Goal: Task Accomplishment & Management: Use online tool/utility

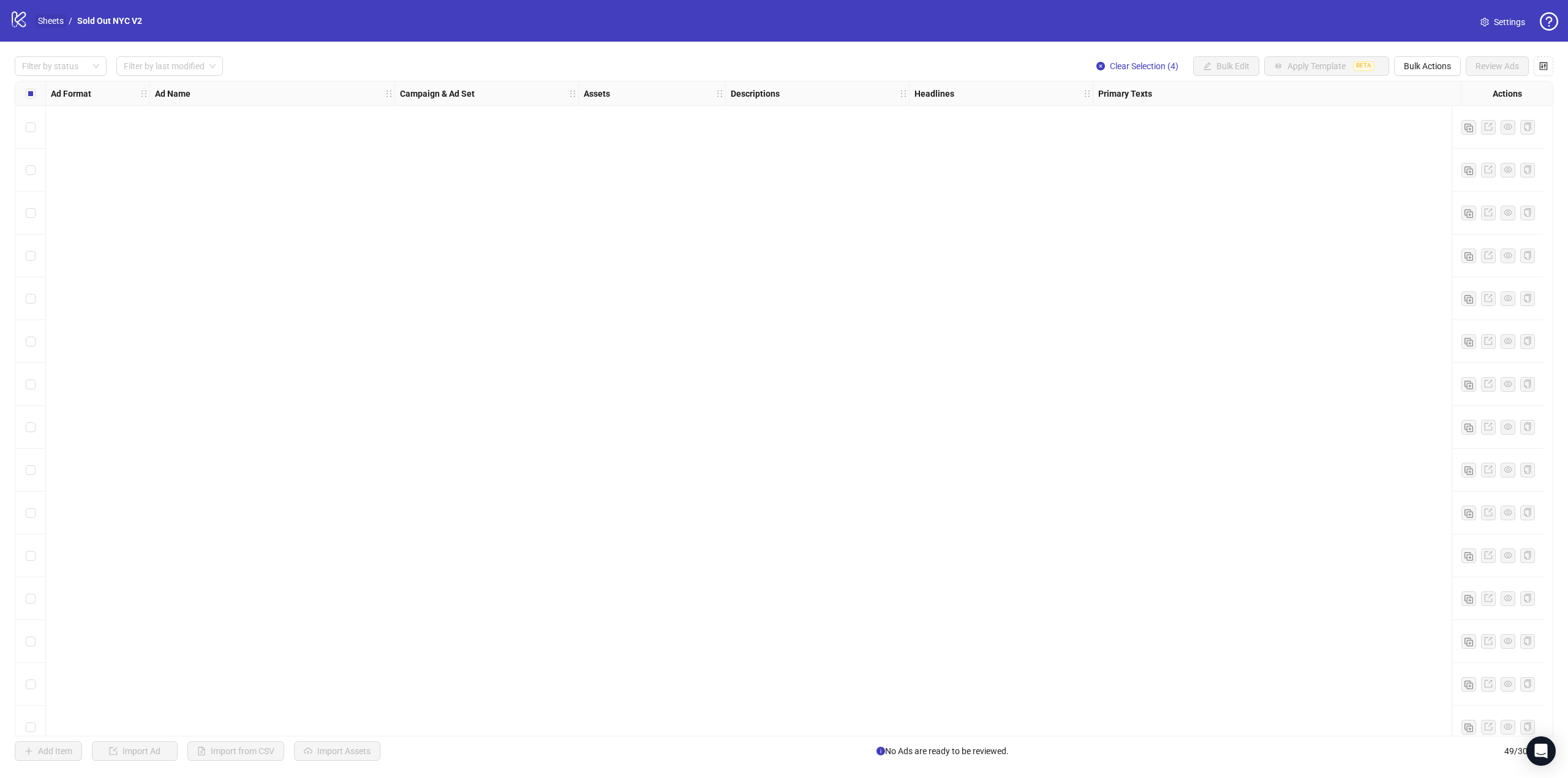
scroll to position [1475, 0]
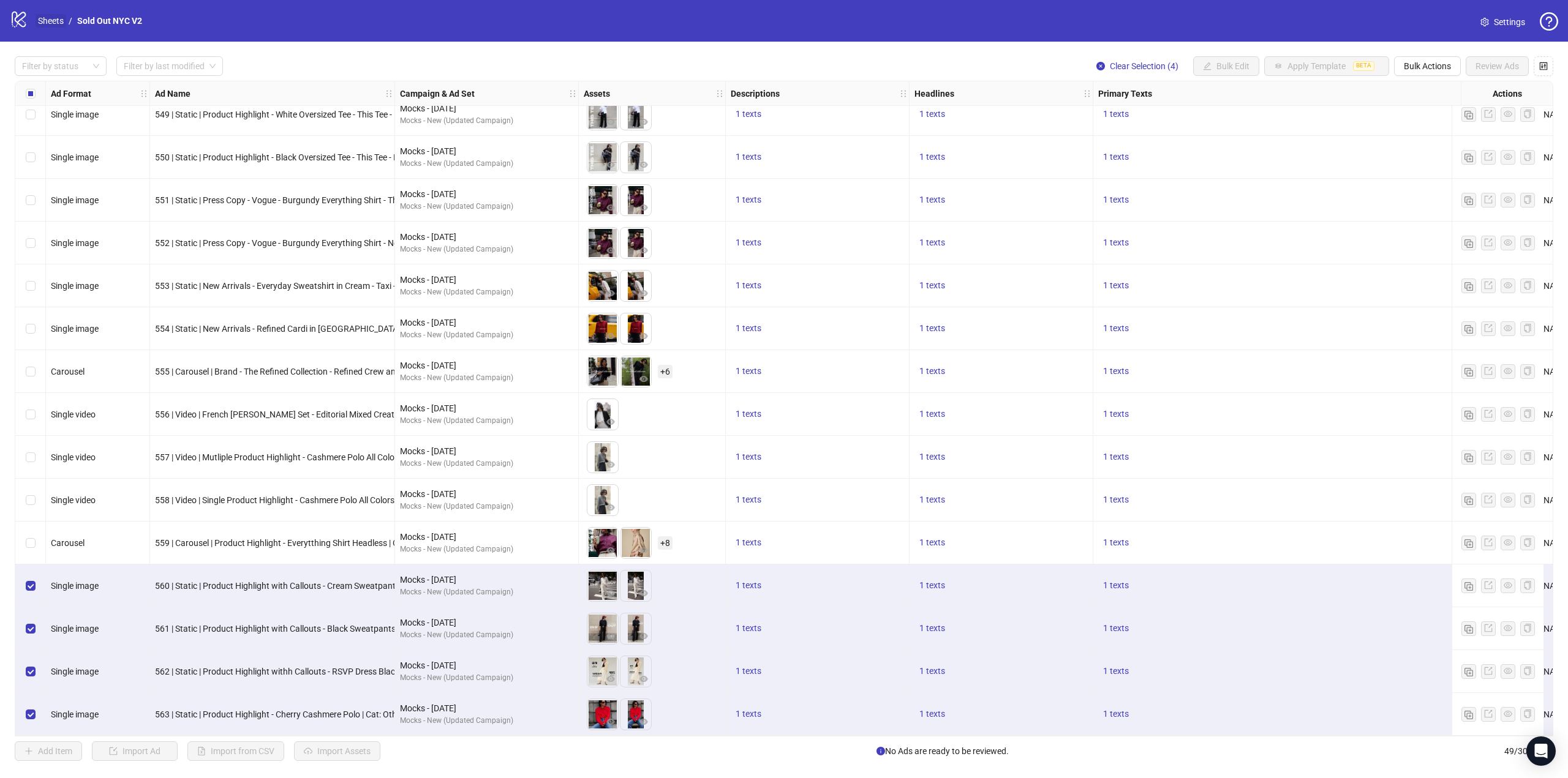
click at [50, 17] on link "Sheets" at bounding box center [51, 20] width 31 height 14
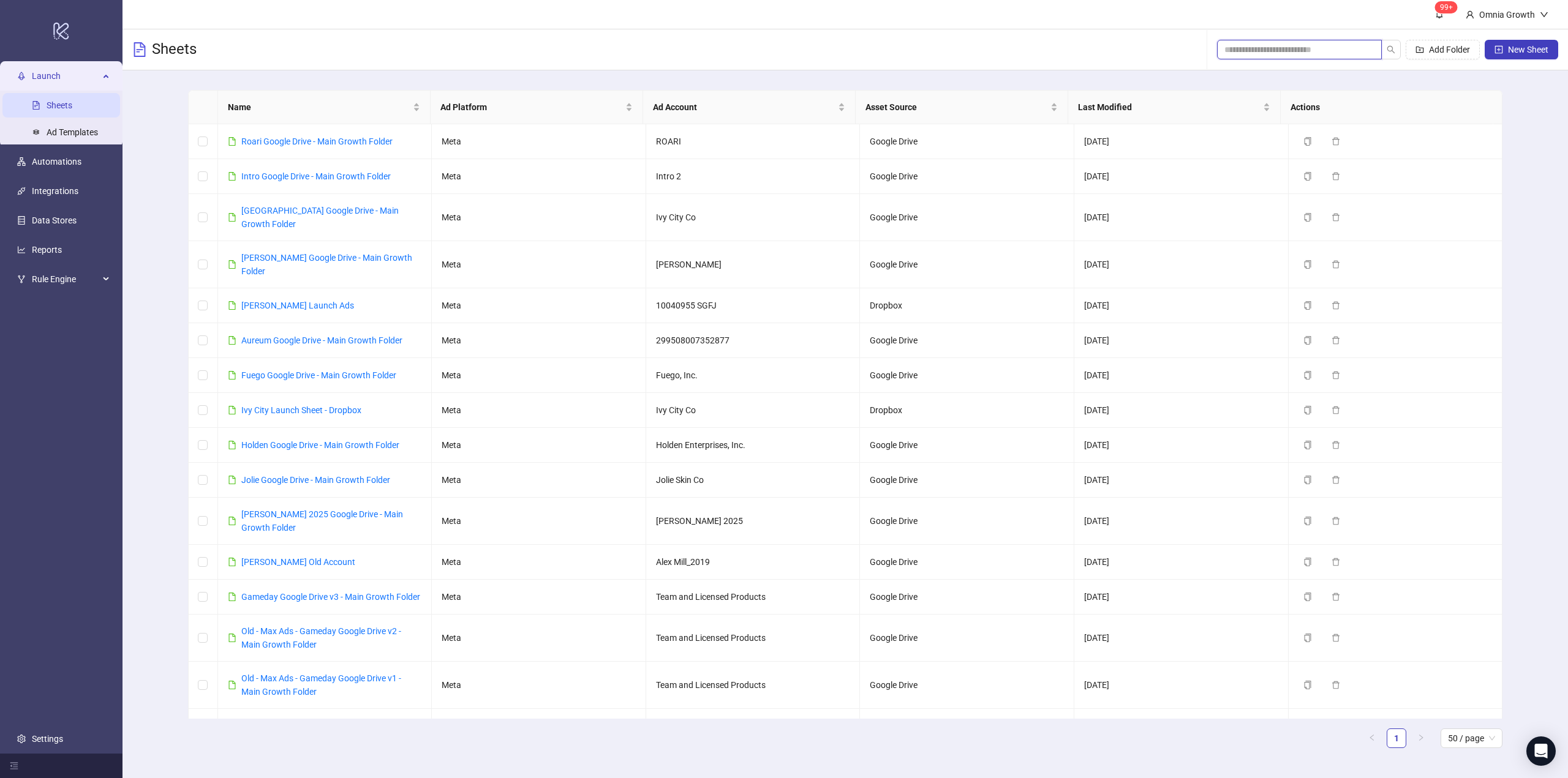
click at [1255, 47] on input "search" at bounding box center [1294, 49] width 140 height 14
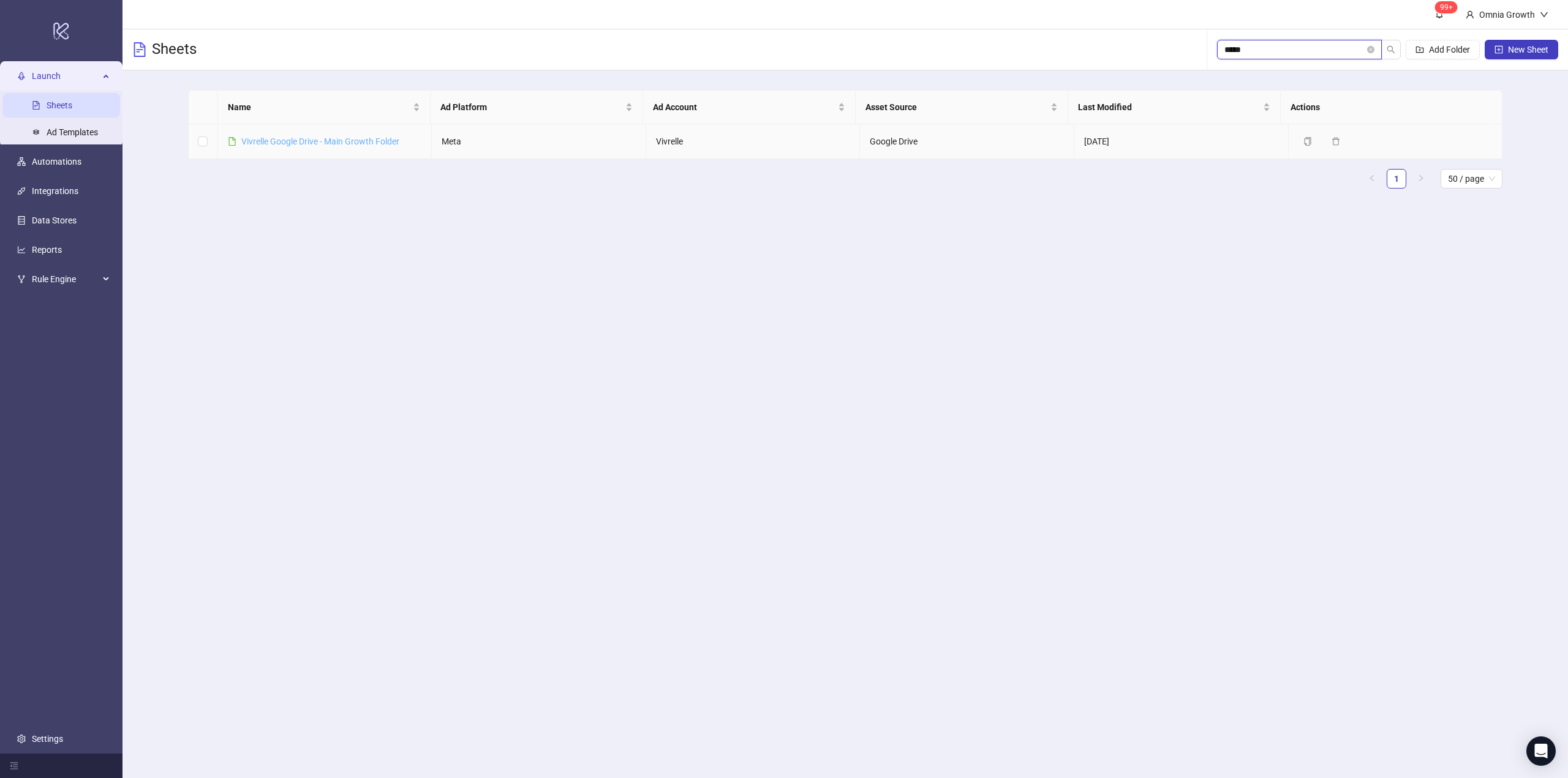
type input "*****"
click at [336, 143] on link "Vivrelle Google Drive - Main Growth Folder" at bounding box center [320, 141] width 158 height 9
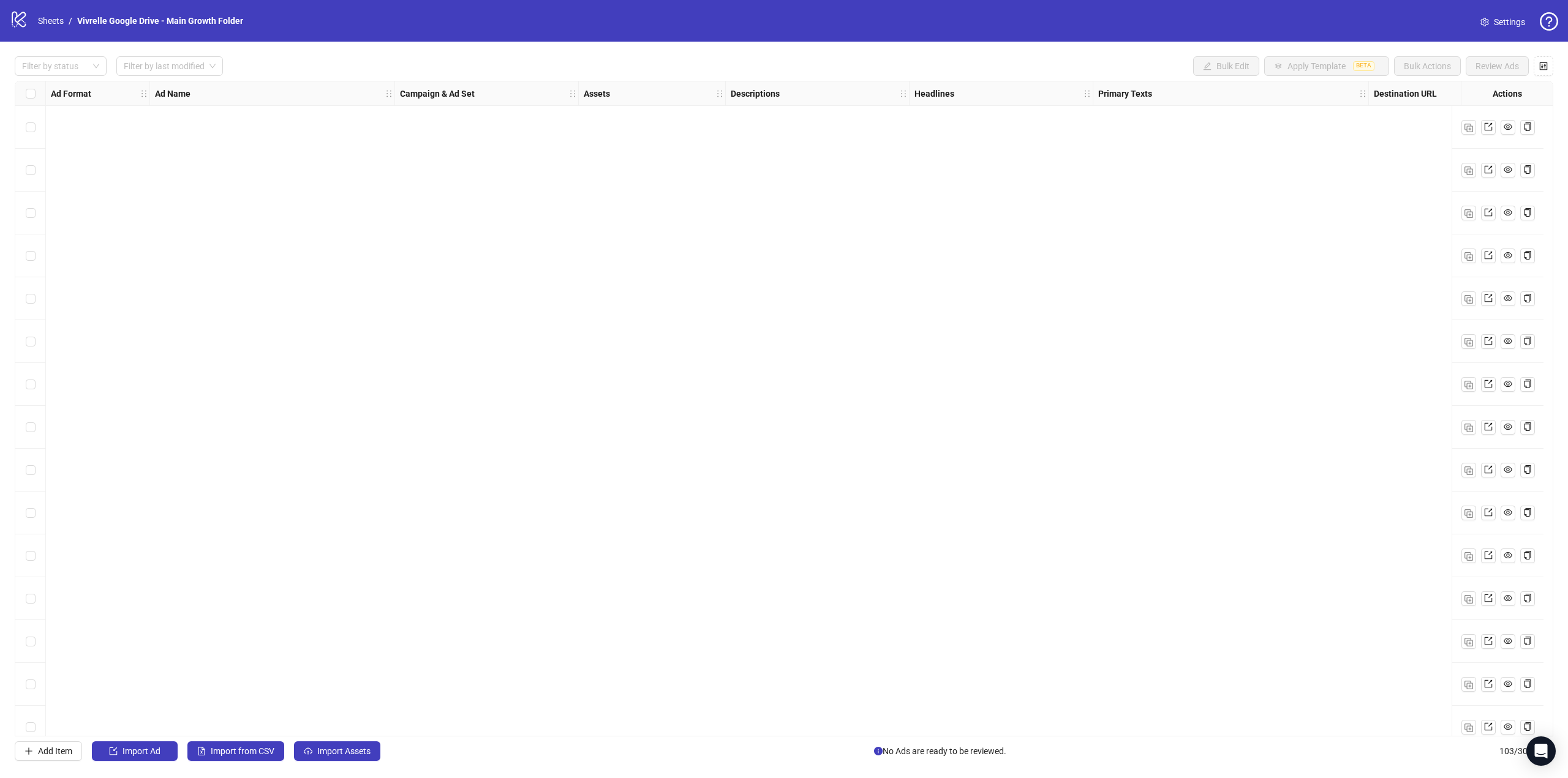
scroll to position [3790, 0]
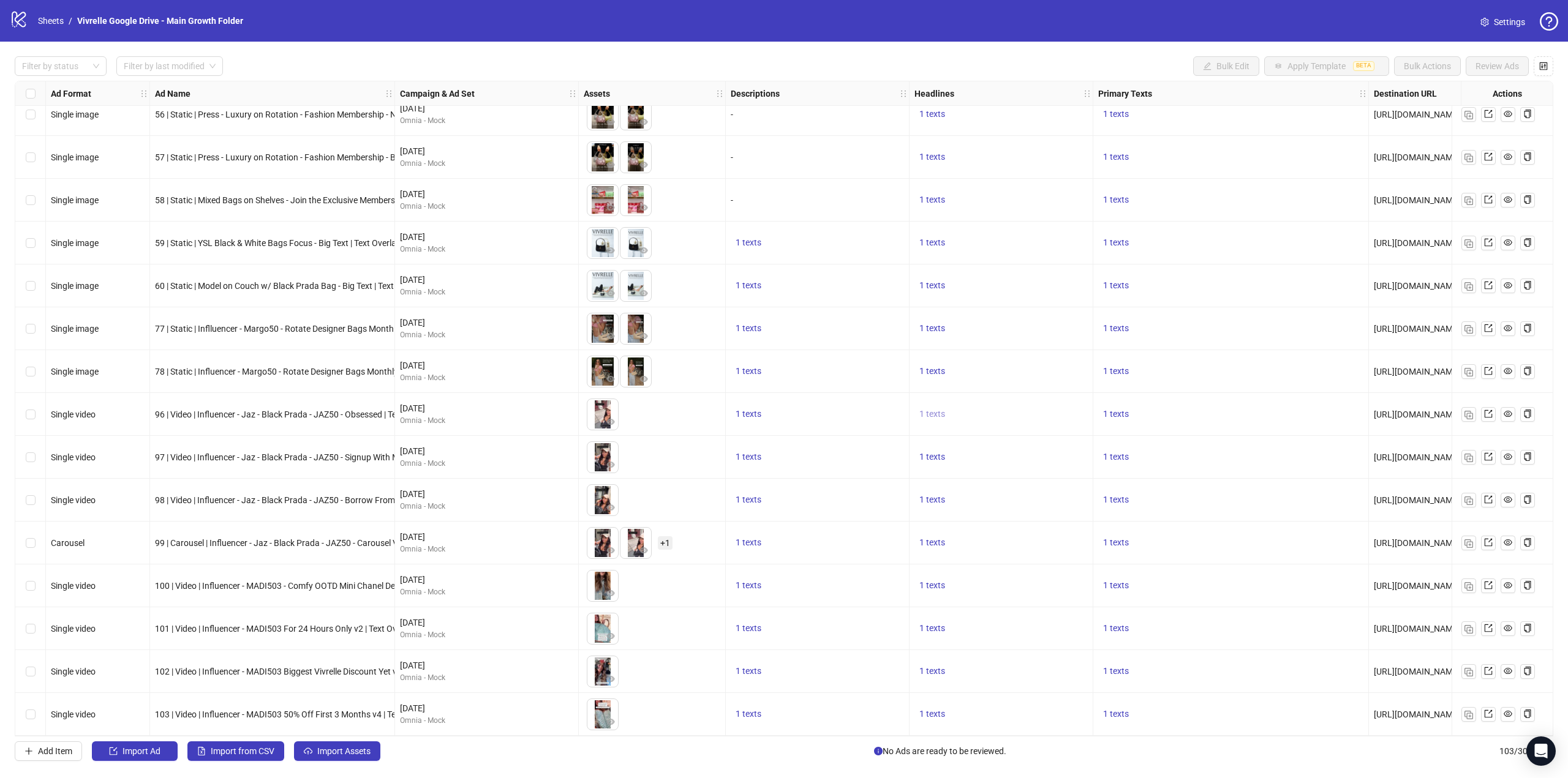
click at [930, 409] on span "1 texts" at bounding box center [932, 413] width 25 height 9
click at [1286, 548] on div "1 texts" at bounding box center [1231, 543] width 276 height 43
click at [1470, 711] on img "button" at bounding box center [1469, 715] width 9 height 9
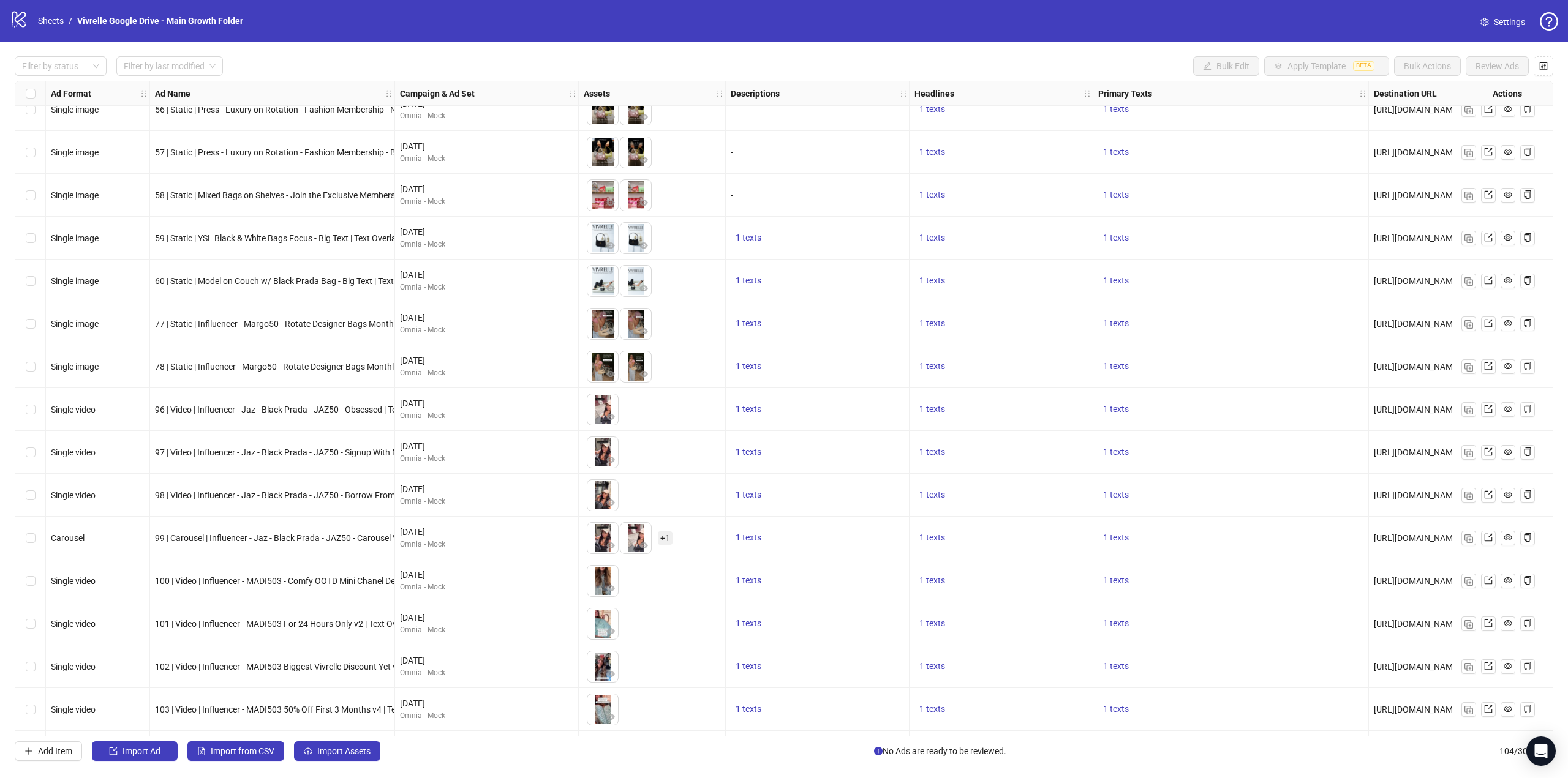
scroll to position [3833, 0]
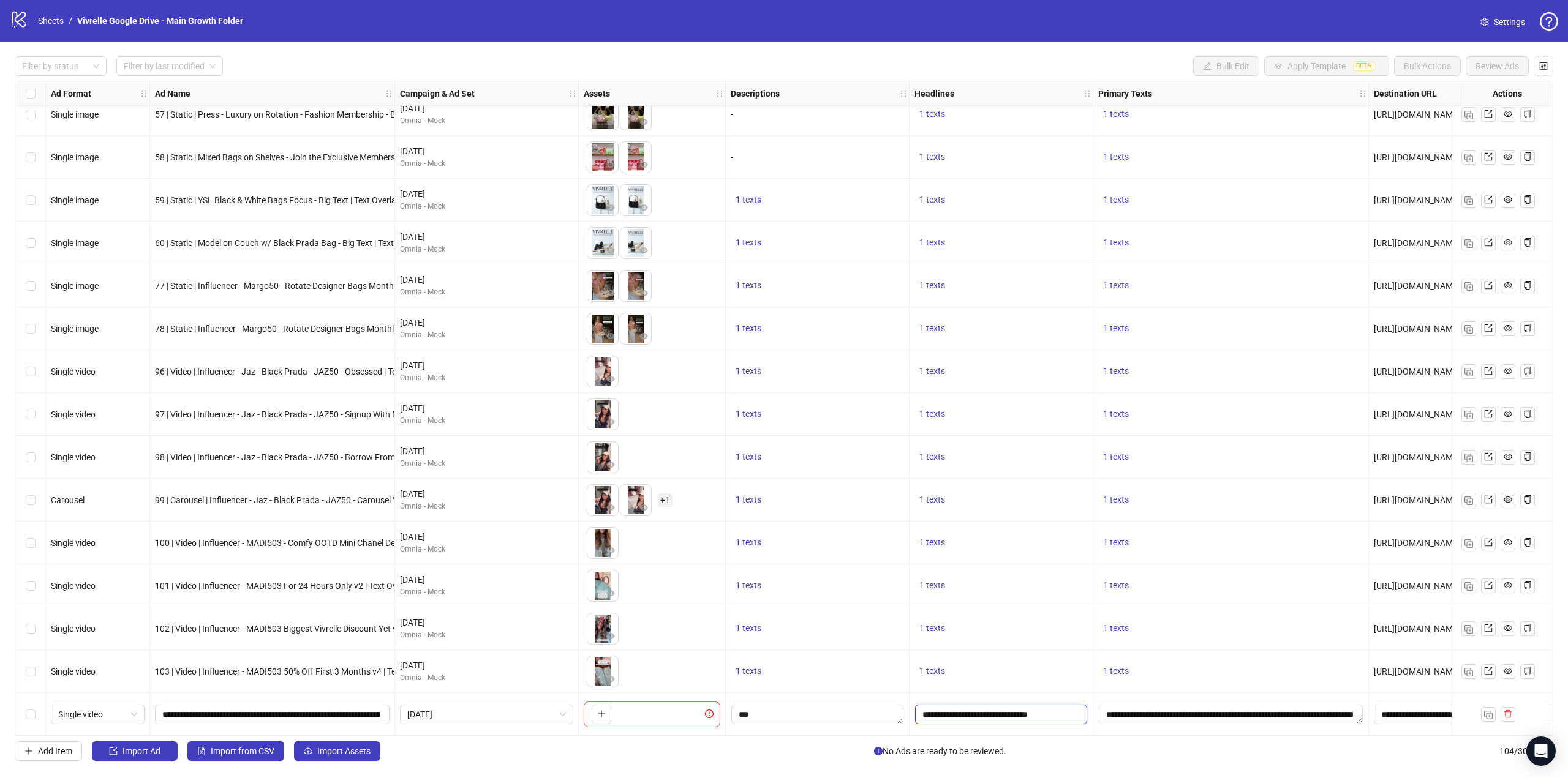
click at [1041, 710] on input "**********" at bounding box center [1001, 714] width 172 height 20
drag, startPoint x: 1030, startPoint y: 649, endPoint x: 1077, endPoint y: 648, distance: 47.0
click at [1077, 648] on input "**********" at bounding box center [1001, 649] width 168 height 20
type input "**********"
click at [1179, 704] on textarea "**********" at bounding box center [1230, 714] width 264 height 20
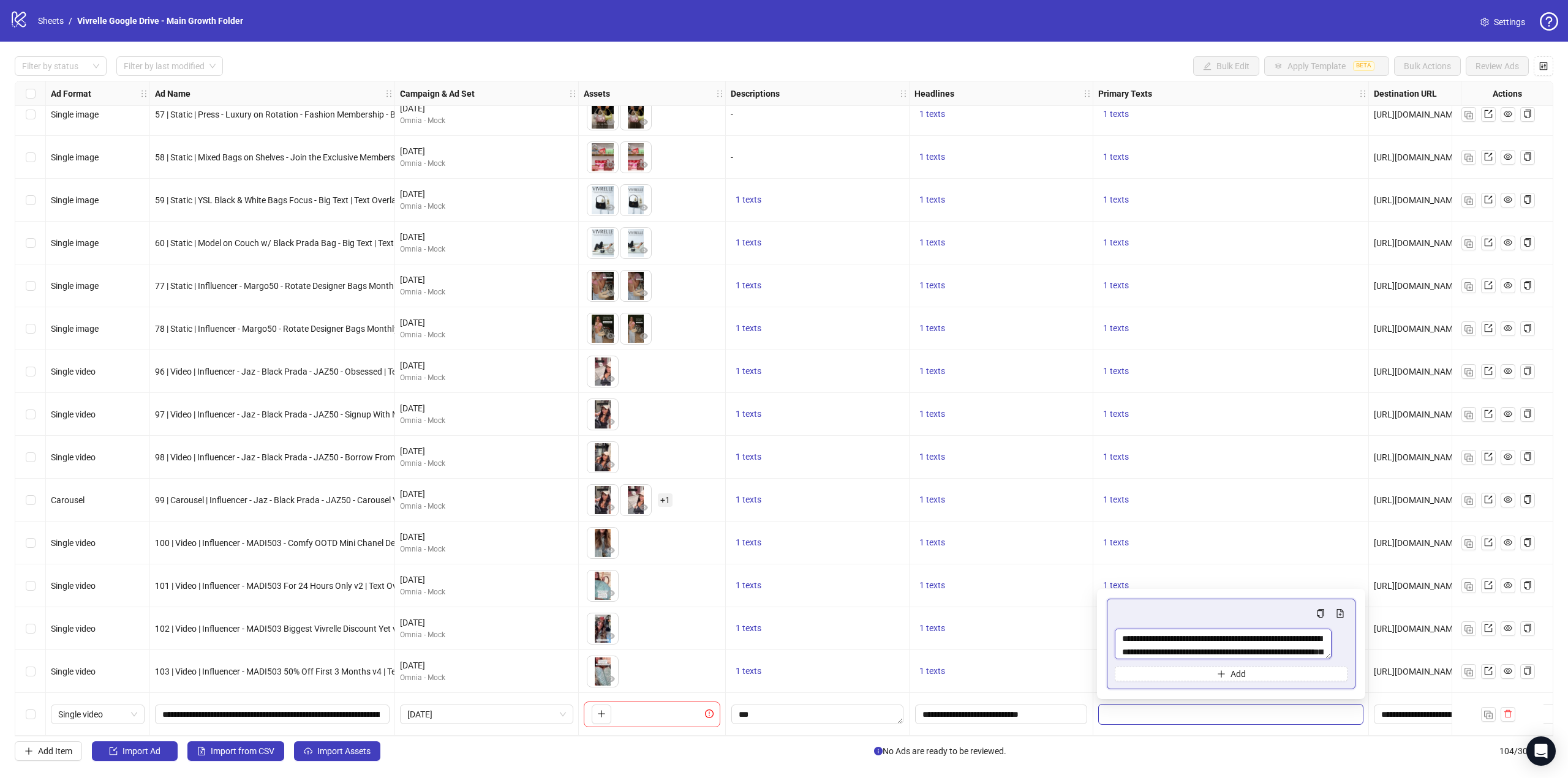
click at [1208, 652] on textarea "**********" at bounding box center [1223, 644] width 217 height 31
click at [1309, 651] on textarea "**********" at bounding box center [1231, 643] width 233 height 33
click at [1152, 651] on textarea "**********" at bounding box center [1231, 643] width 233 height 33
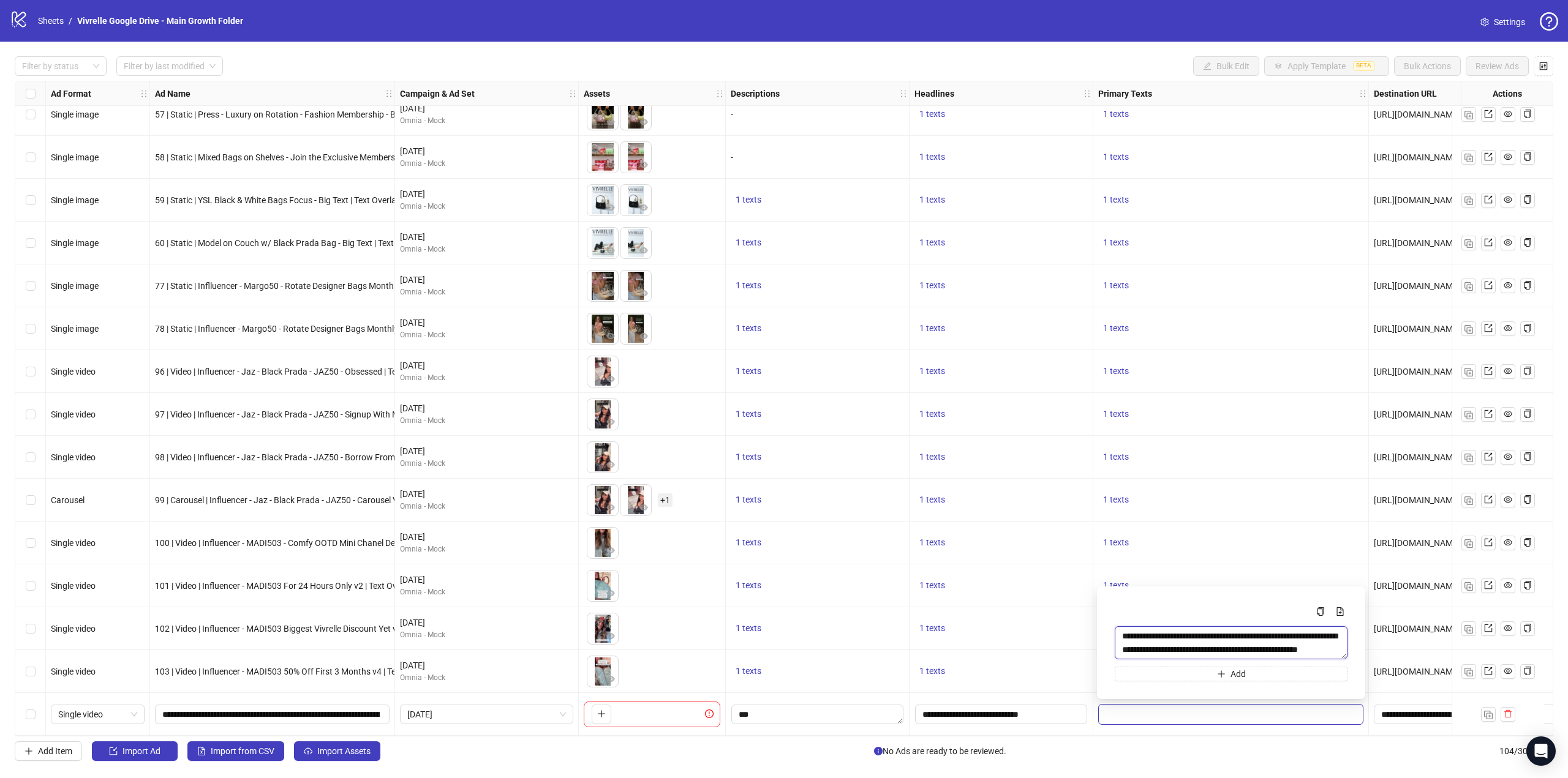
type textarea "**********"
click at [1120, 152] on span "1 texts" at bounding box center [1115, 156] width 25 height 9
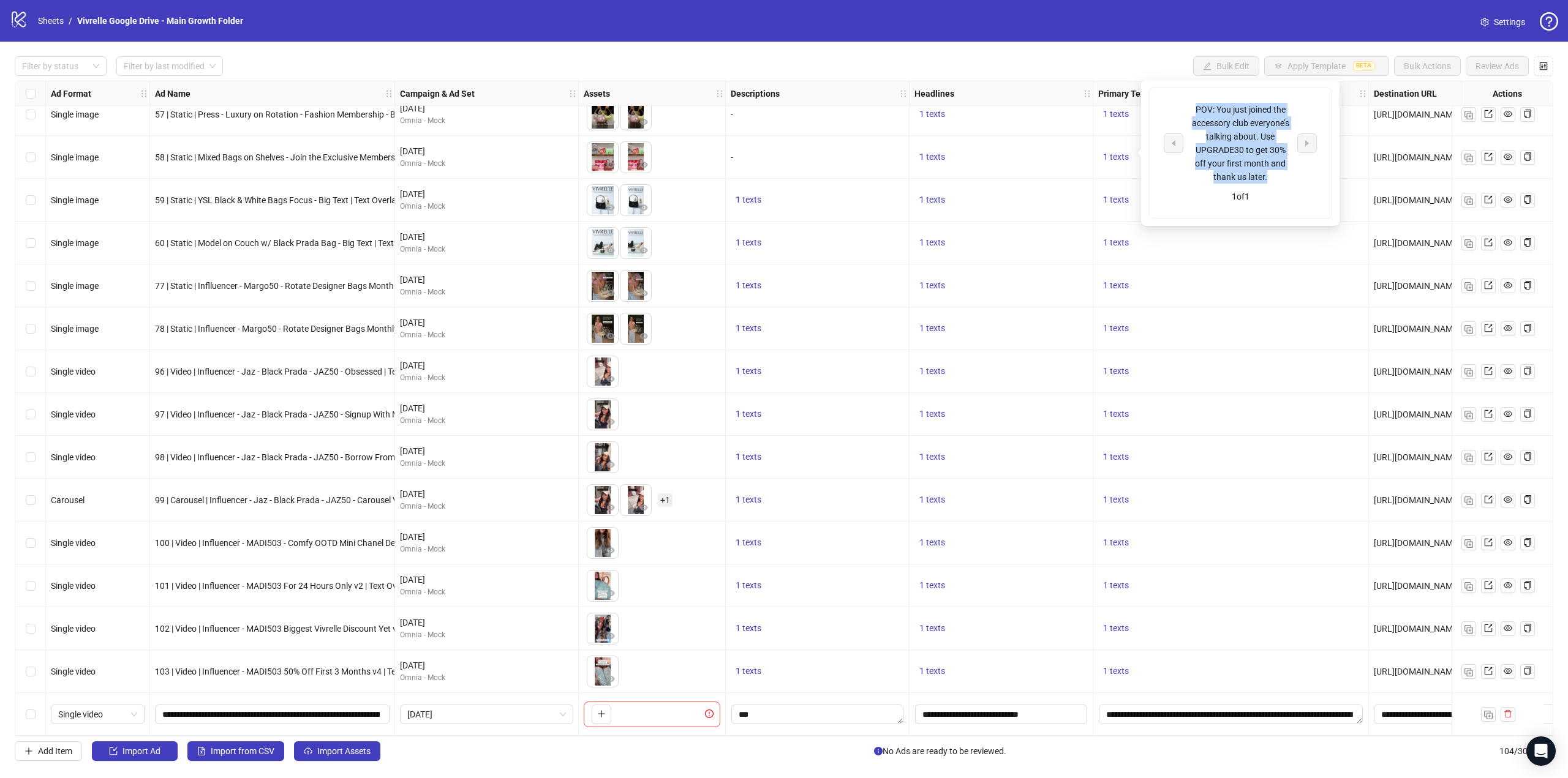
drag, startPoint x: 1195, startPoint y: 106, endPoint x: 1272, endPoint y: 174, distance: 102.7
click at [1272, 174] on div "POV: You just joined the accessory club everyone’s talking about. Use UPGRADE30…" at bounding box center [1240, 143] width 102 height 81
click at [1302, 706] on textarea "**********" at bounding box center [1230, 714] width 264 height 20
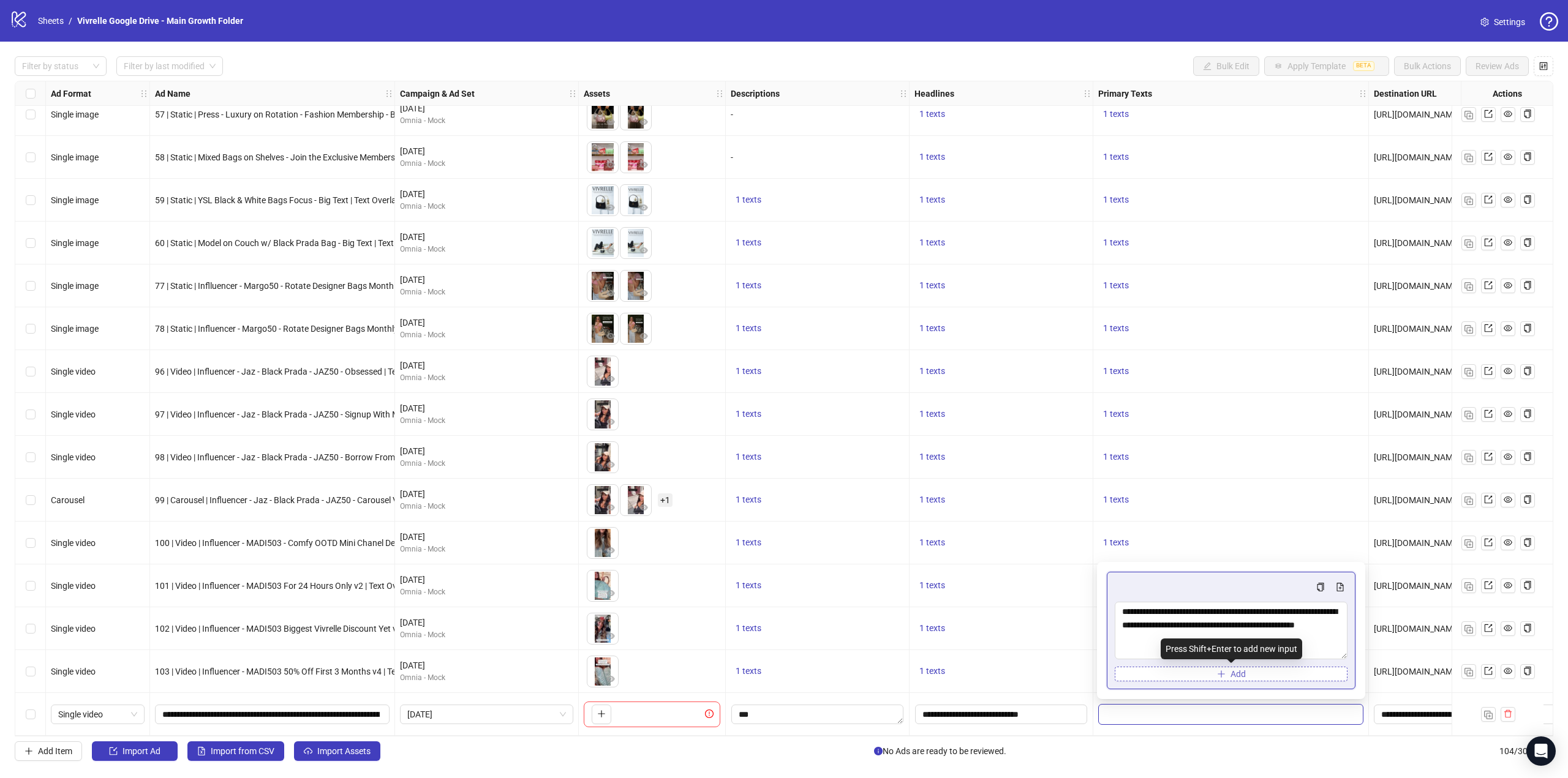
drag, startPoint x: 1345, startPoint y: 653, endPoint x: 1342, endPoint y: 678, distance: 25.2
click at [1342, 678] on div "**********" at bounding box center [1231, 631] width 233 height 102
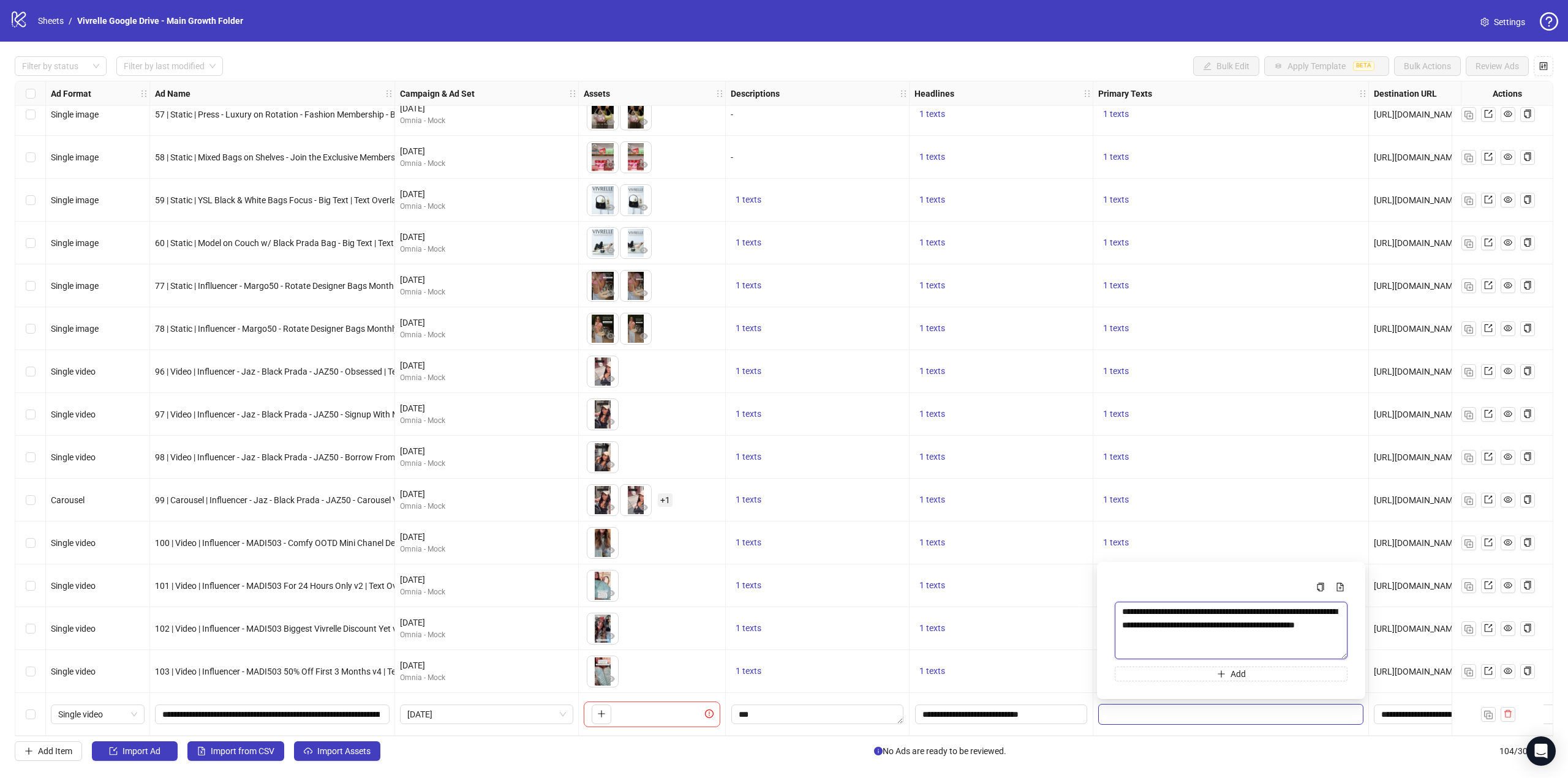
drag, startPoint x: 1245, startPoint y: 638, endPoint x: 1238, endPoint y: 635, distance: 7.6
click at [1238, 635] on textarea "**********" at bounding box center [1231, 630] width 233 height 57
drag, startPoint x: 1234, startPoint y: 634, endPoint x: 1152, endPoint y: 619, distance: 83.4
click at [1152, 619] on textarea "**********" at bounding box center [1231, 630] width 233 height 57
click at [1213, 502] on div "1 texts" at bounding box center [1231, 500] width 265 height 15
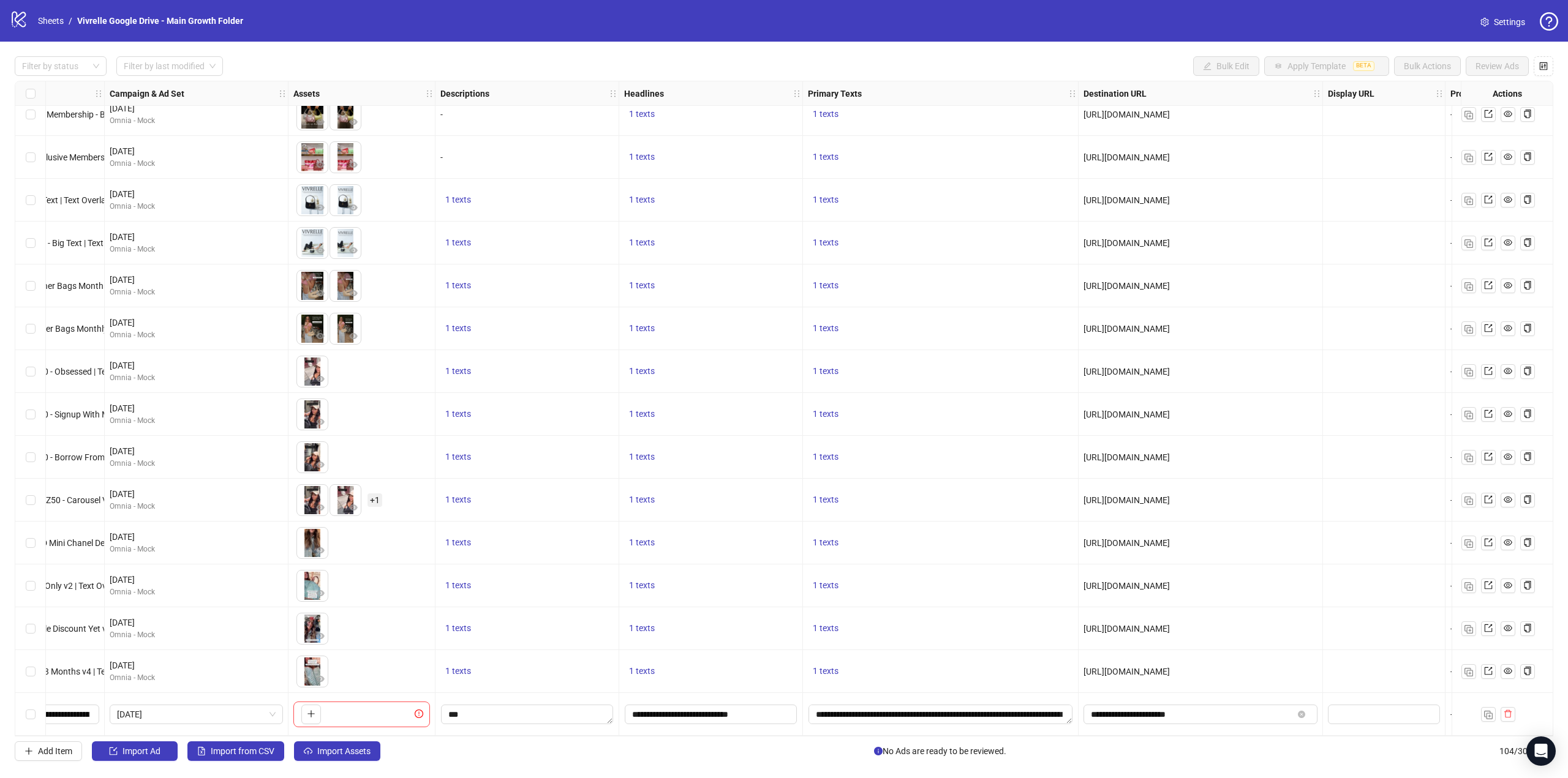
scroll to position [3833, 322]
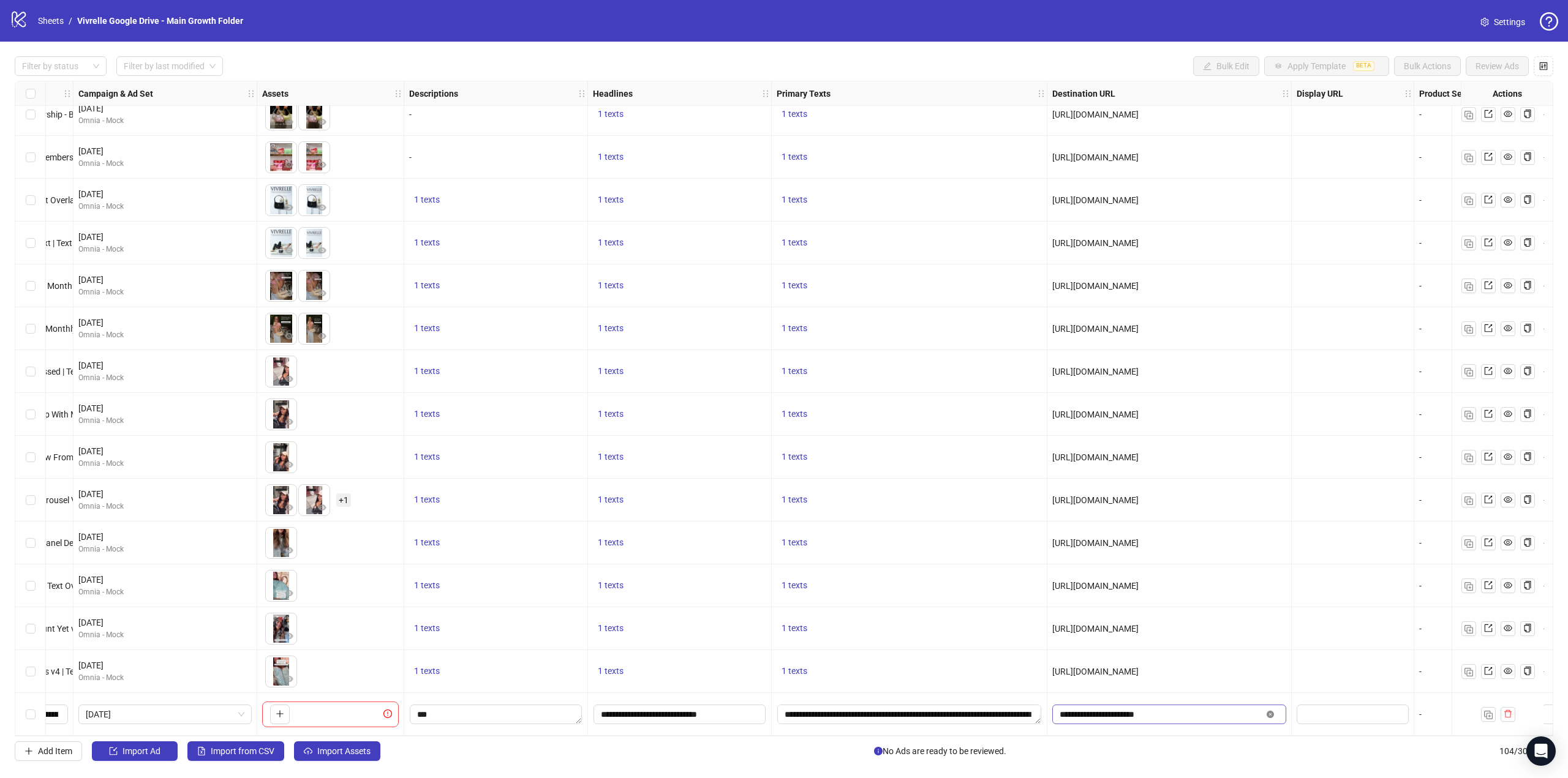
click at [1269, 712] on icon "close-circle" at bounding box center [1270, 715] width 7 height 7
paste input "**********"
type input "**********"
click at [1253, 651] on div "[URL][DOMAIN_NAME]" at bounding box center [1170, 672] width 245 height 43
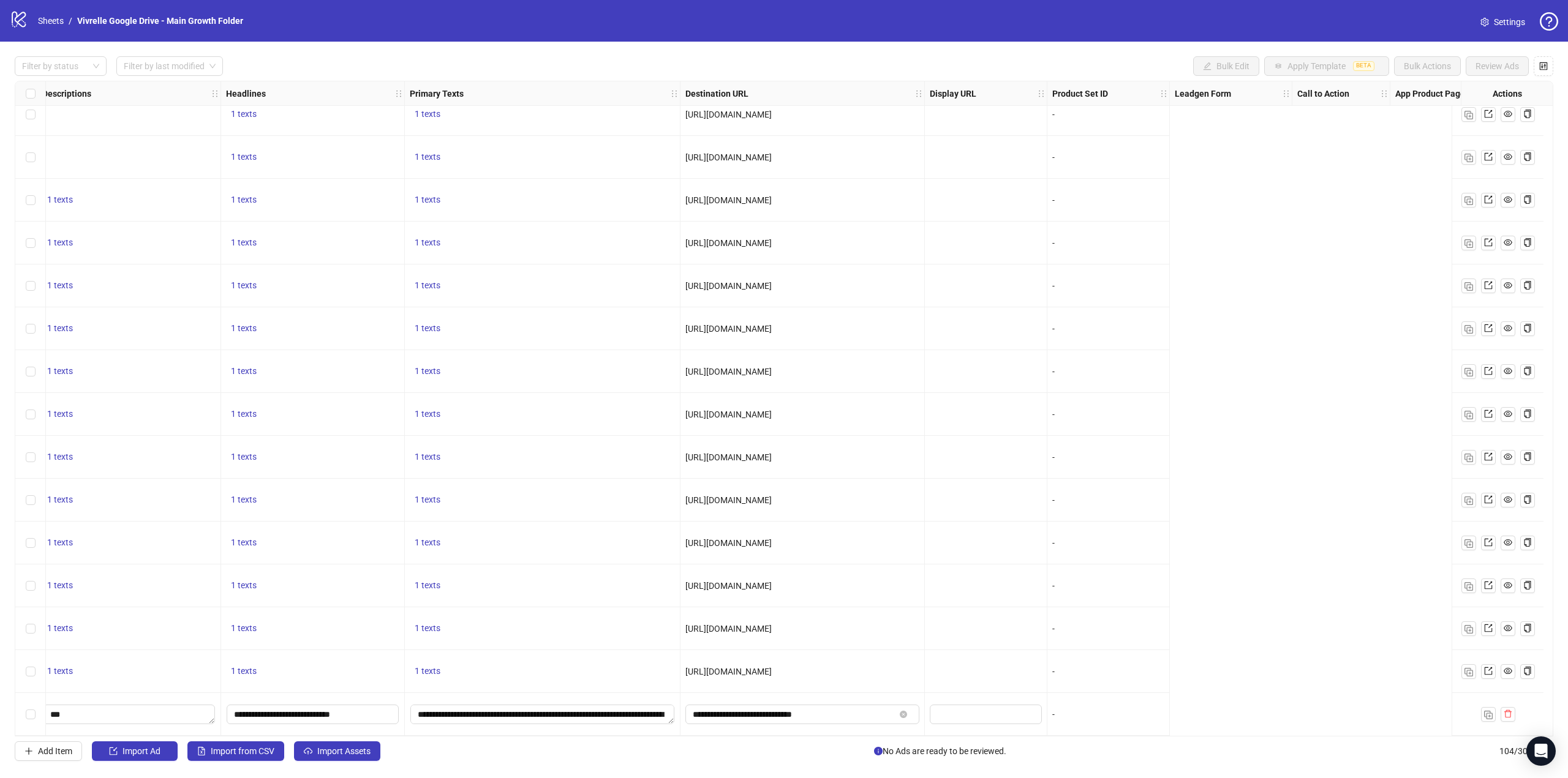
scroll to position [3833, 0]
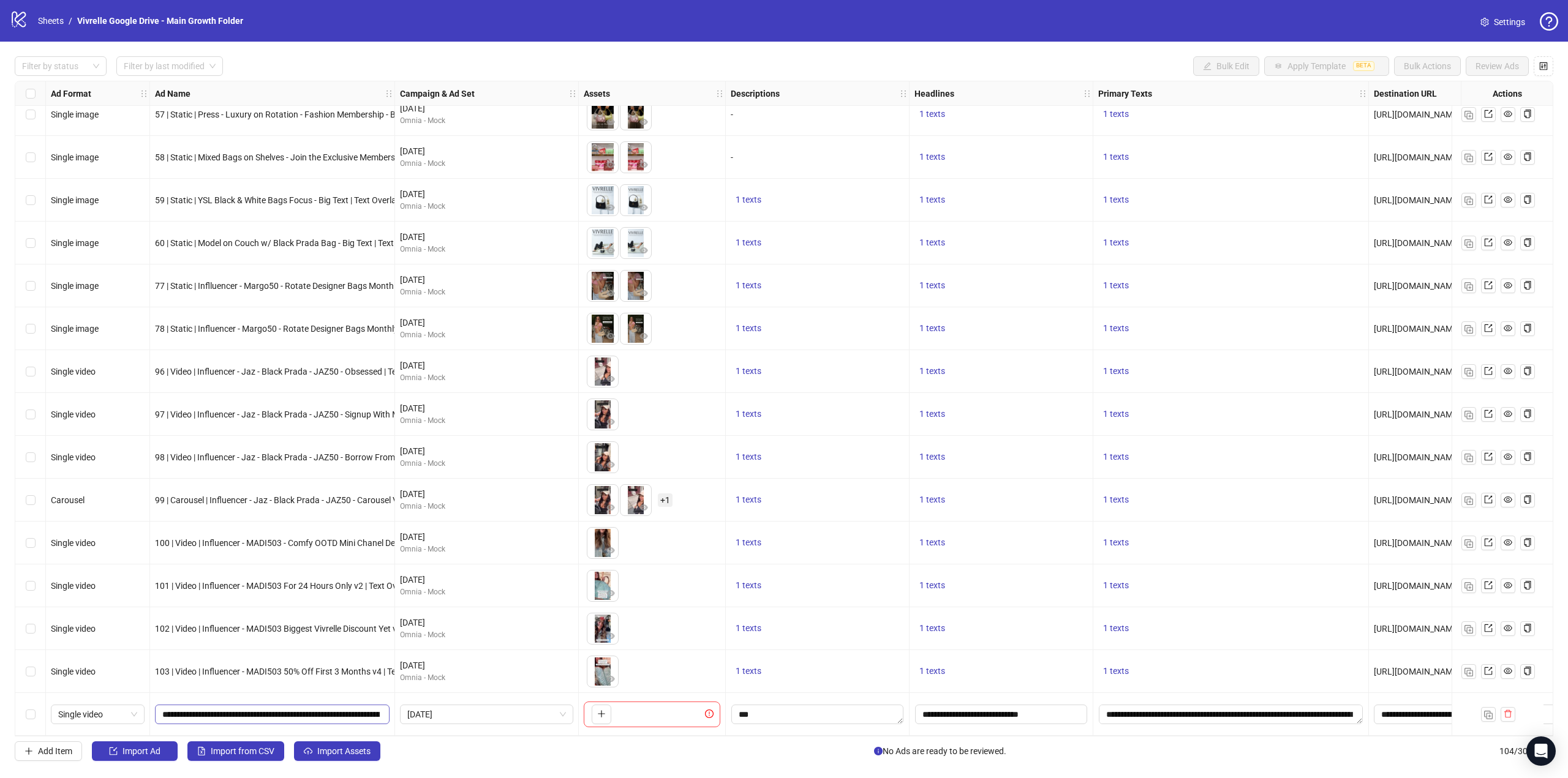
click at [291, 704] on span "**********" at bounding box center [272, 714] width 234 height 20
click at [287, 710] on input "**********" at bounding box center [271, 715] width 218 height 14
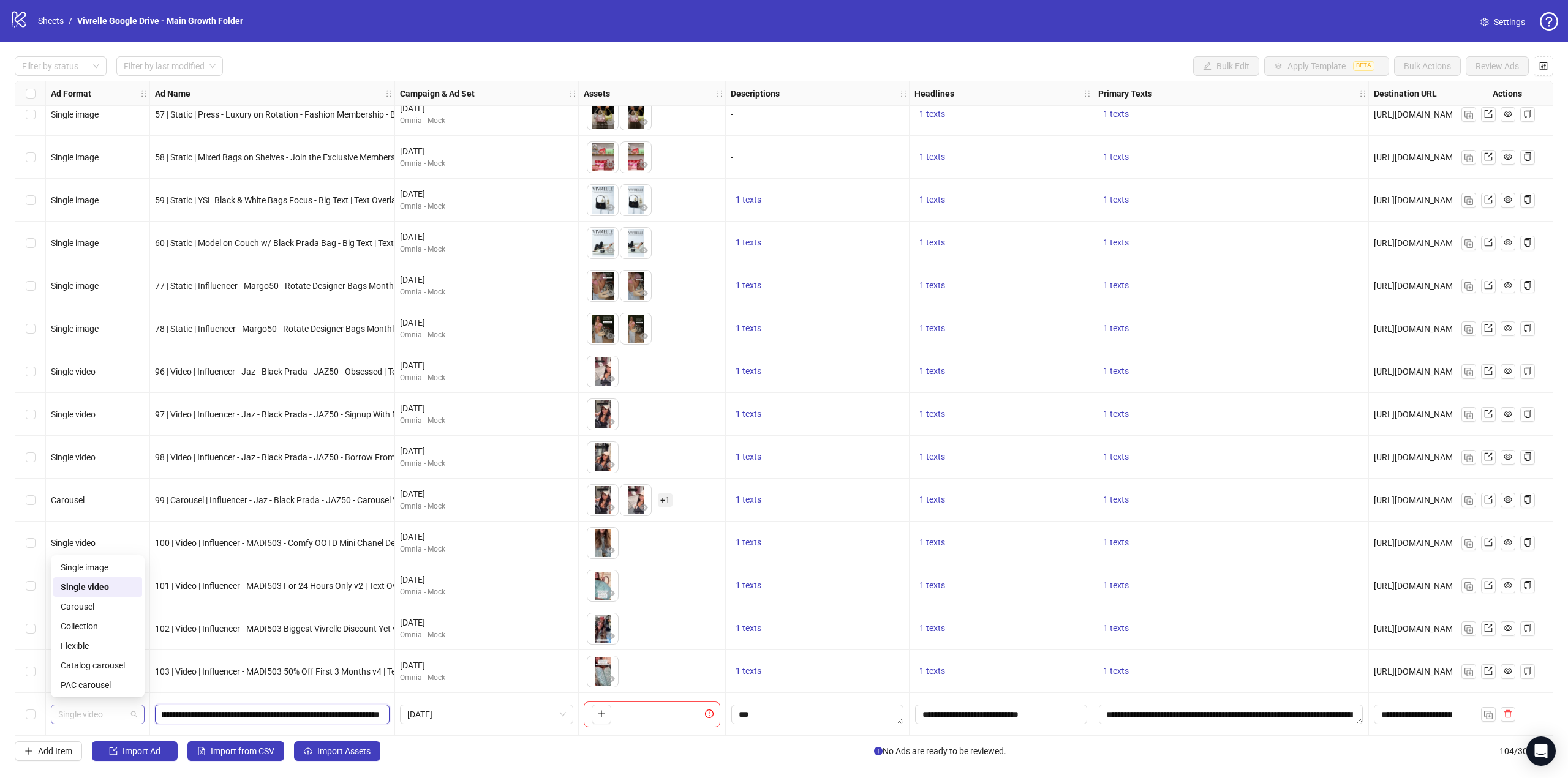
click at [118, 712] on span "Single video" at bounding box center [98, 714] width 79 height 18
click at [119, 604] on div "Carousel" at bounding box center [98, 607] width 74 height 14
click at [227, 712] on input "**********" at bounding box center [271, 715] width 218 height 14
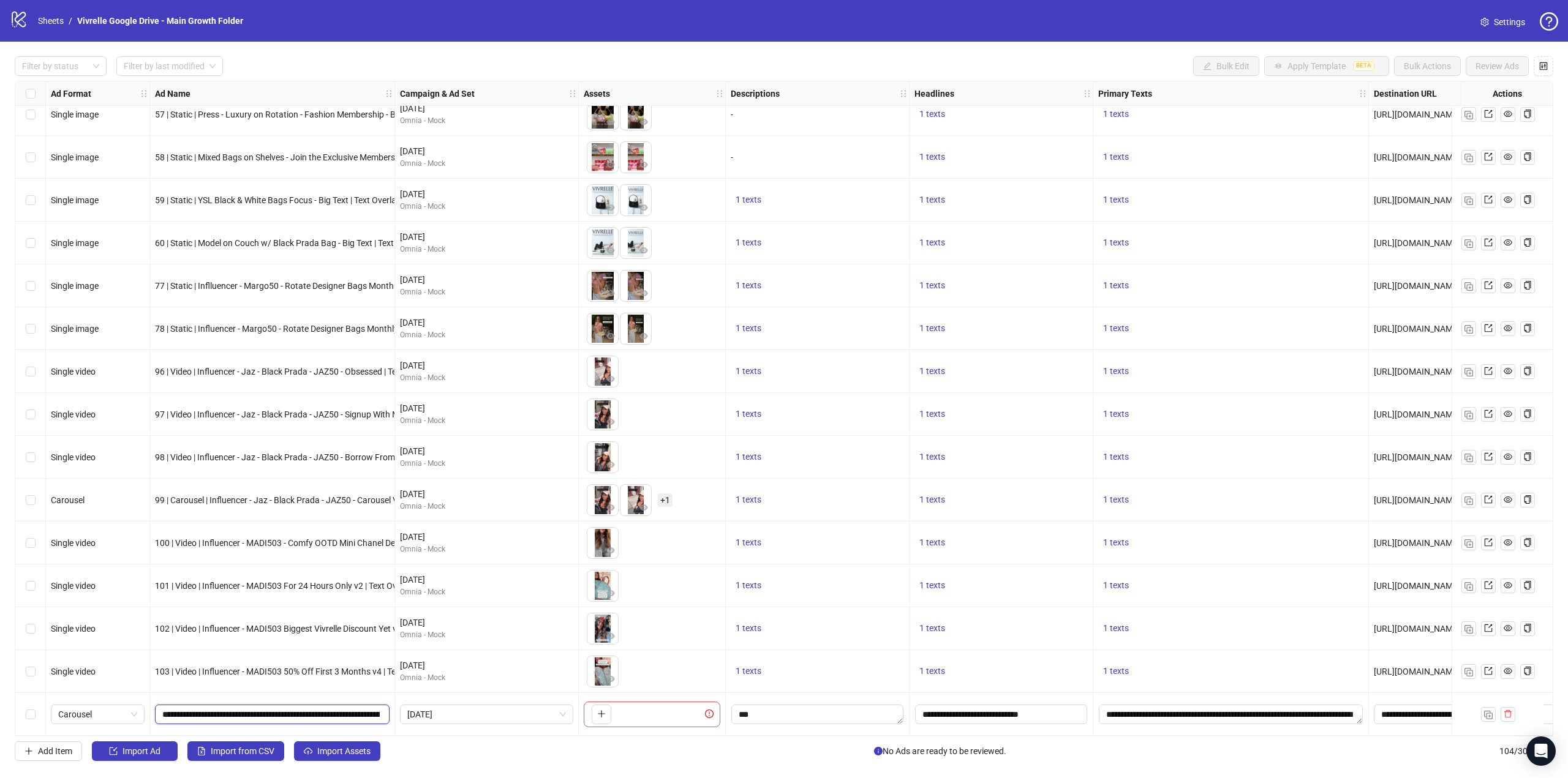
click at [228, 711] on input "**********" at bounding box center [271, 715] width 218 height 14
click at [491, 712] on span "[DATE]" at bounding box center [486, 714] width 159 height 18
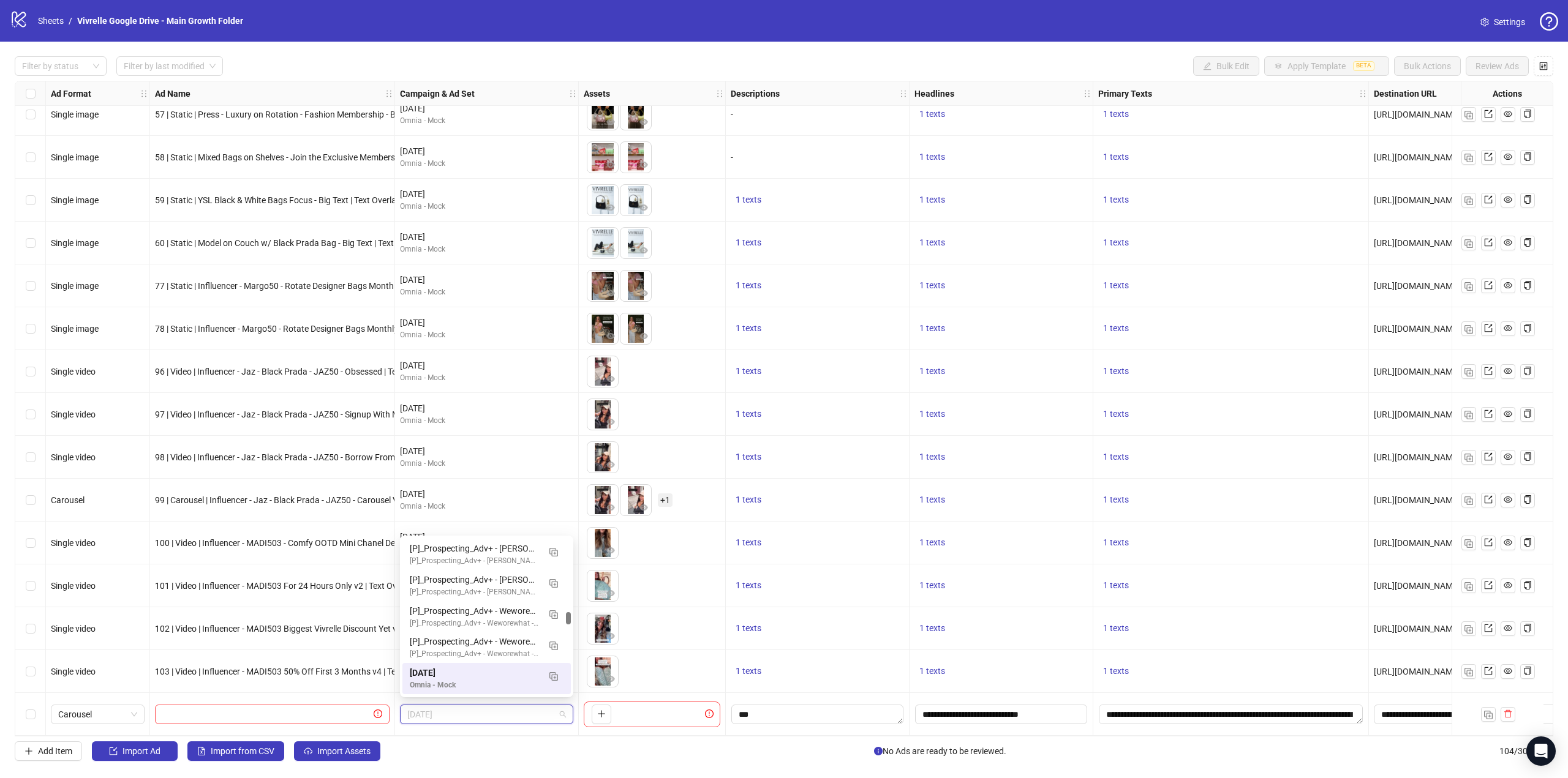
click at [529, 710] on span "[DATE]" at bounding box center [486, 714] width 159 height 18
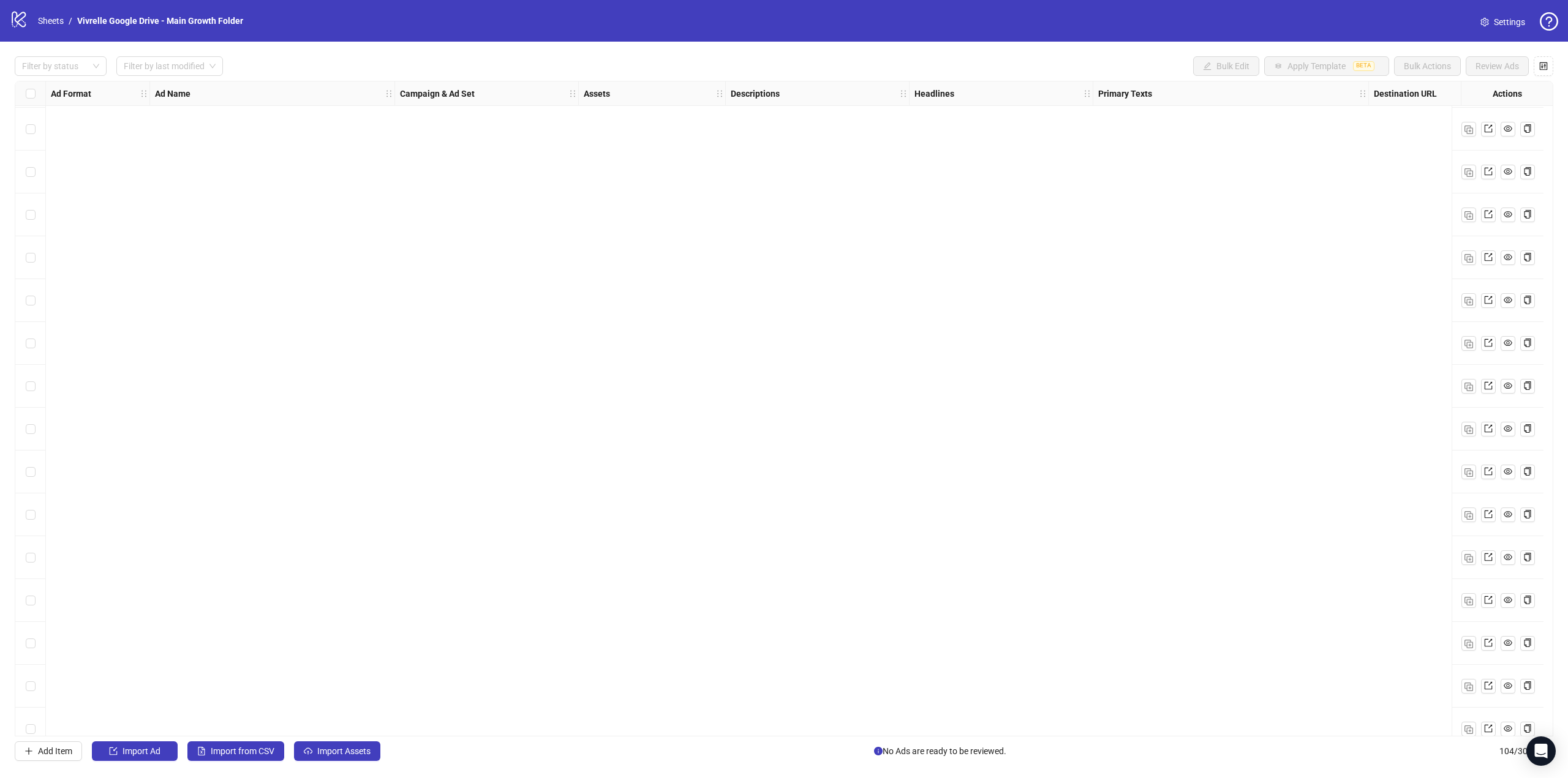
scroll to position [3833, 0]
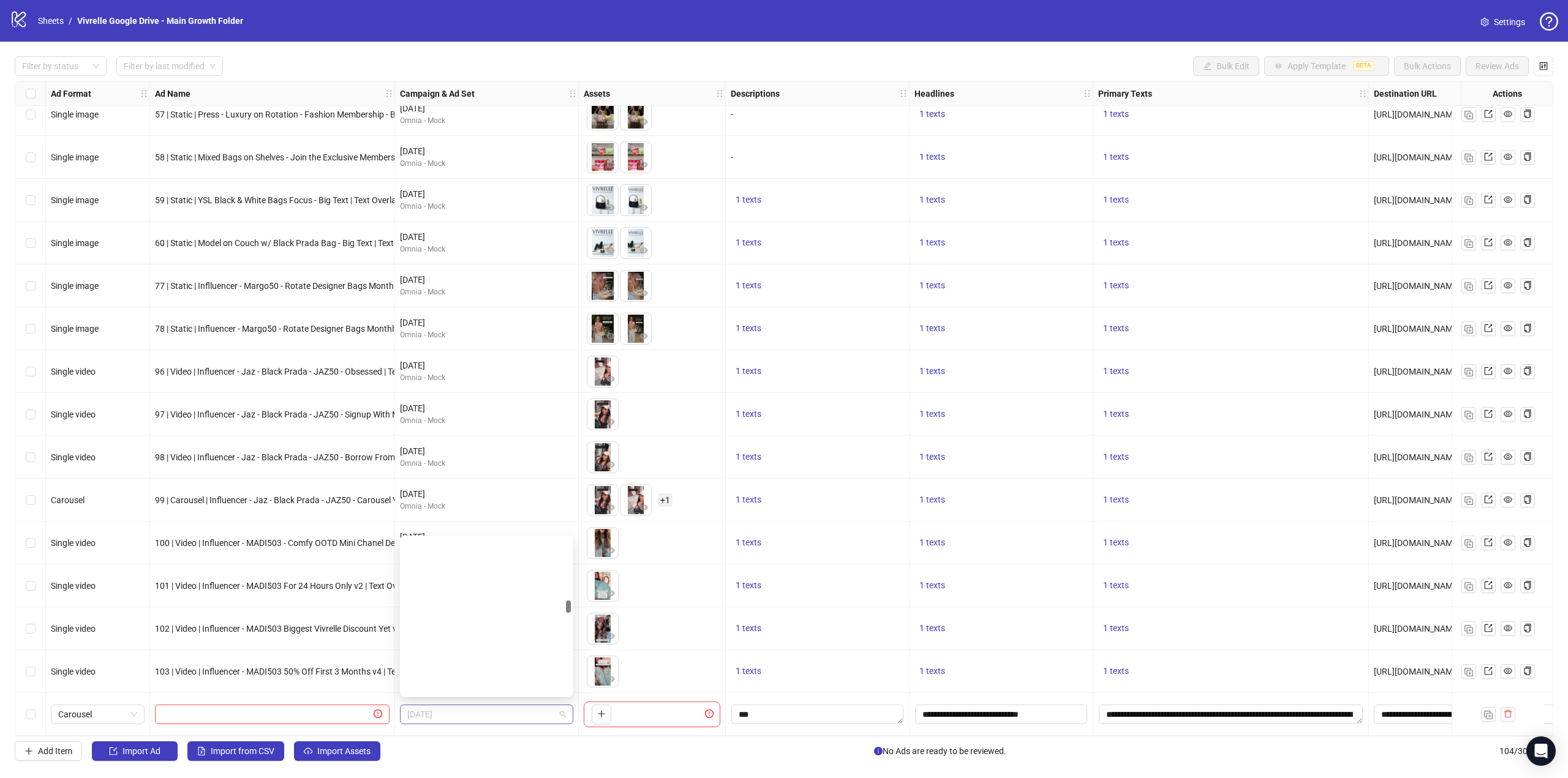
click at [463, 713] on span "[DATE]" at bounding box center [486, 714] width 159 height 18
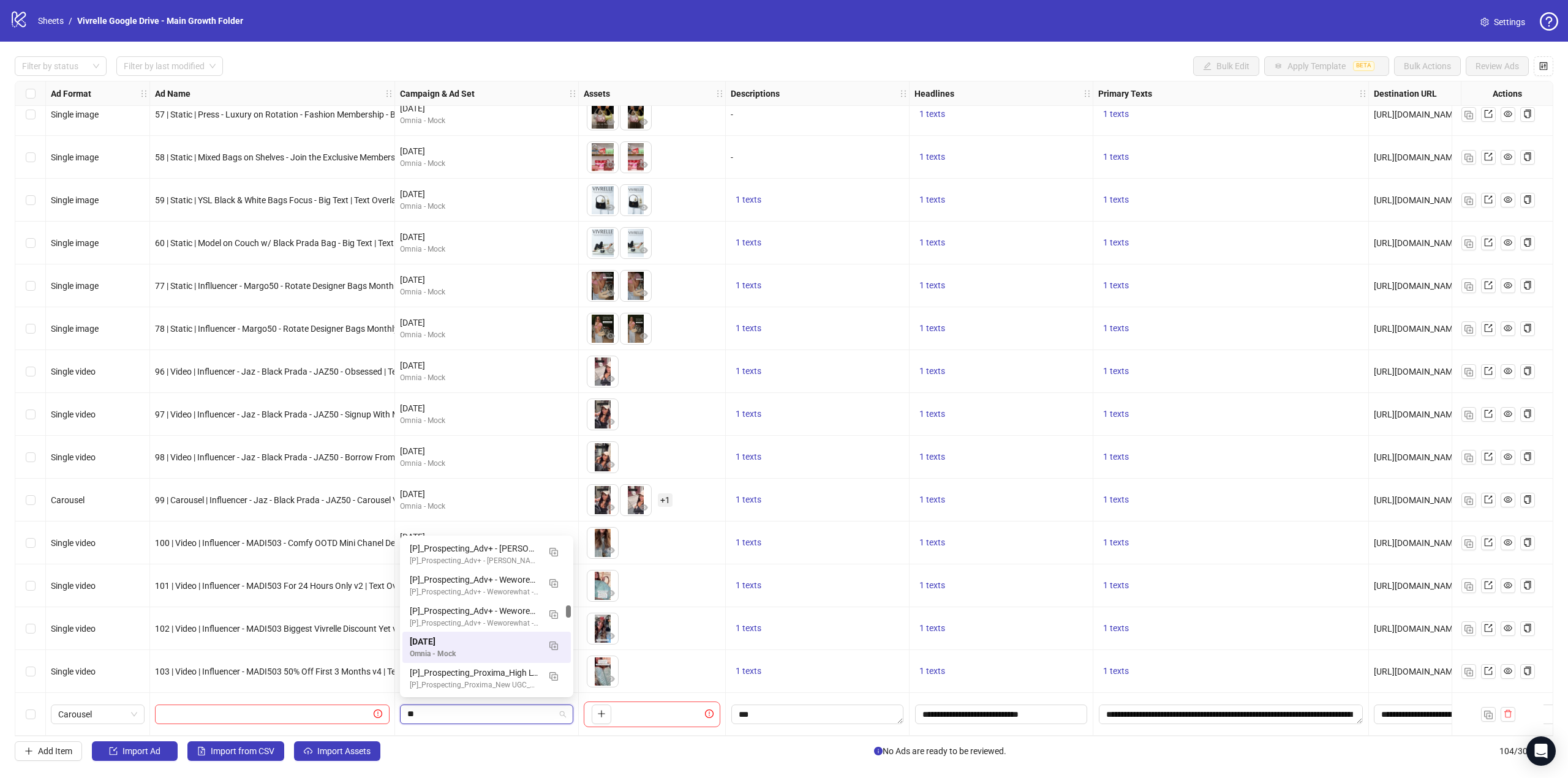
scroll to position [12, 0]
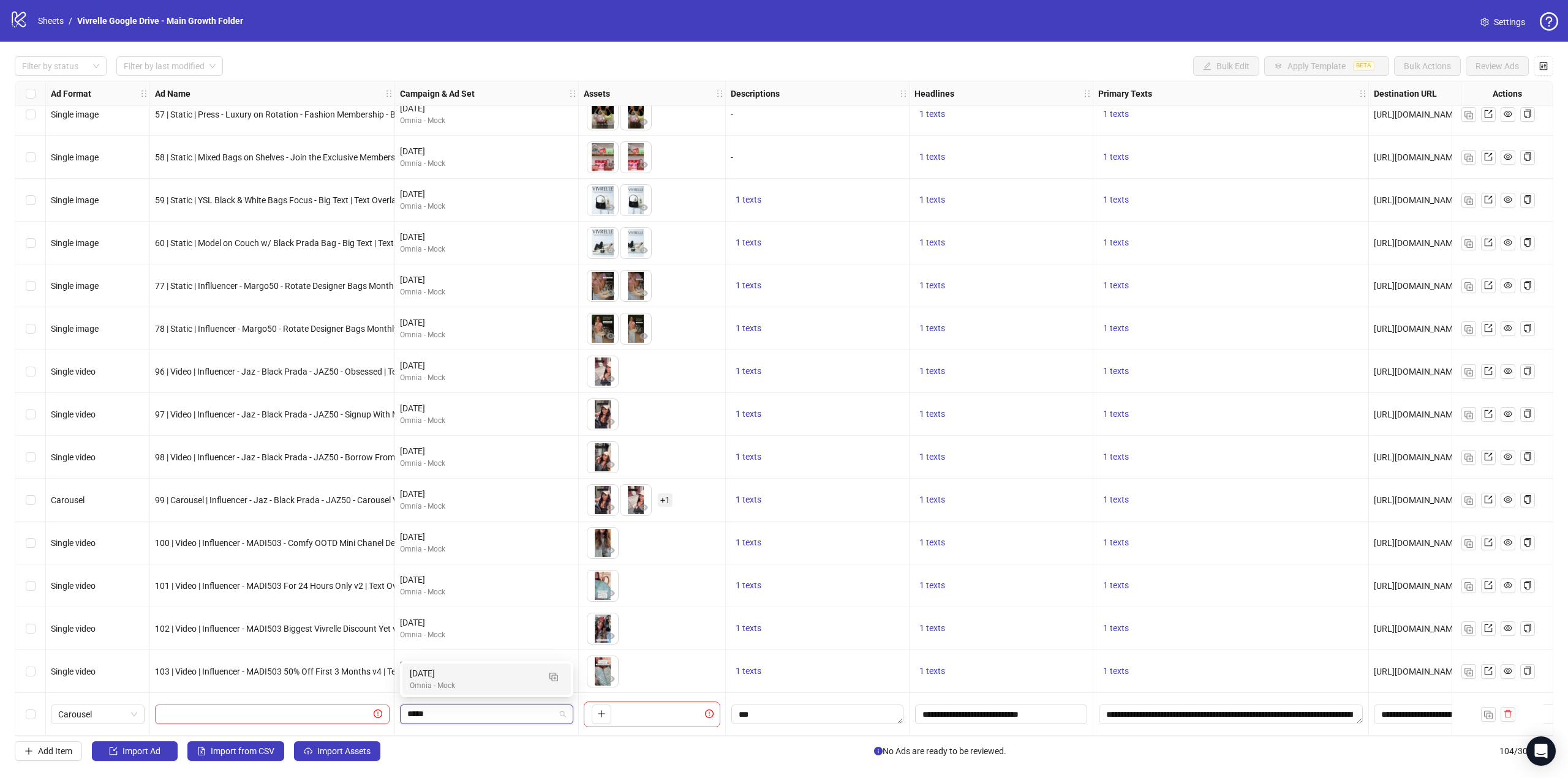
type input "******"
click at [486, 681] on div "Omnia - Mock" at bounding box center [475, 686] width 130 height 12
click at [801, 716] on textarea "Edit values" at bounding box center [817, 714] width 172 height 20
click at [789, 631] on textarea "Multi-text input container - paste or copy values" at bounding box center [817, 643] width 168 height 33
drag, startPoint x: 786, startPoint y: 637, endPoint x: 700, endPoint y: 639, distance: 86.0
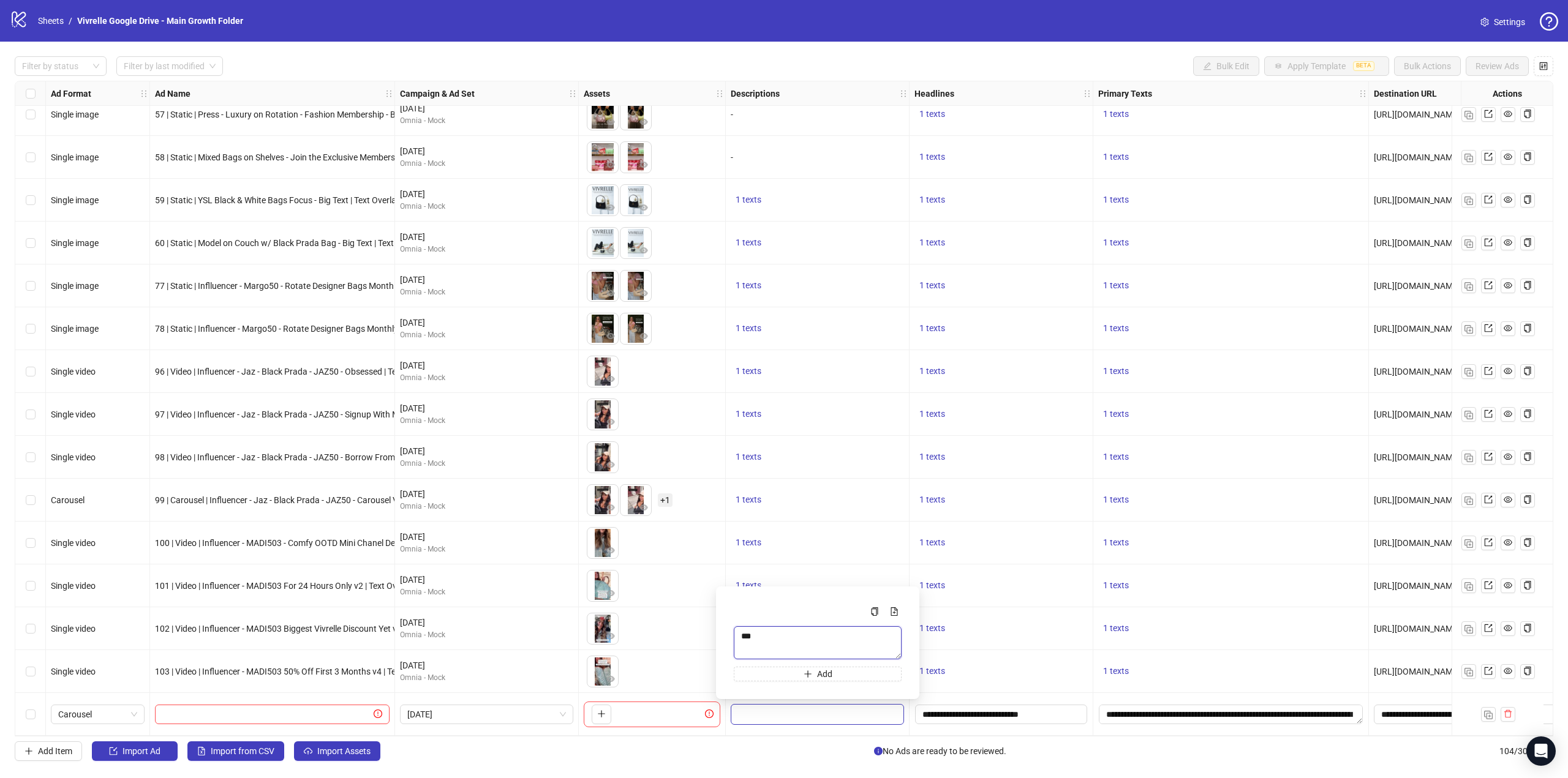
click at [700, 639] on body "logo/logo-mobile Sheets / Vivrelle Google Drive - Main Growth Folder Settings F…" at bounding box center [784, 389] width 1568 height 778
click at [762, 638] on textarea "Multi-text input container - paste or copy values" at bounding box center [817, 643] width 168 height 33
click at [812, 525] on div "1 texts" at bounding box center [817, 543] width 183 height 43
click at [753, 323] on span "1 texts" at bounding box center [748, 328] width 25 height 9
click at [830, 461] on div "1 texts" at bounding box center [817, 457] width 183 height 43
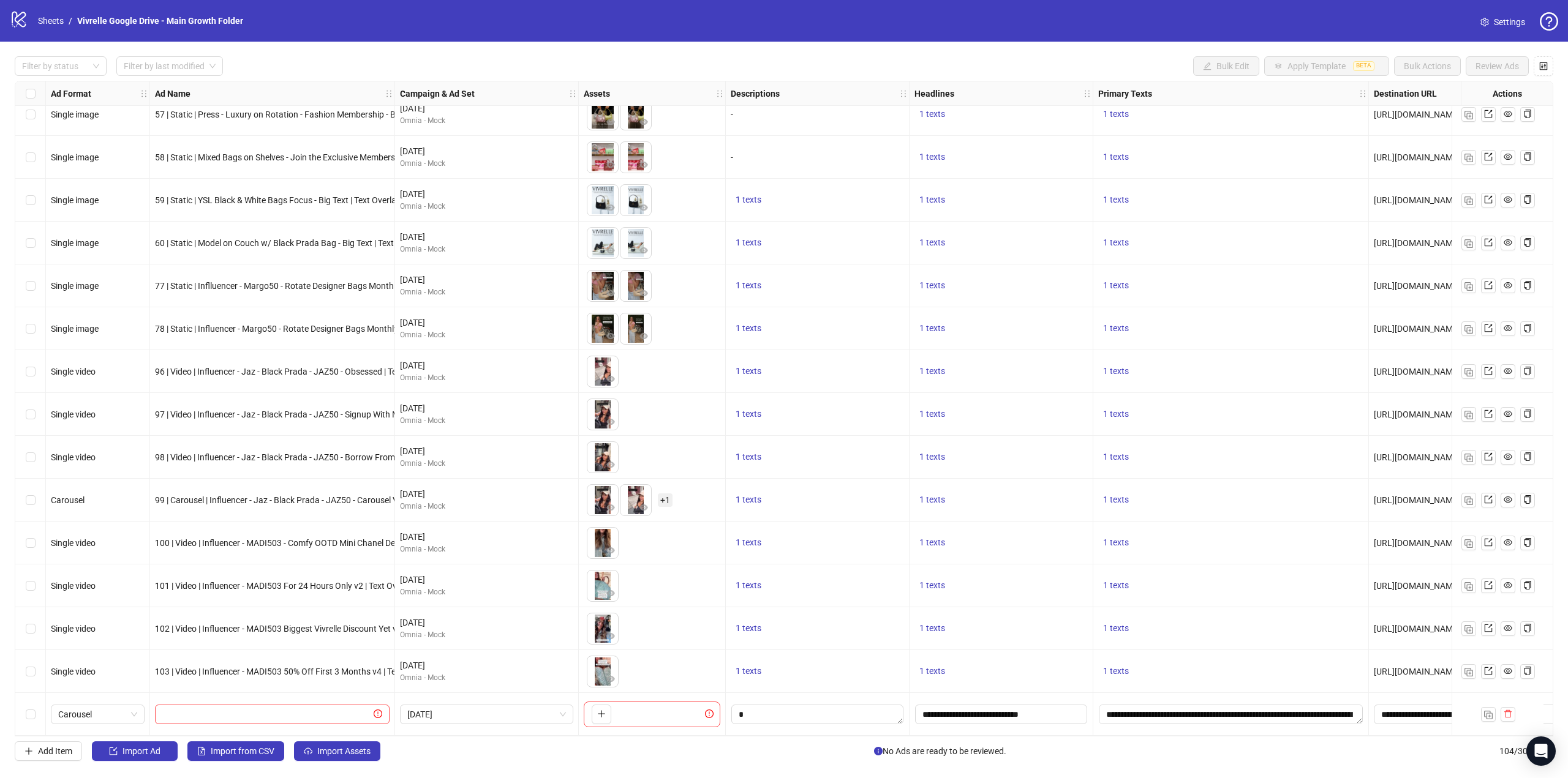
drag, startPoint x: 991, startPoint y: 737, endPoint x: 1048, endPoint y: 733, distance: 57.1
click at [1048, 733] on div "Ad Format Ad Name Campaign & Ad Set Assets Descriptions Headlines Primary Texts…" at bounding box center [783, 408] width 1538 height 656
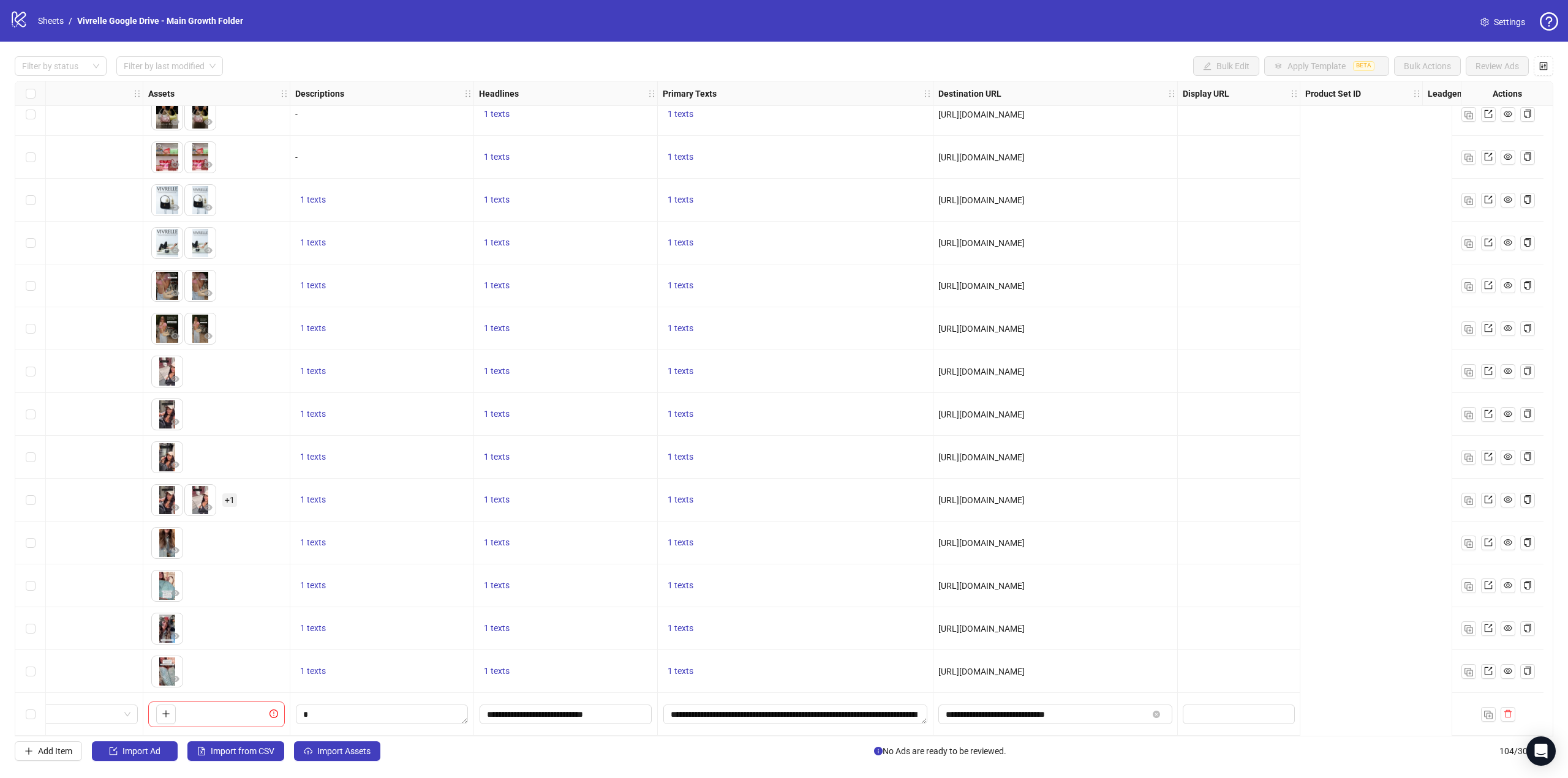
scroll to position [3833, 51]
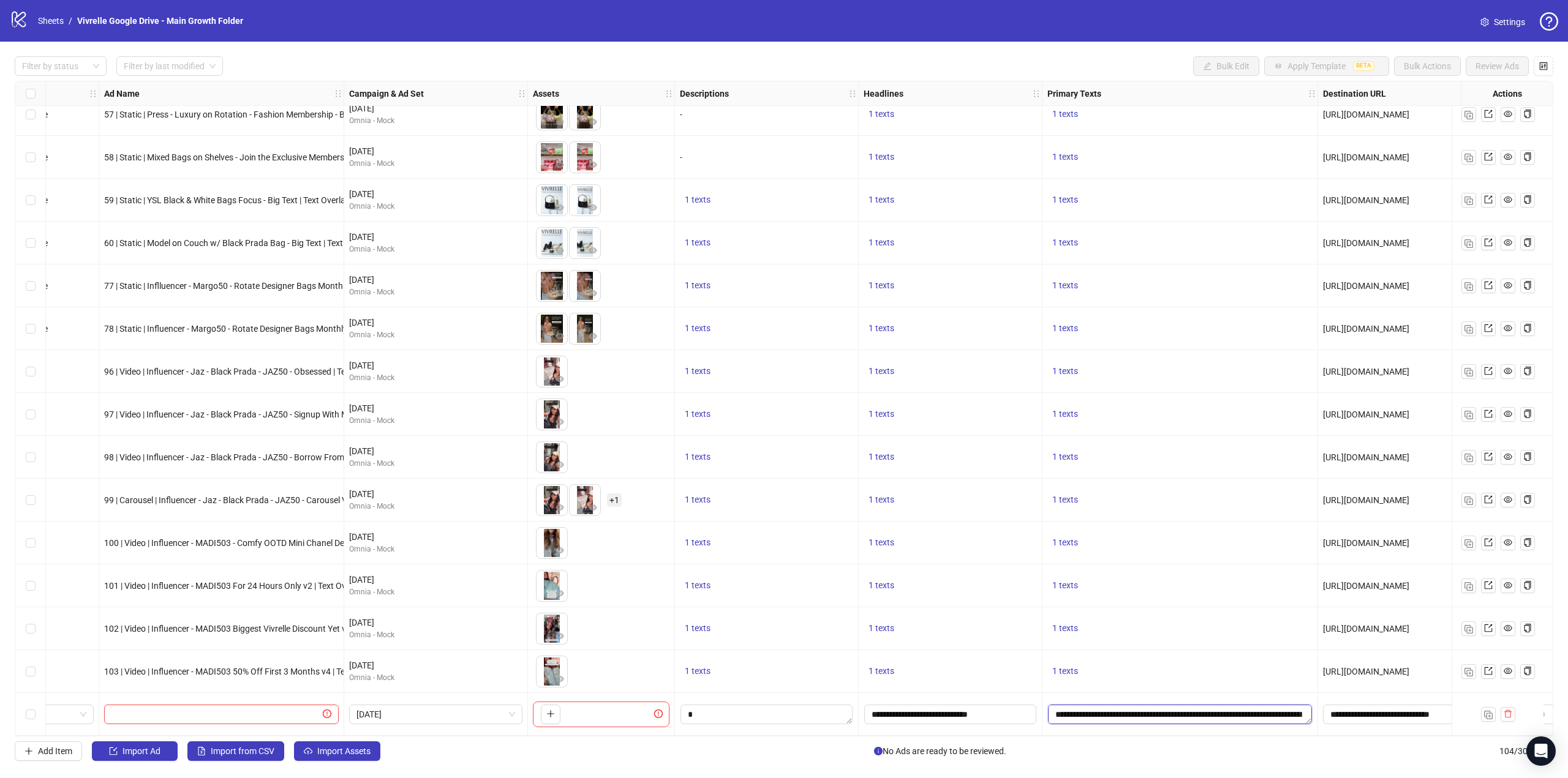
click at [1160, 706] on textarea "**********" at bounding box center [1180, 714] width 264 height 20
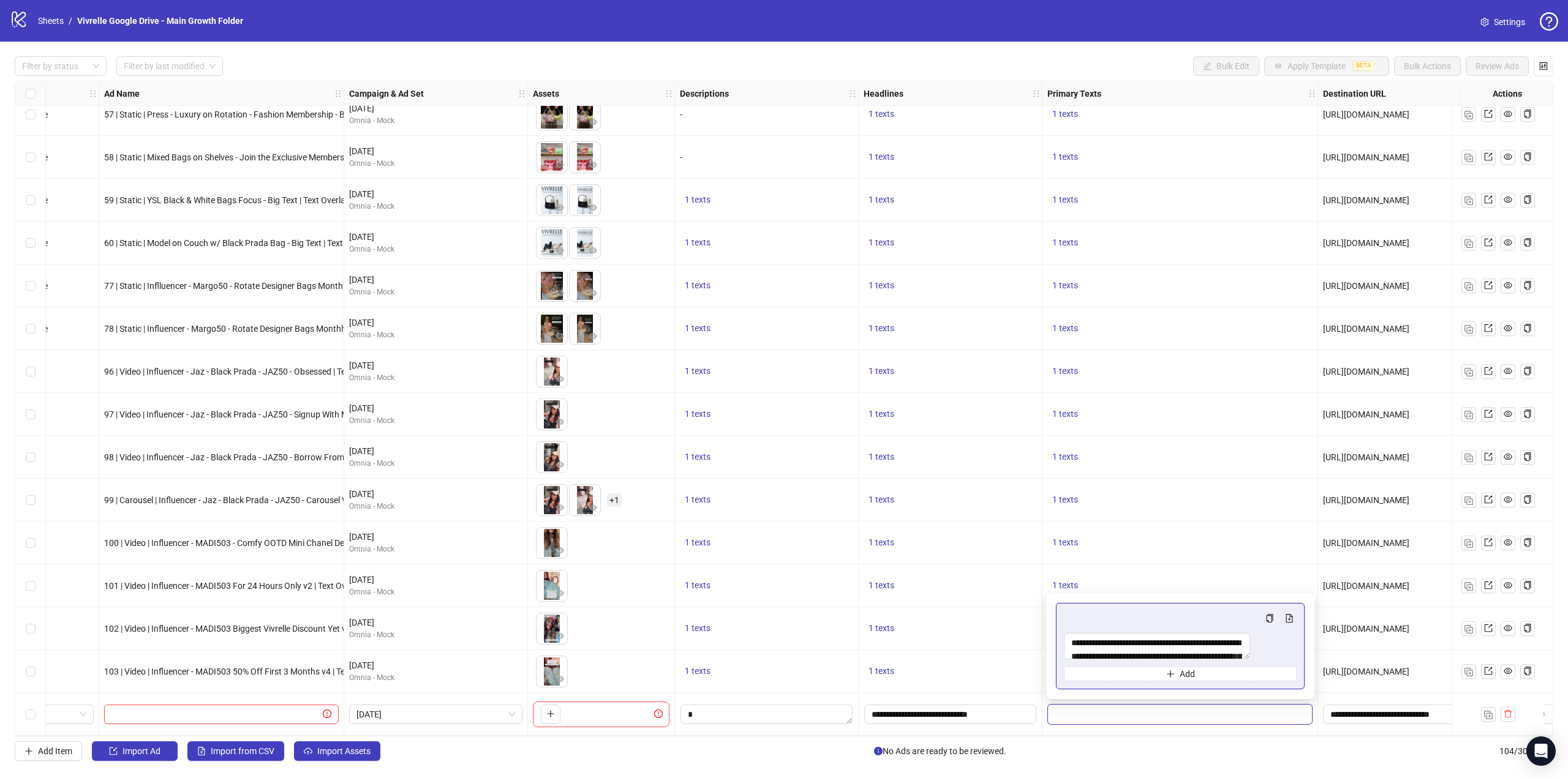
click at [1005, 552] on div "1 texts" at bounding box center [951, 543] width 183 height 43
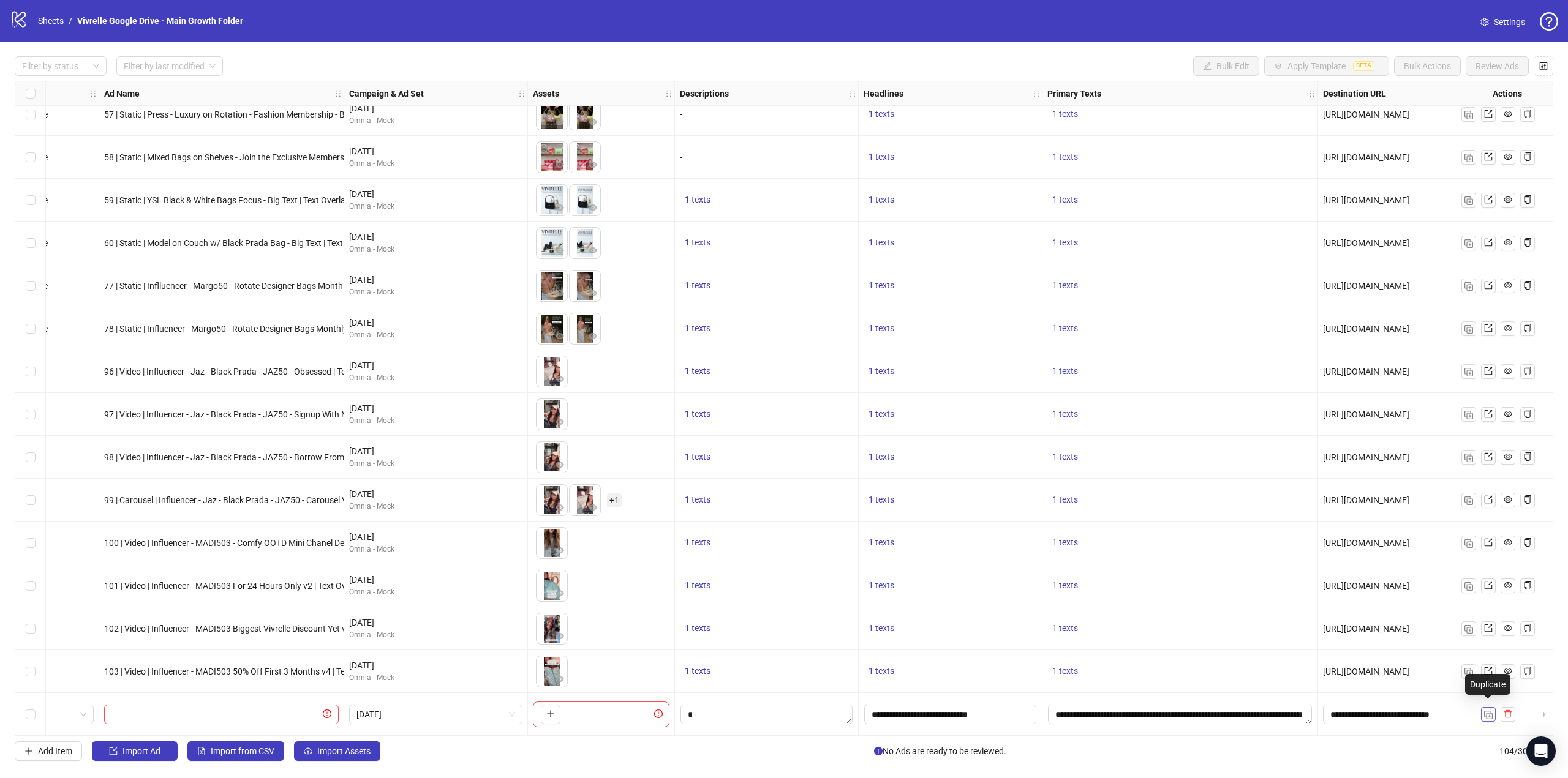
click at [1484, 711] on img "button" at bounding box center [1489, 715] width 9 height 9
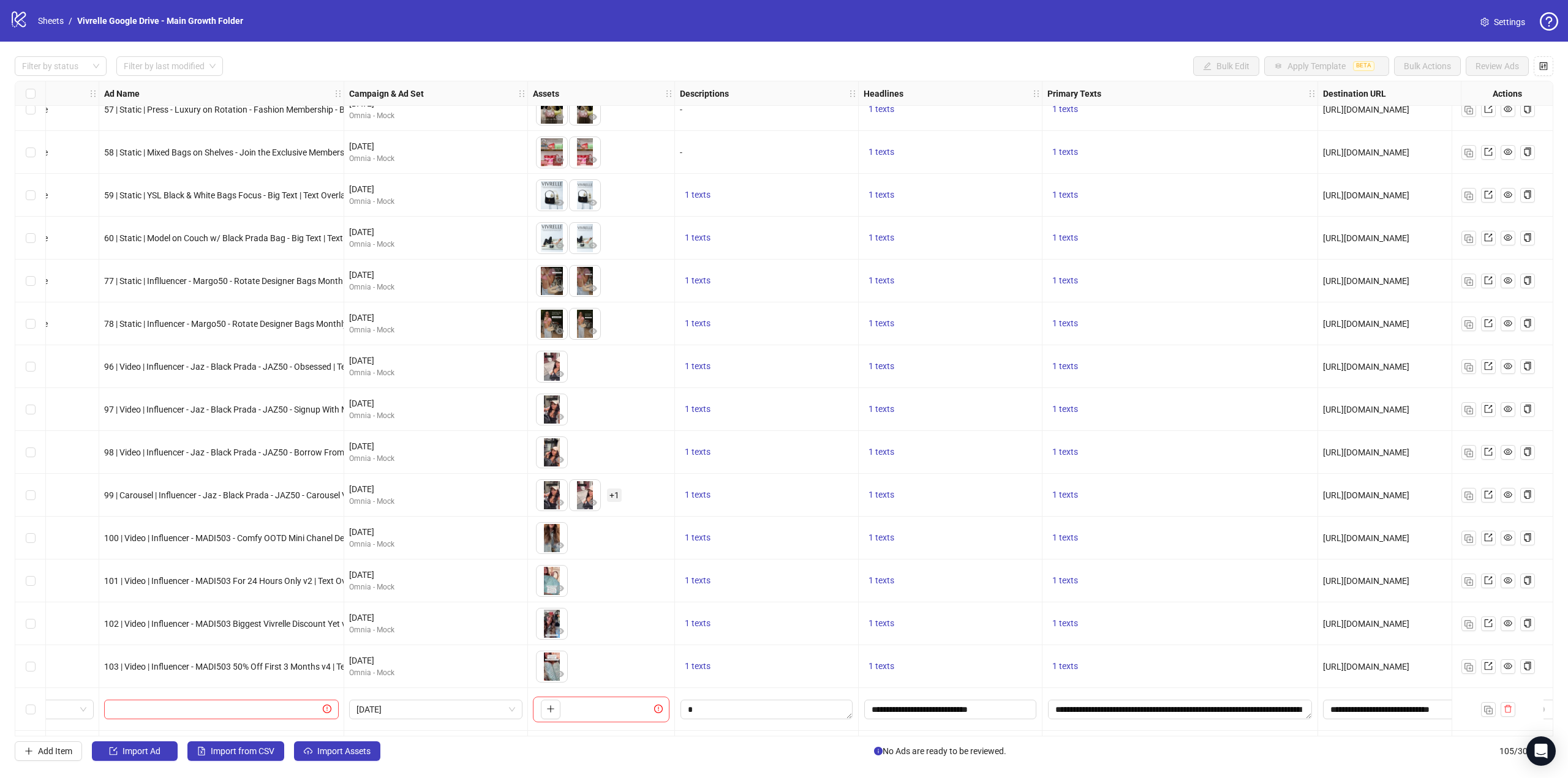
scroll to position [3875, 51]
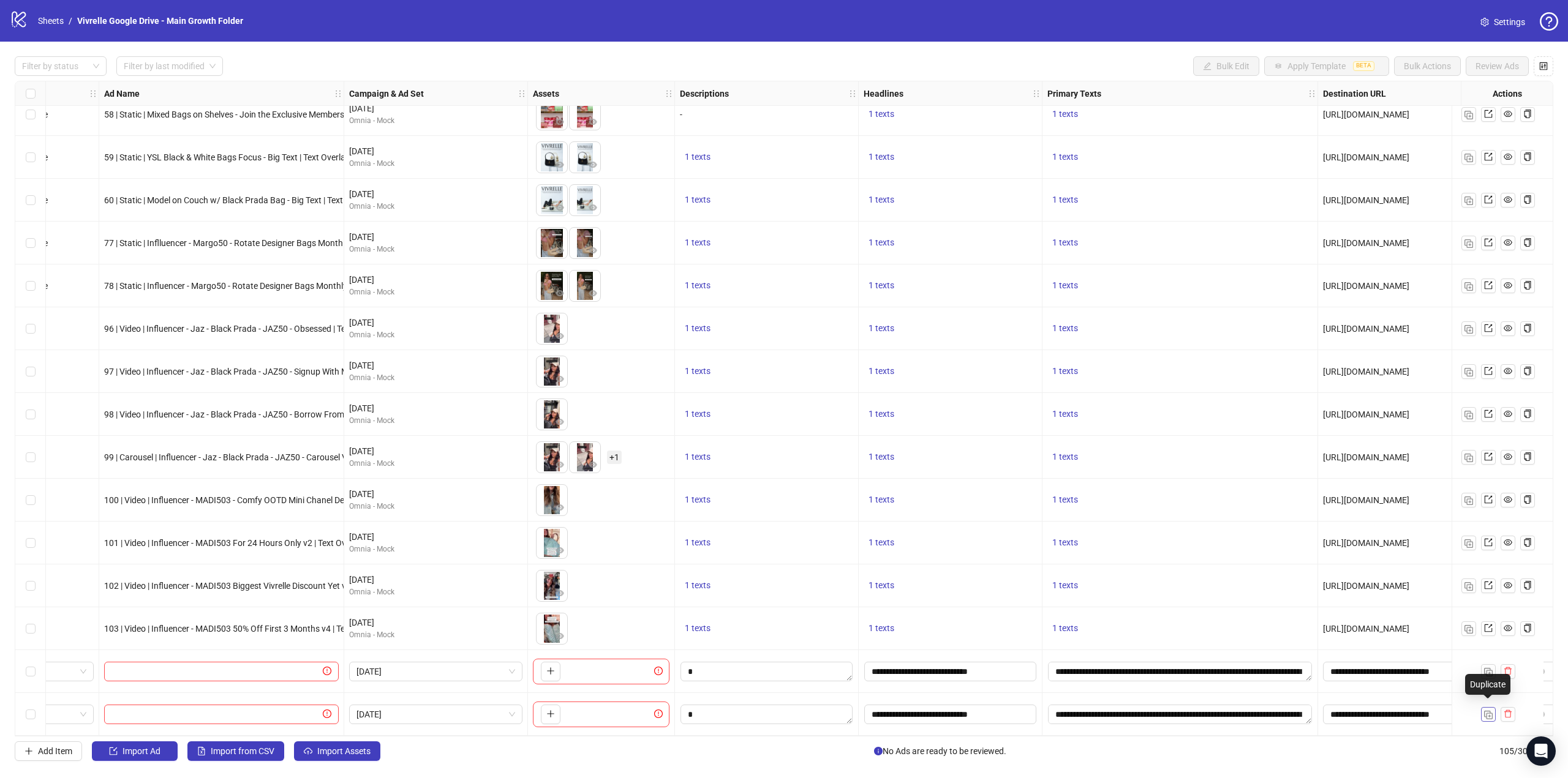
click at [1485, 711] on img "button" at bounding box center [1489, 715] width 9 height 9
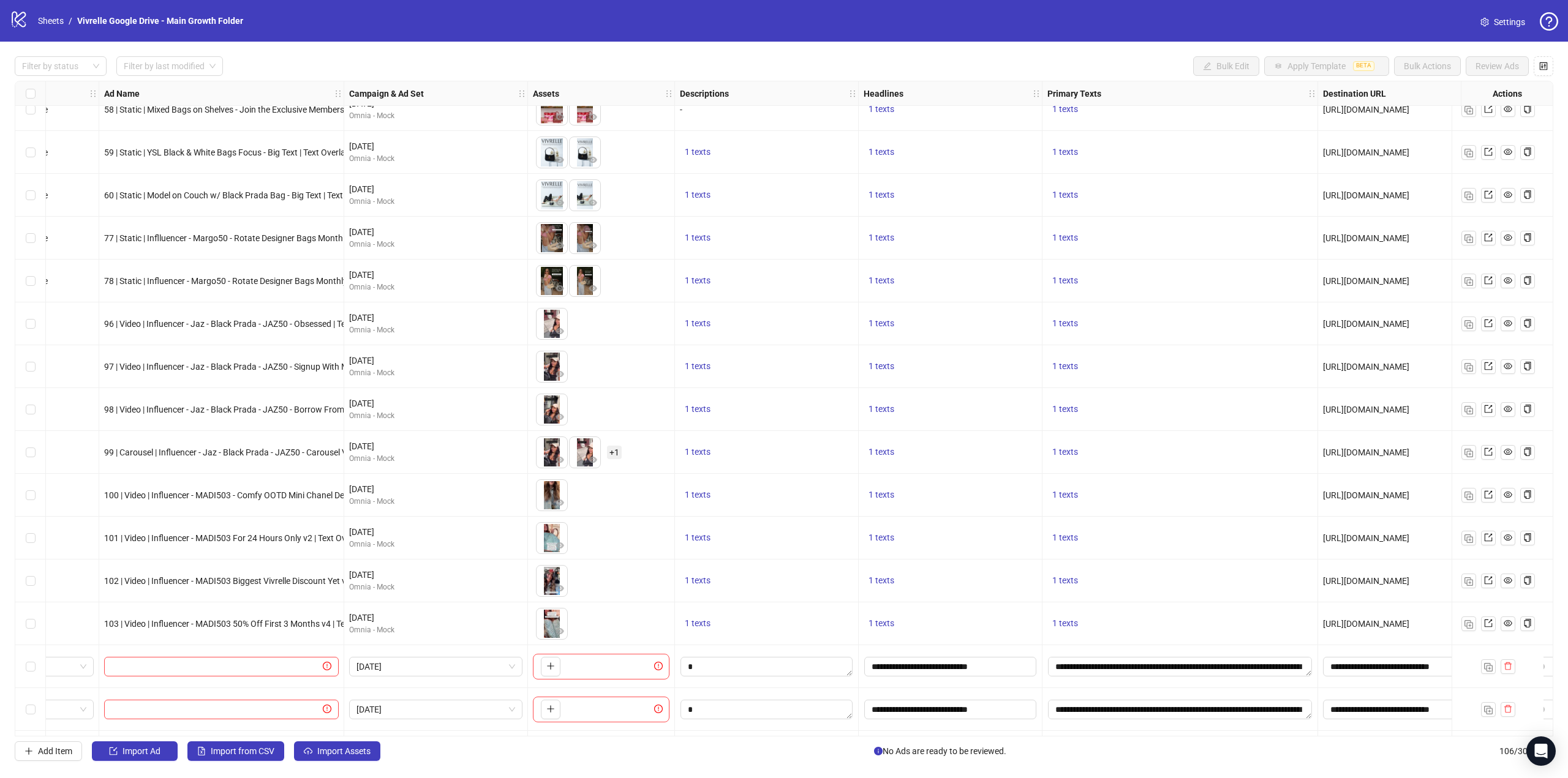
scroll to position [3918, 51]
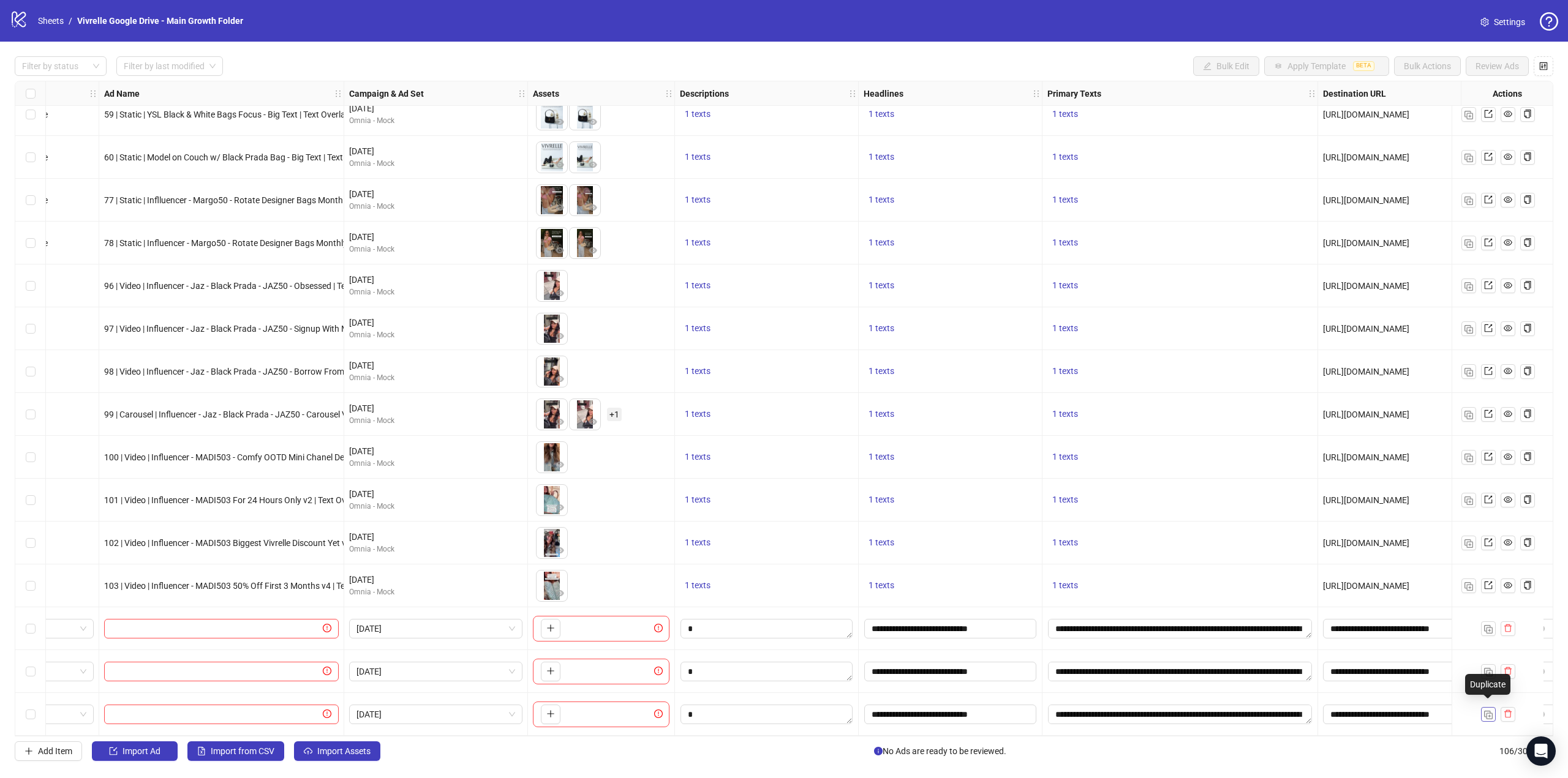
click at [1492, 711] on img "button" at bounding box center [1489, 715] width 9 height 9
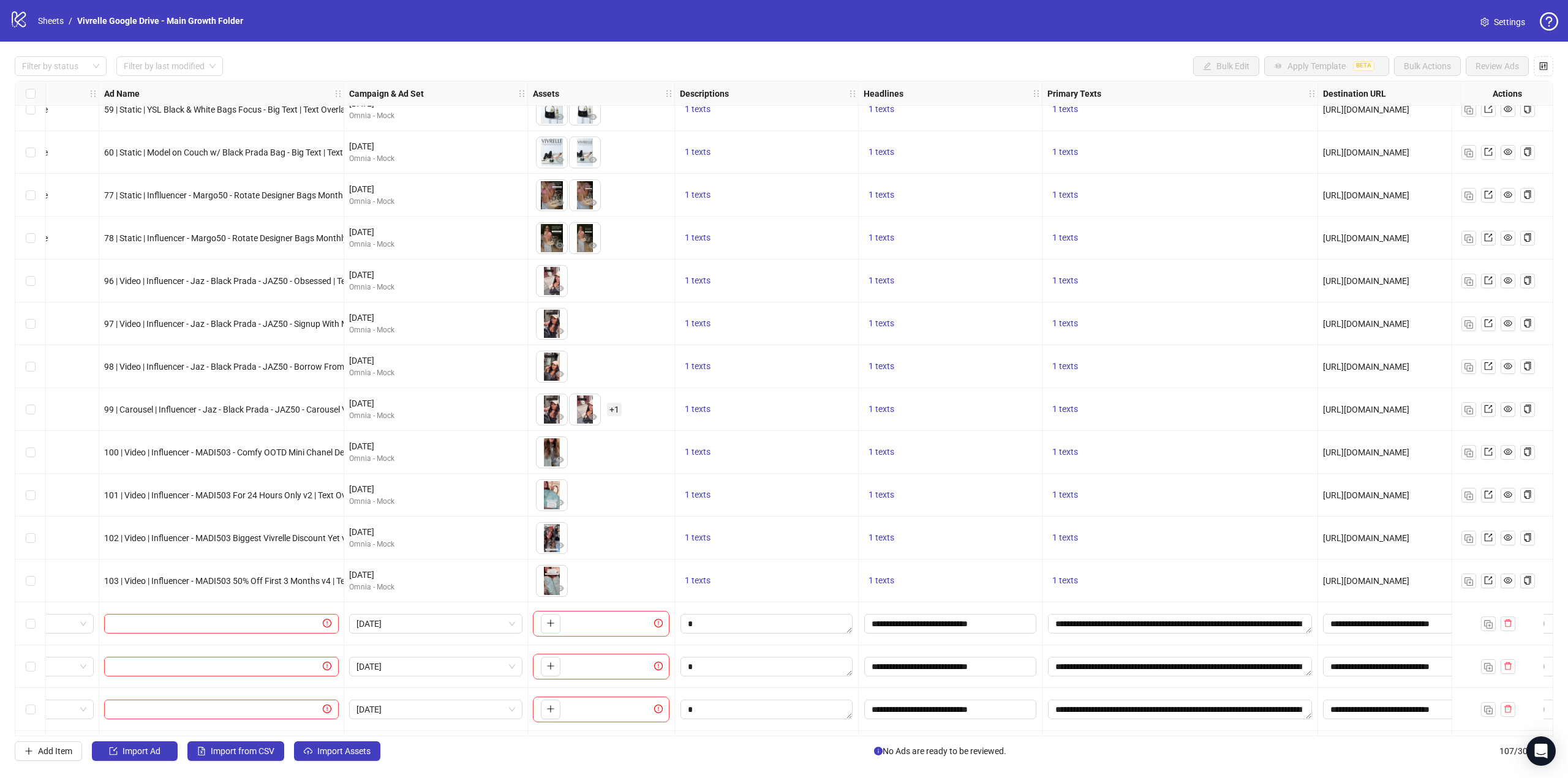
scroll to position [3961, 51]
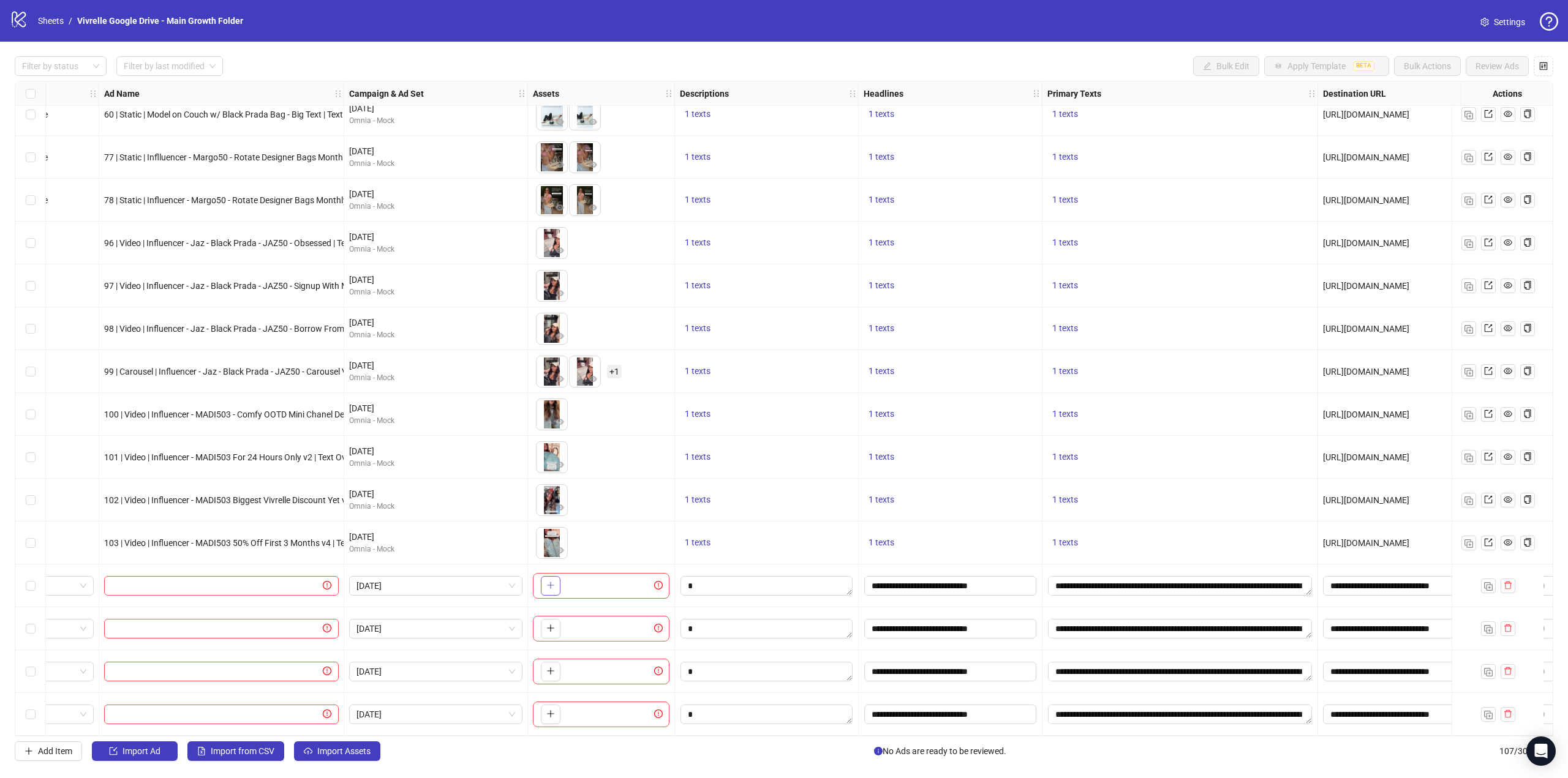
click at [554, 581] on icon "plus" at bounding box center [550, 585] width 9 height 9
click at [554, 628] on icon "plus" at bounding box center [550, 628] width 7 height 1
click at [612, 580] on span "+ 7" at bounding box center [614, 586] width 15 height 14
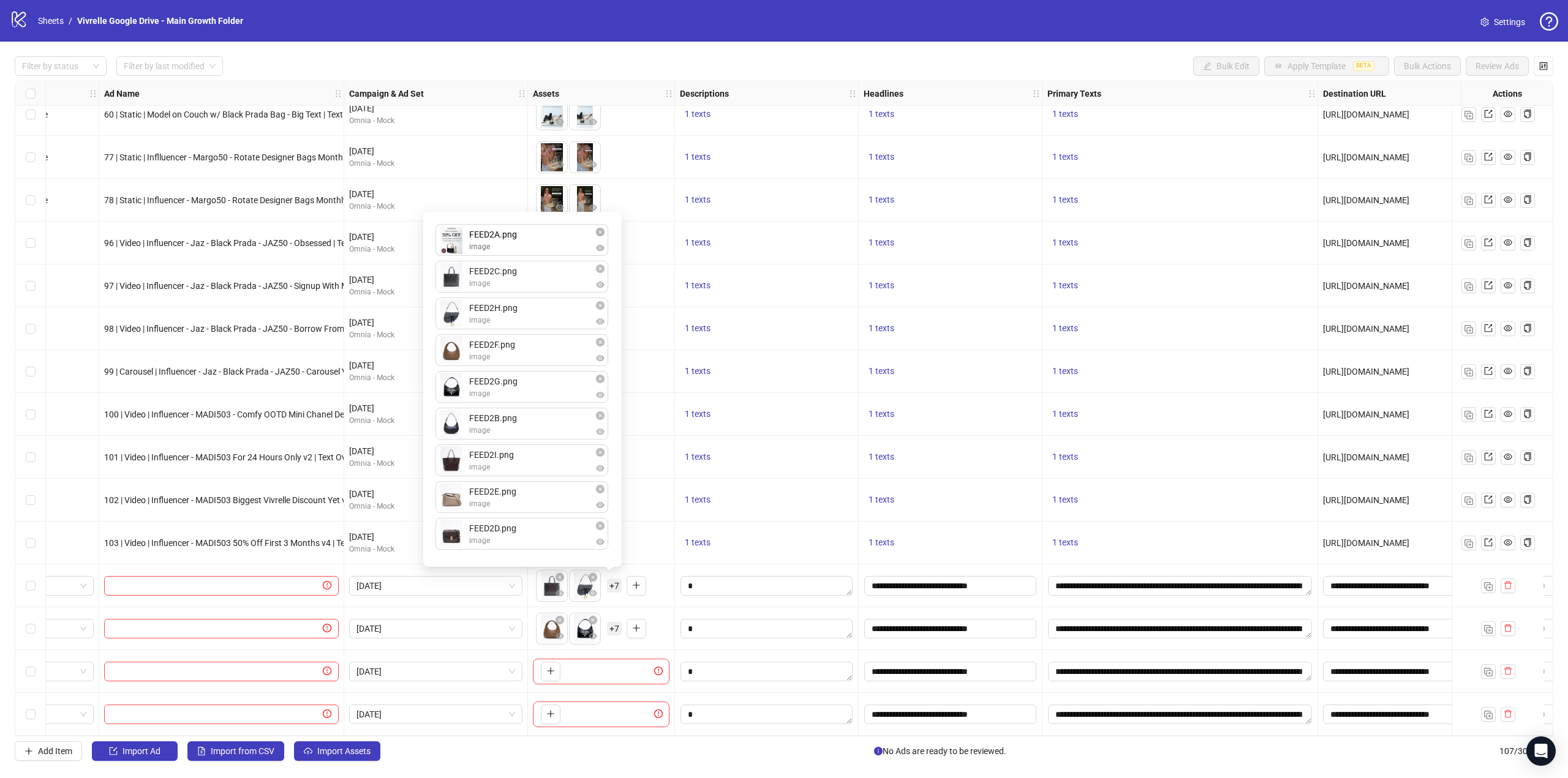
drag, startPoint x: 448, startPoint y: 317, endPoint x: 451, endPoint y: 247, distance: 70.1
click at [451, 247] on div "FEED2C.png image FEED2H.png image FEED2A.png image FEED2F.png image FEED2G.png …" at bounding box center [522, 389] width 183 height 341
drag, startPoint x: 446, startPoint y: 424, endPoint x: 454, endPoint y: 284, distance: 140.2
click at [454, 284] on div "FEED2A.png image FEED2C.png image FEED2H.png image FEED2F.png image FEED2G.png …" at bounding box center [522, 389] width 183 height 341
drag, startPoint x: 455, startPoint y: 539, endPoint x: 457, endPoint y: 354, distance: 185.0
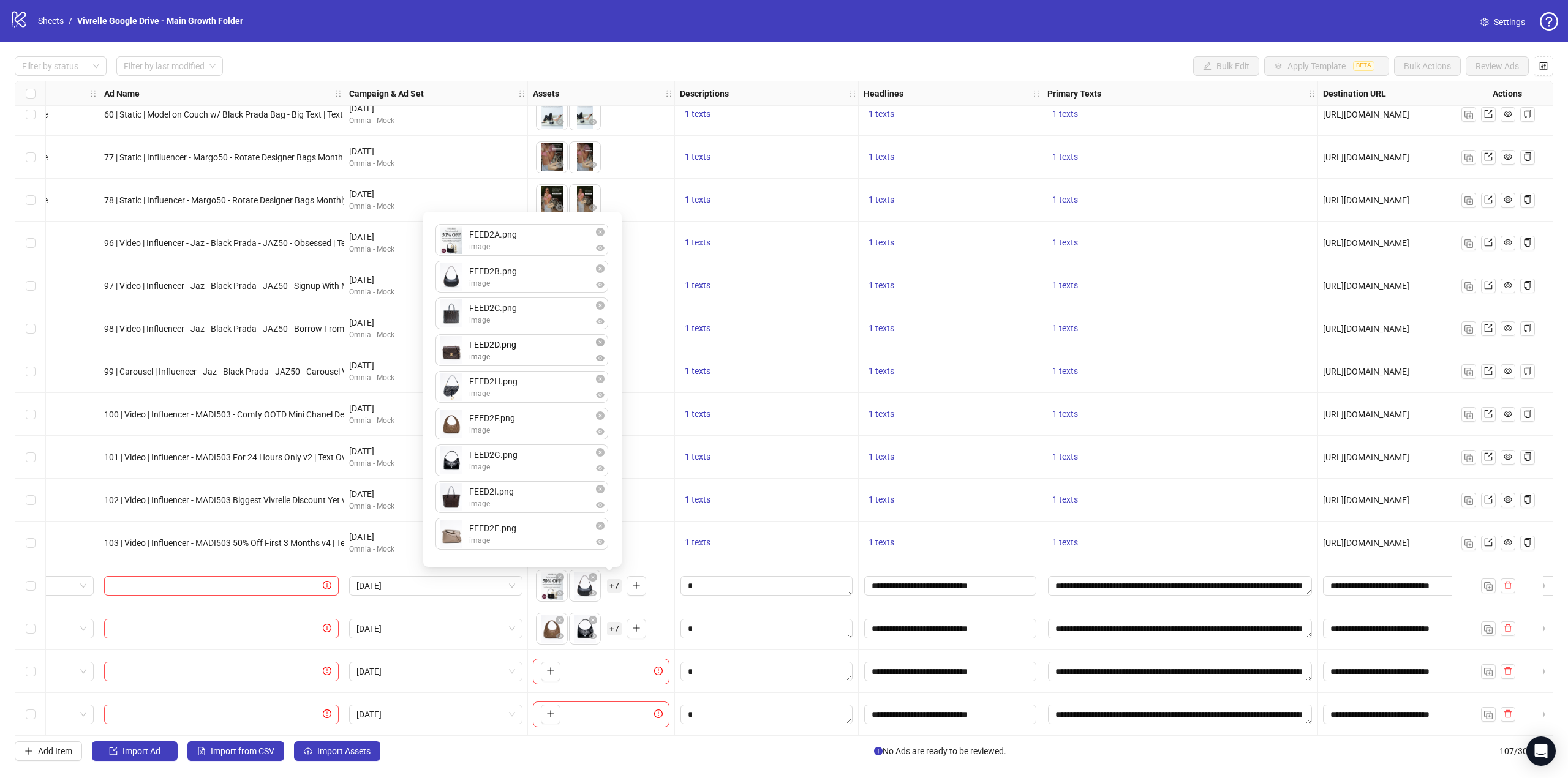
click at [457, 354] on div "FEED2A.png image FEED2B.png image FEED2C.png image FEED2H.png image FEED2F.png …" at bounding box center [522, 389] width 183 height 341
drag, startPoint x: 440, startPoint y: 526, endPoint x: 443, endPoint y: 375, distance: 151.0
click at [443, 375] on div "FEED2A.png image FEED2B.png image FEED2C.png image FEED2D.png image FEED2H.png …" at bounding box center [522, 389] width 183 height 341
drag, startPoint x: 445, startPoint y: 465, endPoint x: 451, endPoint y: 431, distance: 34.5
click at [451, 421] on div "FEED2A.png image FEED2B.png image FEED2C.png image FEED2D.png image FEED2E.png …" at bounding box center [522, 389] width 183 height 341
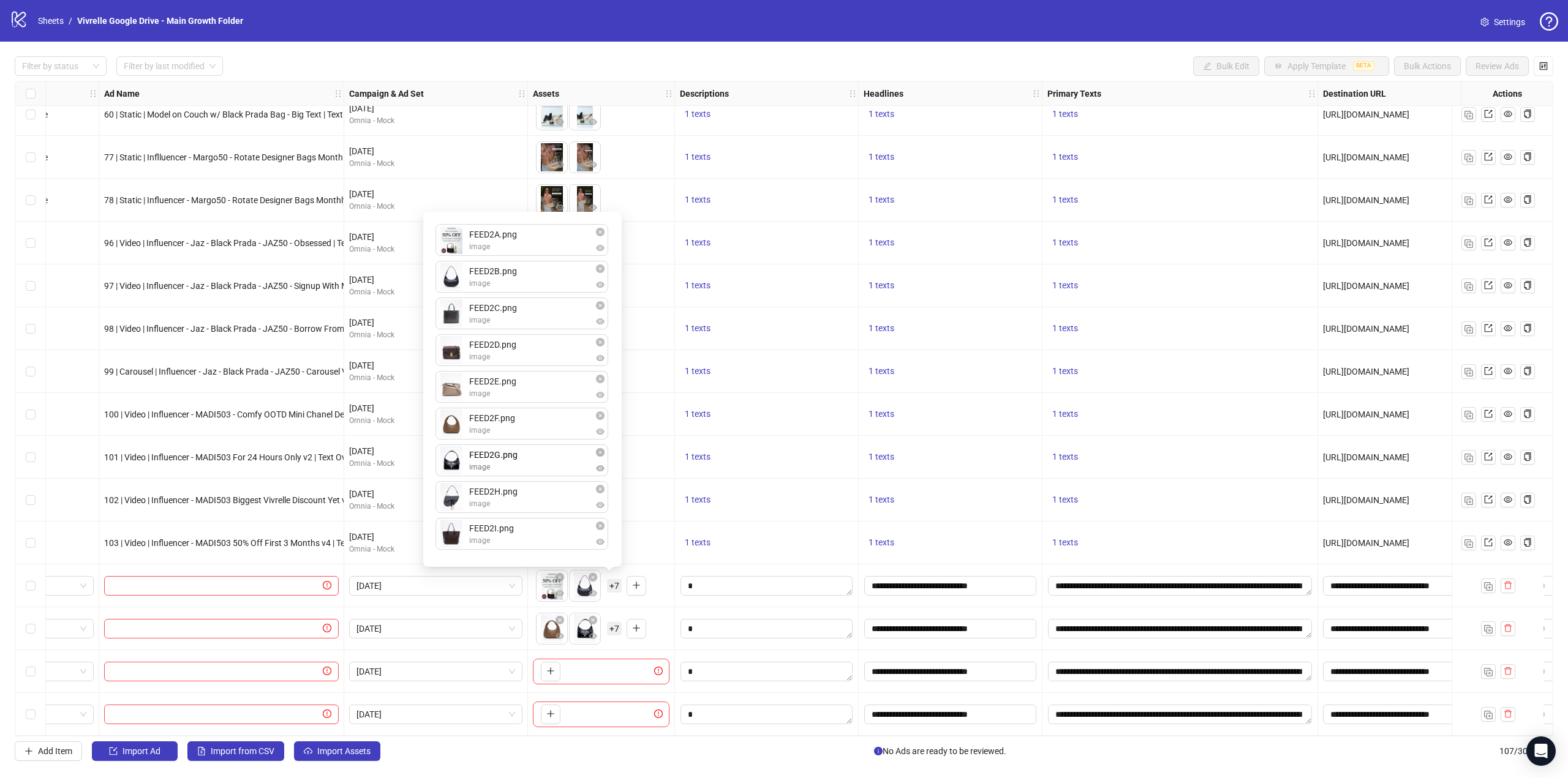
drag, startPoint x: 456, startPoint y: 507, endPoint x: 457, endPoint y: 489, distance: 18.0
click at [455, 459] on div "FEED2A.png image FEED2B.png image FEED2C.png image FEED2D.png image FEED2E.png …" at bounding box center [522, 389] width 183 height 341
drag, startPoint x: 456, startPoint y: 539, endPoint x: 455, endPoint y: 494, distance: 45.0
click at [455, 494] on div "FEED2A.png image FEED2B.png image FEED2C.png image FEED2D.png image FEED2E.png …" at bounding box center [522, 389] width 183 height 341
click at [662, 496] on div "To pick up a draggable item, press the space bar. While dragging, use the arrow…" at bounding box center [601, 500] width 137 height 38
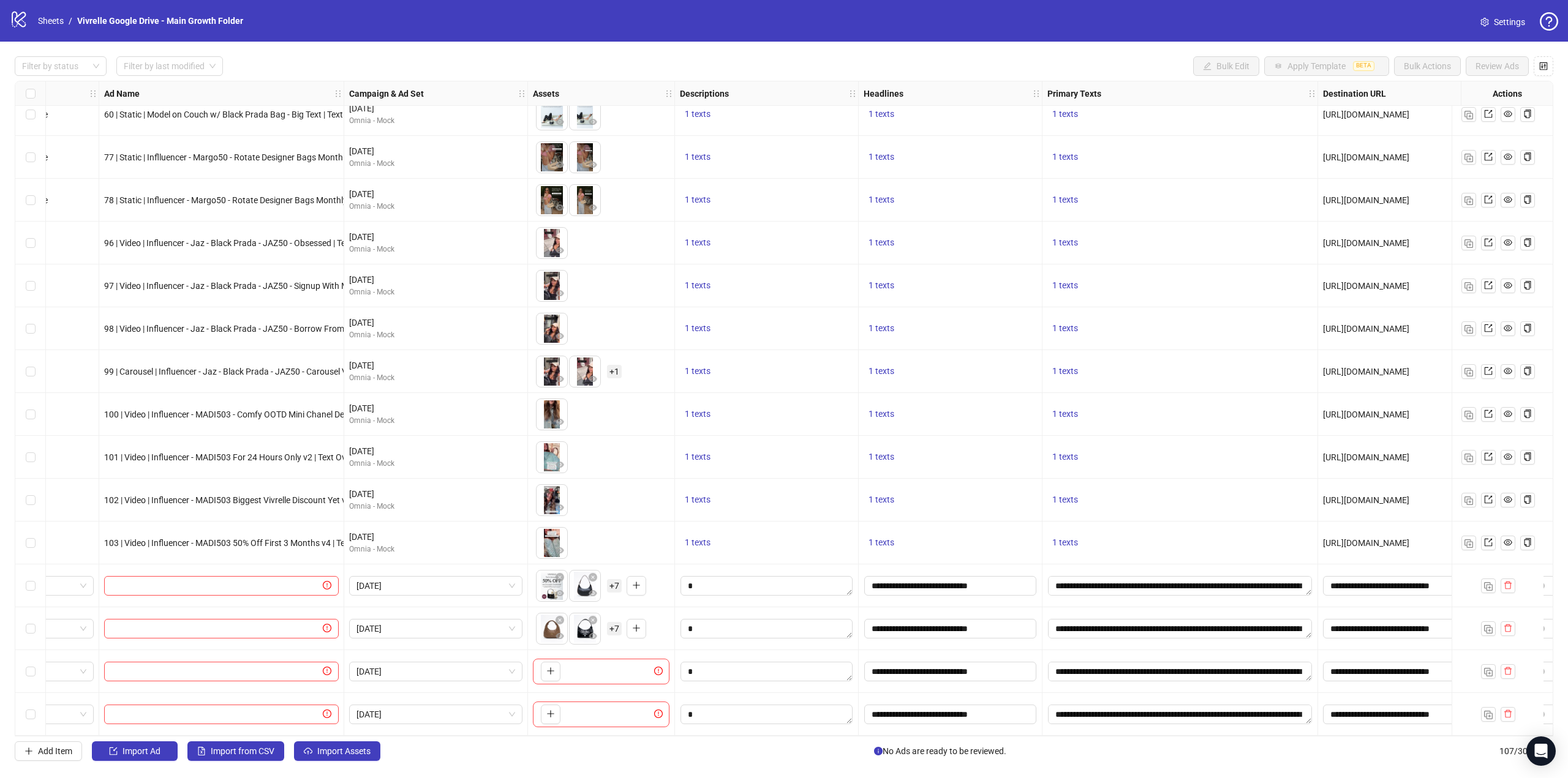
click at [615, 622] on span "+ 7" at bounding box center [614, 629] width 15 height 14
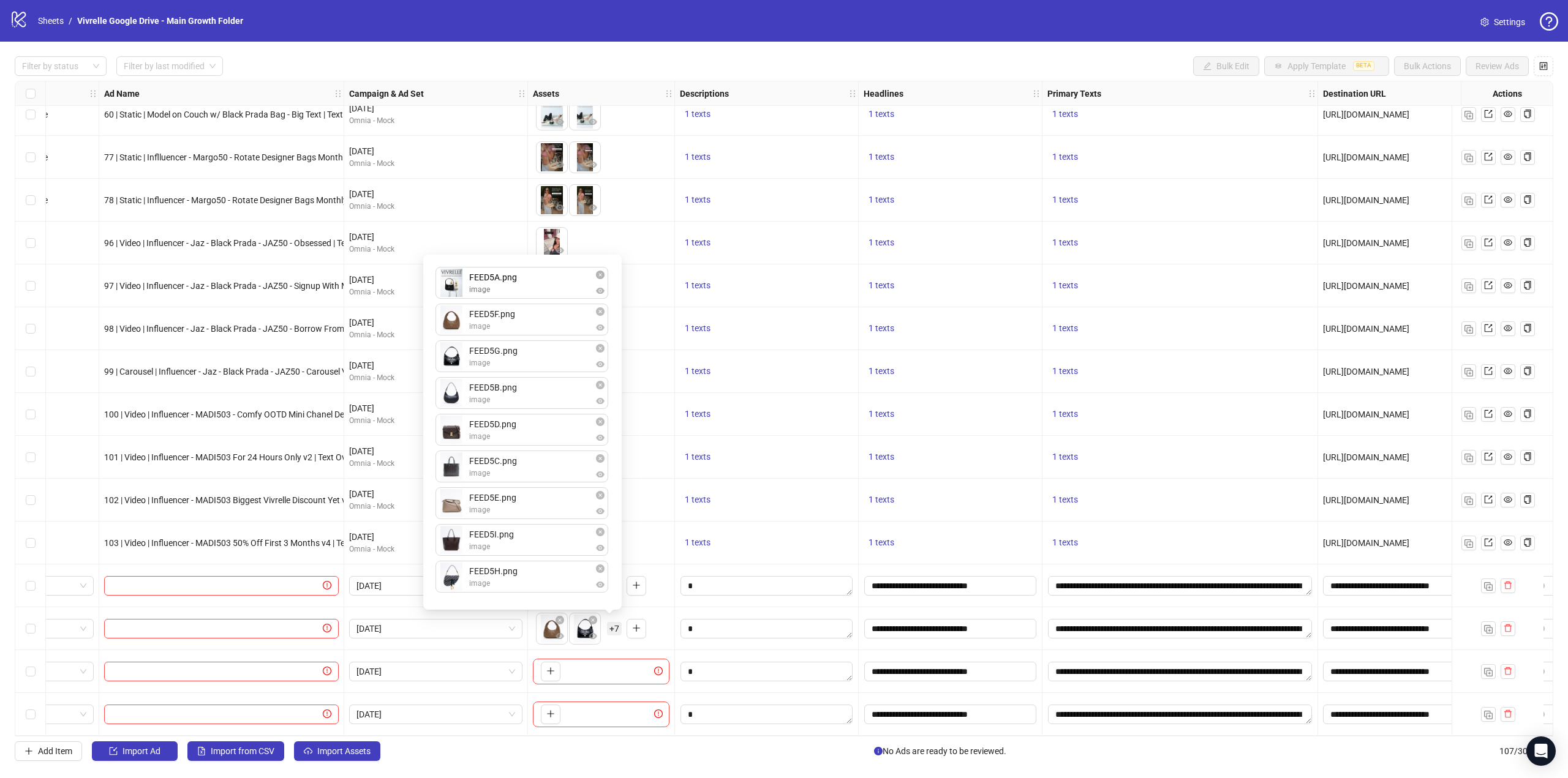
drag, startPoint x: 451, startPoint y: 507, endPoint x: 456, endPoint y: 280, distance: 227.1
click at [456, 280] on div "FEED5F.png image FEED5G.png image FEED5B.png image FEED5D.png image FEED5C.png …" at bounding box center [522, 432] width 183 height 341
drag, startPoint x: 460, startPoint y: 400, endPoint x: 457, endPoint y: 354, distance: 46.1
click at [457, 323] on div "FEED5A.png image FEED5F.png image FEED5G.png image FEED5B.png image FEED5D.png …" at bounding box center [522, 432] width 183 height 341
drag, startPoint x: 454, startPoint y: 465, endPoint x: 459, endPoint y: 365, distance: 100.1
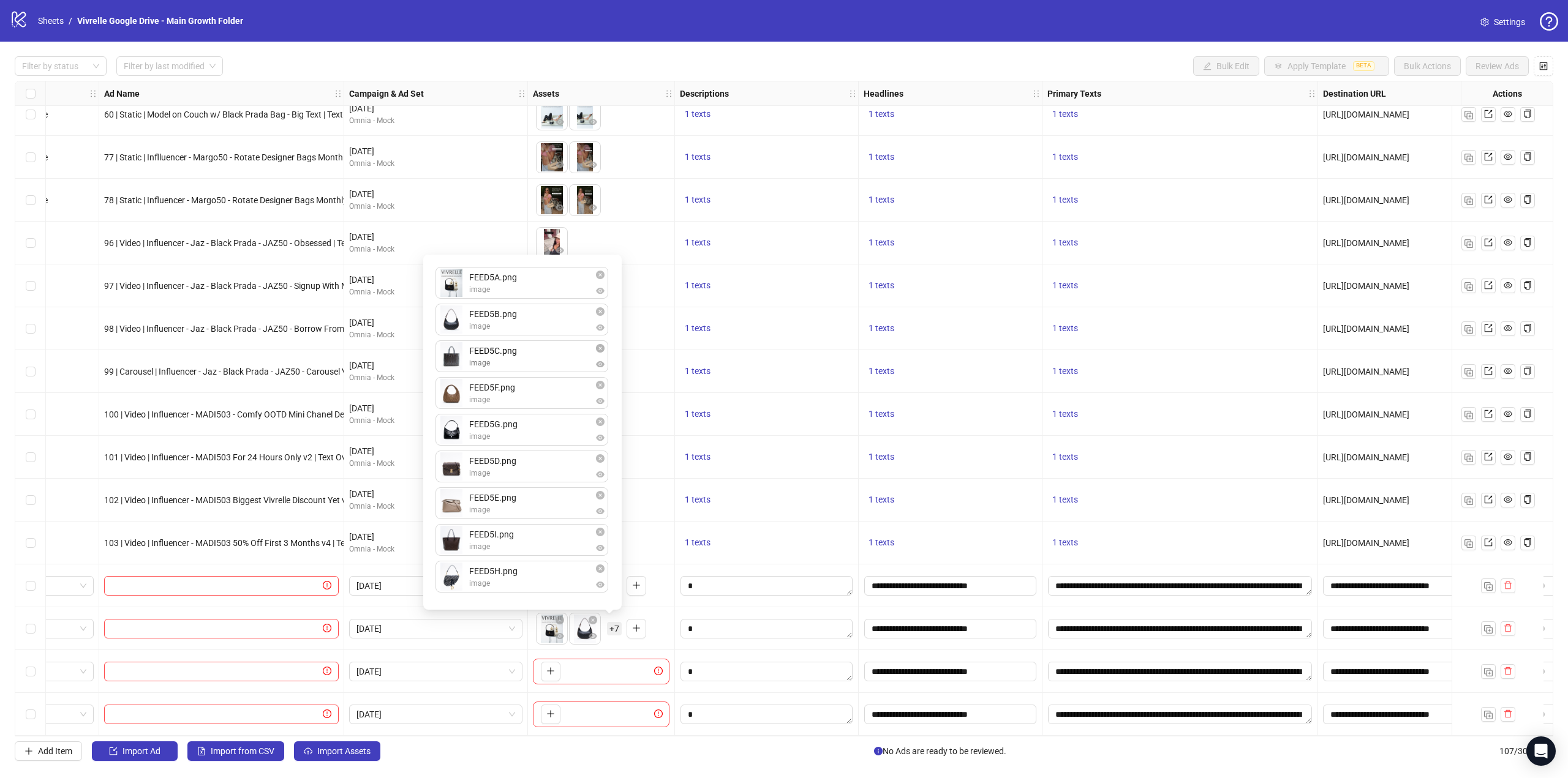
click at [459, 354] on div "FEED5A.png image FEED5B.png image FEED5F.png image FEED5G.png image FEED5D.png …" at bounding box center [522, 432] width 183 height 341
drag, startPoint x: 459, startPoint y: 478, endPoint x: 458, endPoint y: 423, distance: 55.0
click at [459, 414] on div "FEED5A.png image FEED5B.png image FEED5C.png image FEED5F.png image FEED5G.png …" at bounding box center [522, 432] width 183 height 341
drag, startPoint x: 454, startPoint y: 509, endPoint x: 453, endPoint y: 437, distance: 72.0
click at [453, 437] on div "FEED5A.png image FEED5B.png image FEED5C.png image FEED5D.png image FEED5F.png …" at bounding box center [522, 432] width 183 height 341
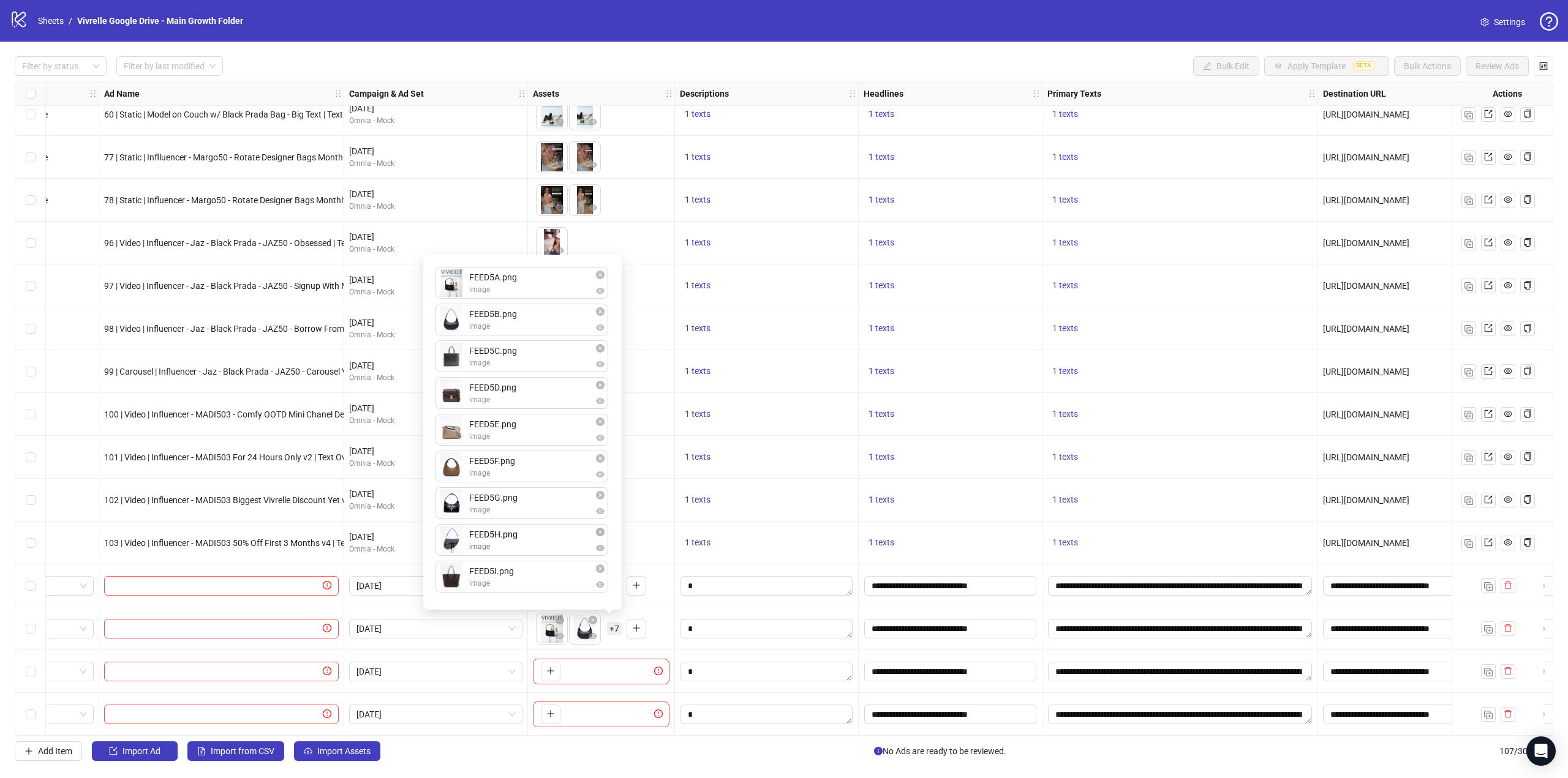
drag, startPoint x: 450, startPoint y: 584, endPoint x: 448, endPoint y: 535, distance: 49.0
click at [448, 535] on div "FEED5A.png image FEED5B.png image FEED5C.png image FEED5D.png image FEED5E.png …" at bounding box center [522, 432] width 183 height 341
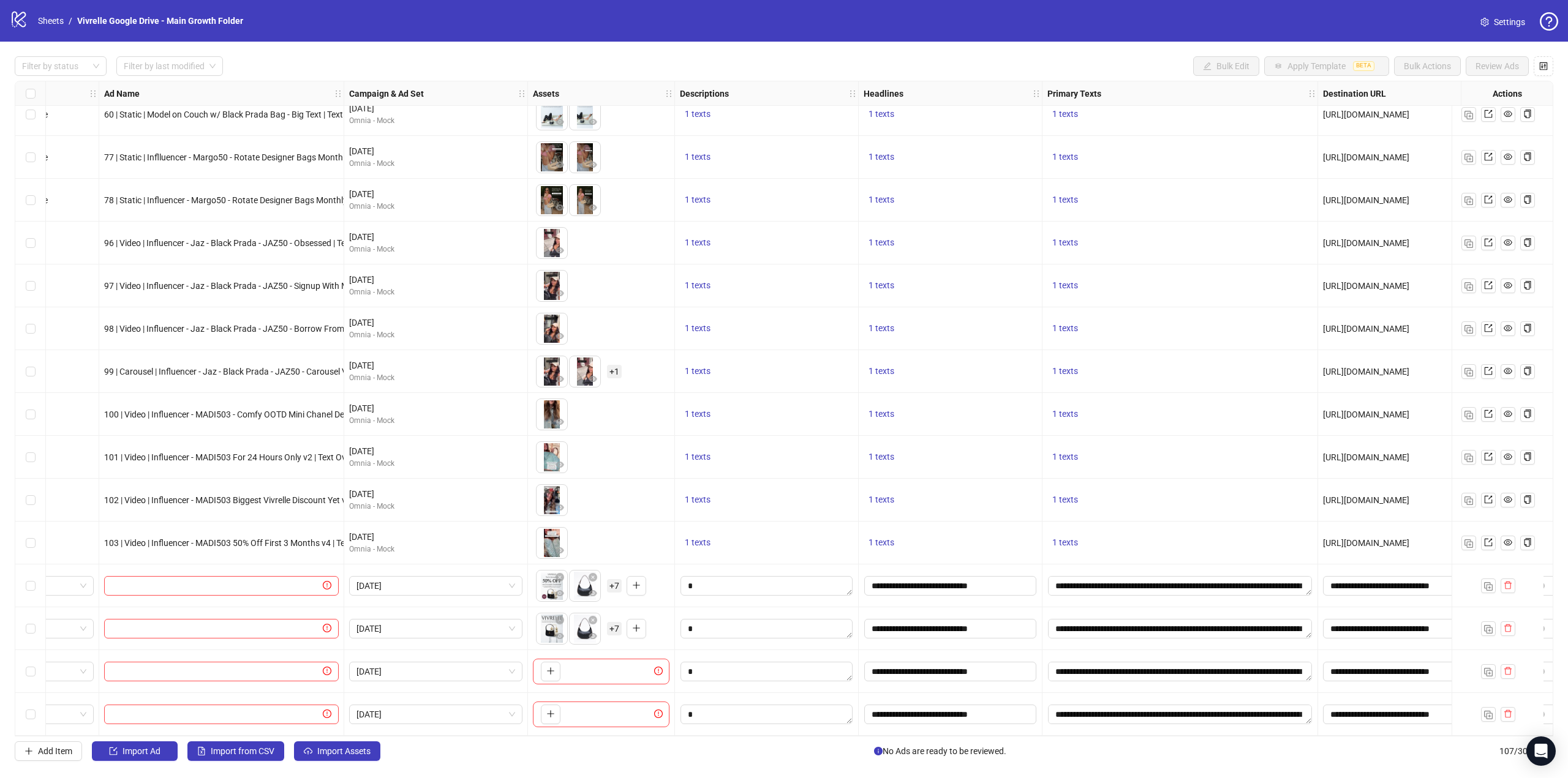
click at [662, 512] on div "To pick up a draggable item, press the space bar. While dragging, use the arrow…" at bounding box center [601, 500] width 137 height 38
click at [547, 667] on icon "plus" at bounding box center [550, 671] width 9 height 9
click at [619, 669] on span "+ 7" at bounding box center [614, 672] width 15 height 14
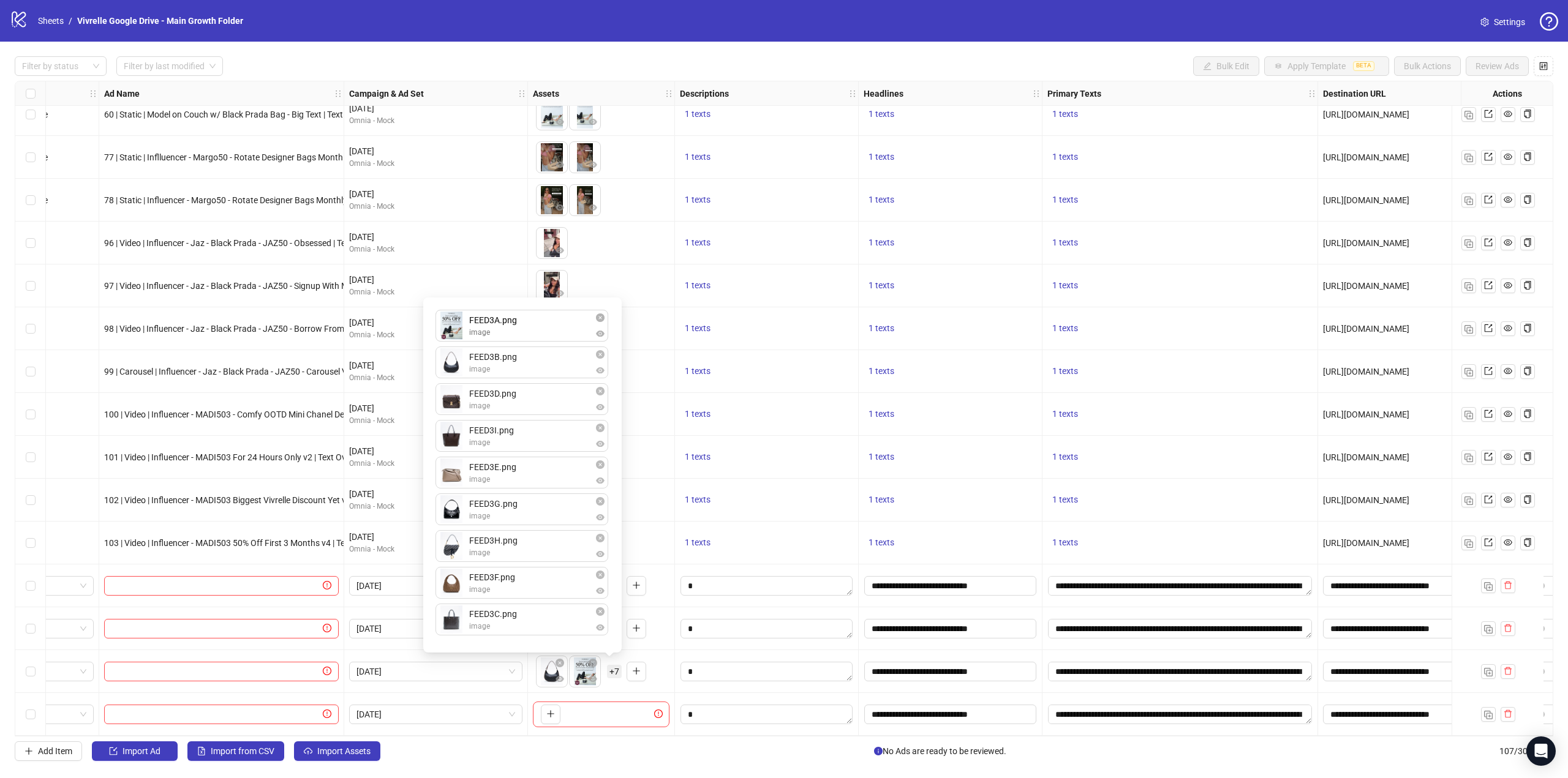
drag, startPoint x: 456, startPoint y: 369, endPoint x: 458, endPoint y: 336, distance: 33.1
click at [458, 336] on div "FEED3B.png image FEED3A.png image FEED3D.png image FEED3I.png image FEED3E.png …" at bounding box center [522, 475] width 183 height 341
drag, startPoint x: 445, startPoint y: 625, endPoint x: 446, endPoint y: 395, distance: 230.0
click at [446, 395] on div "FEED3A.png image FEED3B.png image FEED3D.png image FEED3I.png image FEED3E.png …" at bounding box center [522, 475] width 183 height 341
drag, startPoint x: 445, startPoint y: 520, endPoint x: 450, endPoint y: 481, distance: 39.3
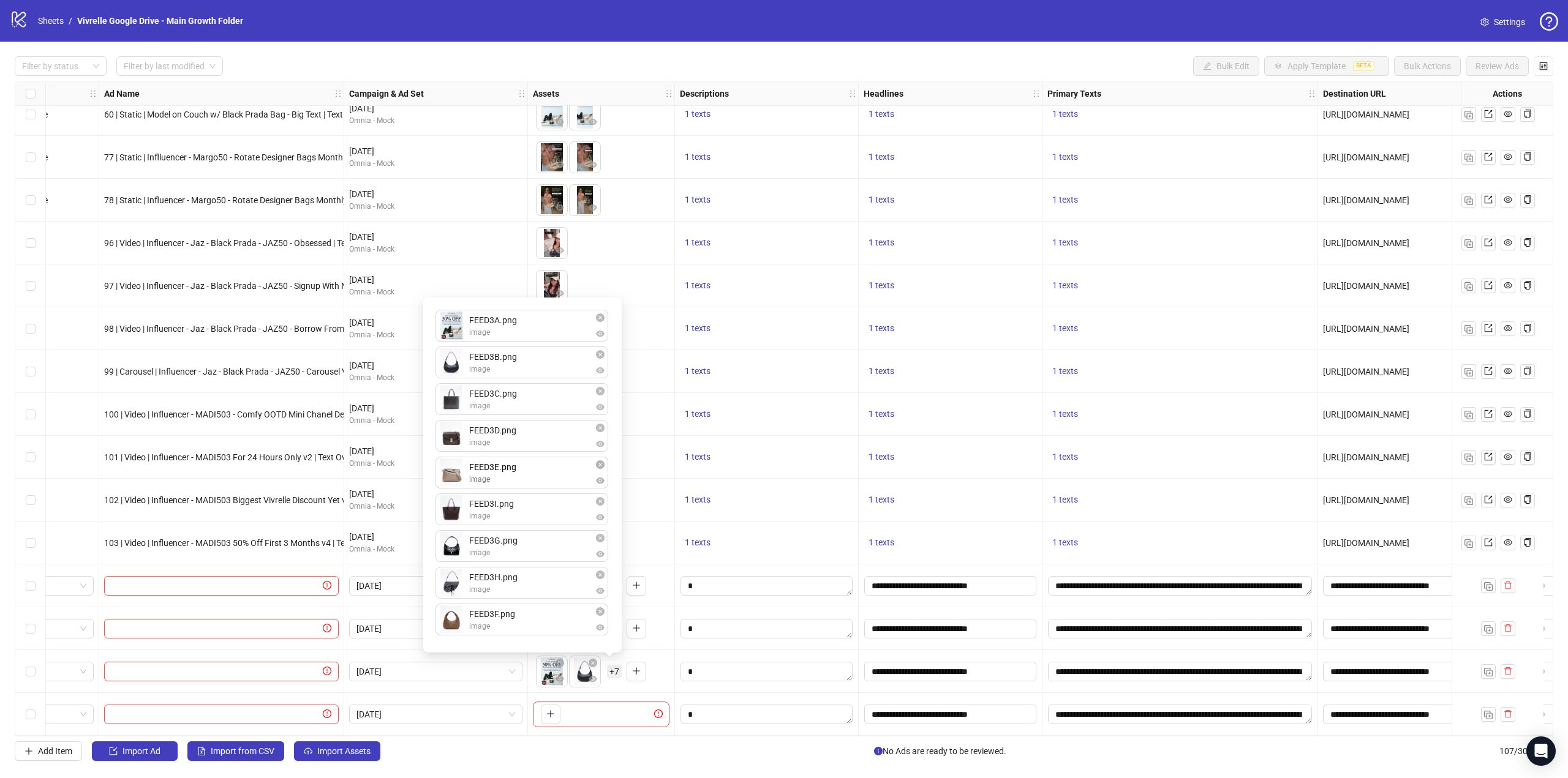
click at [450, 475] on div "FEED3A.png image FEED3B.png image FEED3C.png image FEED3D.png image FEED3I.png …" at bounding box center [522, 475] width 183 height 341
drag, startPoint x: 439, startPoint y: 616, endPoint x: 442, endPoint y: 504, distance: 112.0
click at [442, 504] on div "FEED3A.png image FEED3B.png image FEED3C.png image FEED3D.png image FEED3E.png …" at bounding box center [522, 475] width 183 height 341
drag, startPoint x: 435, startPoint y: 583, endPoint x: 442, endPoint y: 539, distance: 44.6
click at [442, 539] on div "FEED3A.png image FEED3B.png image FEED3C.png image FEED3D.png image FEED3E.png …" at bounding box center [522, 475] width 183 height 341
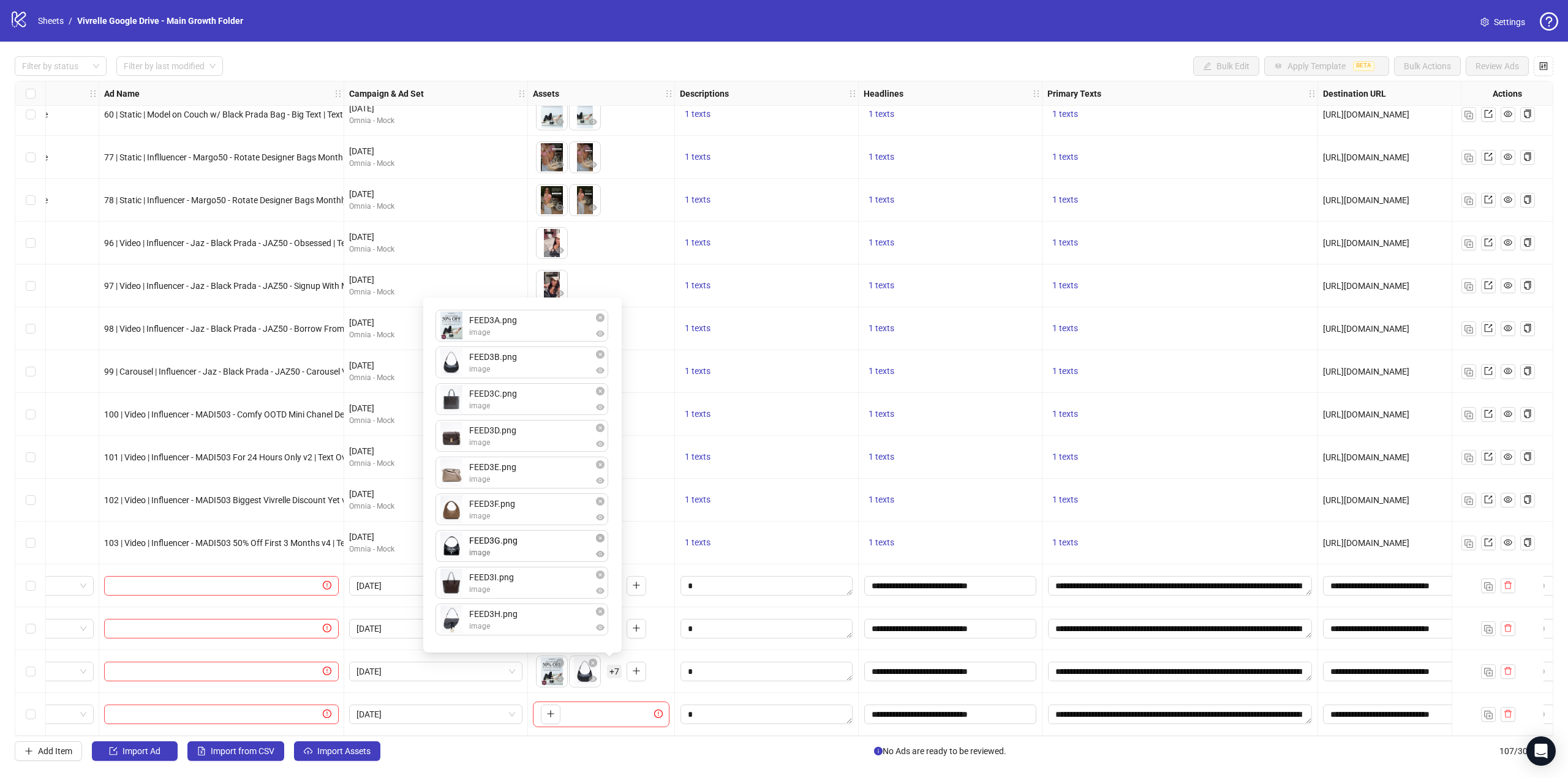
click at [451, 542] on div "FEED3A.png image FEED3B.png image FEED3C.png image FEED3D.png image FEED3E.png …" at bounding box center [522, 475] width 183 height 341
drag, startPoint x: 442, startPoint y: 619, endPoint x: 449, endPoint y: 571, distance: 48.5
click at [448, 565] on div "FEED3A.png image FEED3B.png image FEED3C.png image FEED3D.png image FEED3E.png …" at bounding box center [522, 475] width 183 height 341
drag, startPoint x: 451, startPoint y: 542, endPoint x: 448, endPoint y: 581, distance: 39.1
click at [543, 716] on button "button" at bounding box center [550, 714] width 20 height 20
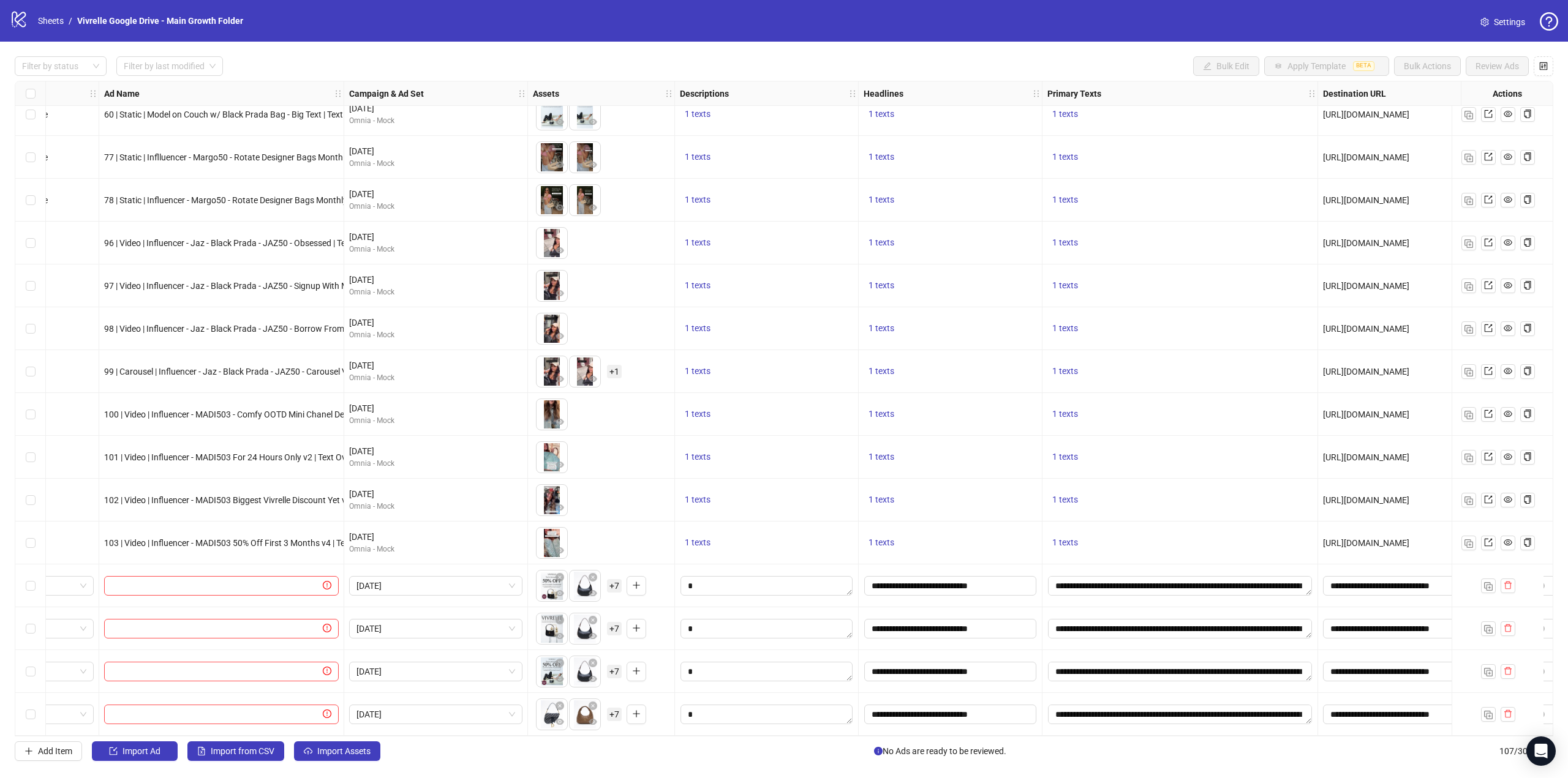
click at [616, 709] on span "+ 7" at bounding box center [614, 715] width 15 height 14
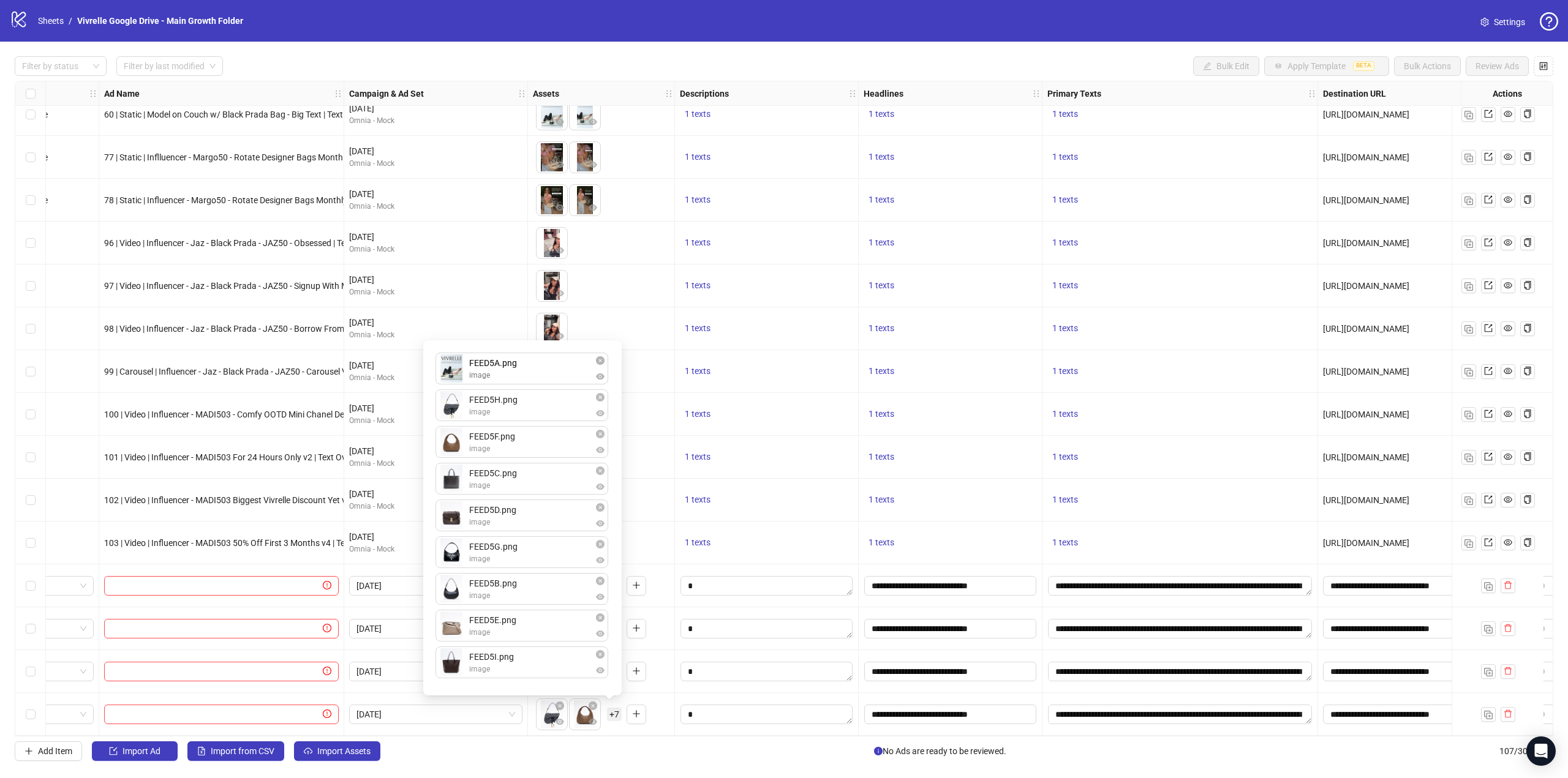
drag, startPoint x: 448, startPoint y: 584, endPoint x: 462, endPoint y: 373, distance: 211.5
click at [462, 373] on div "FEED5H.png image FEED5F.png image FEED5C.png image FEED5D.png image FEED5G.png …" at bounding box center [522, 518] width 183 height 341
drag, startPoint x: 441, startPoint y: 588, endPoint x: 448, endPoint y: 399, distance: 189.1
click at [448, 399] on div "FEED5A.png image FEED5H.png image FEED5F.png image FEED5C.png image FEED5D.png …" at bounding box center [522, 518] width 183 height 341
drag, startPoint x: 446, startPoint y: 507, endPoint x: 453, endPoint y: 435, distance: 72.3
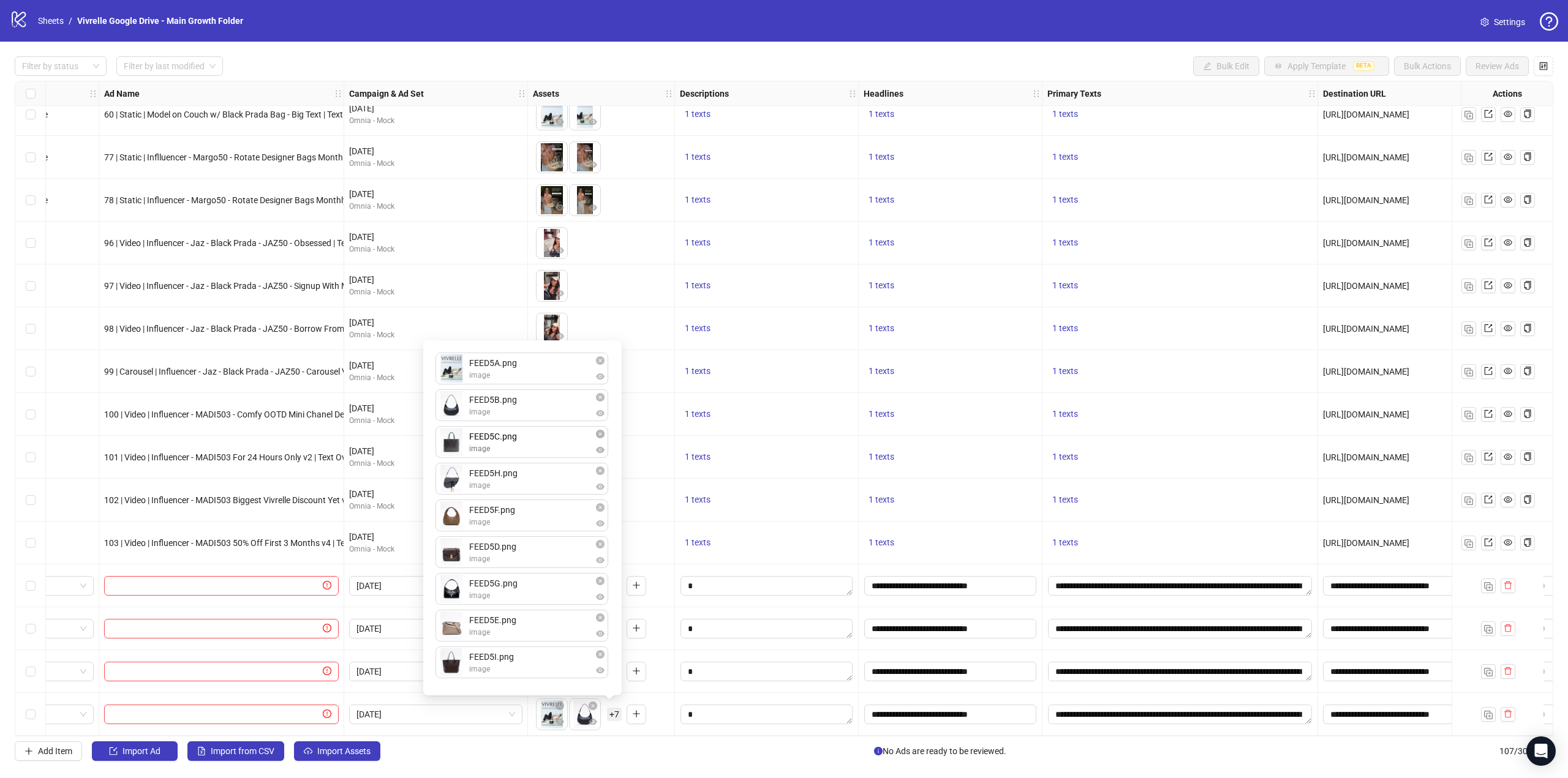
click at [453, 435] on div "FEED5A.png image FEED5B.png image FEED5H.png image FEED5F.png image FEED5C.png …" at bounding box center [522, 518] width 183 height 341
drag, startPoint x: 450, startPoint y: 552, endPoint x: 456, endPoint y: 502, distance: 50.4
click at [457, 469] on div "FEED5A.png image FEED5B.png image FEED5C.png image FEED5H.png image FEED5F.png …" at bounding box center [522, 518] width 183 height 341
drag, startPoint x: 448, startPoint y: 625, endPoint x: 445, endPoint y: 520, distance: 105.0
click at [445, 520] on div "FEED5A.png image FEED5B.png image FEED5C.png image FEED5D.png image FEED5H.png …" at bounding box center [522, 518] width 183 height 341
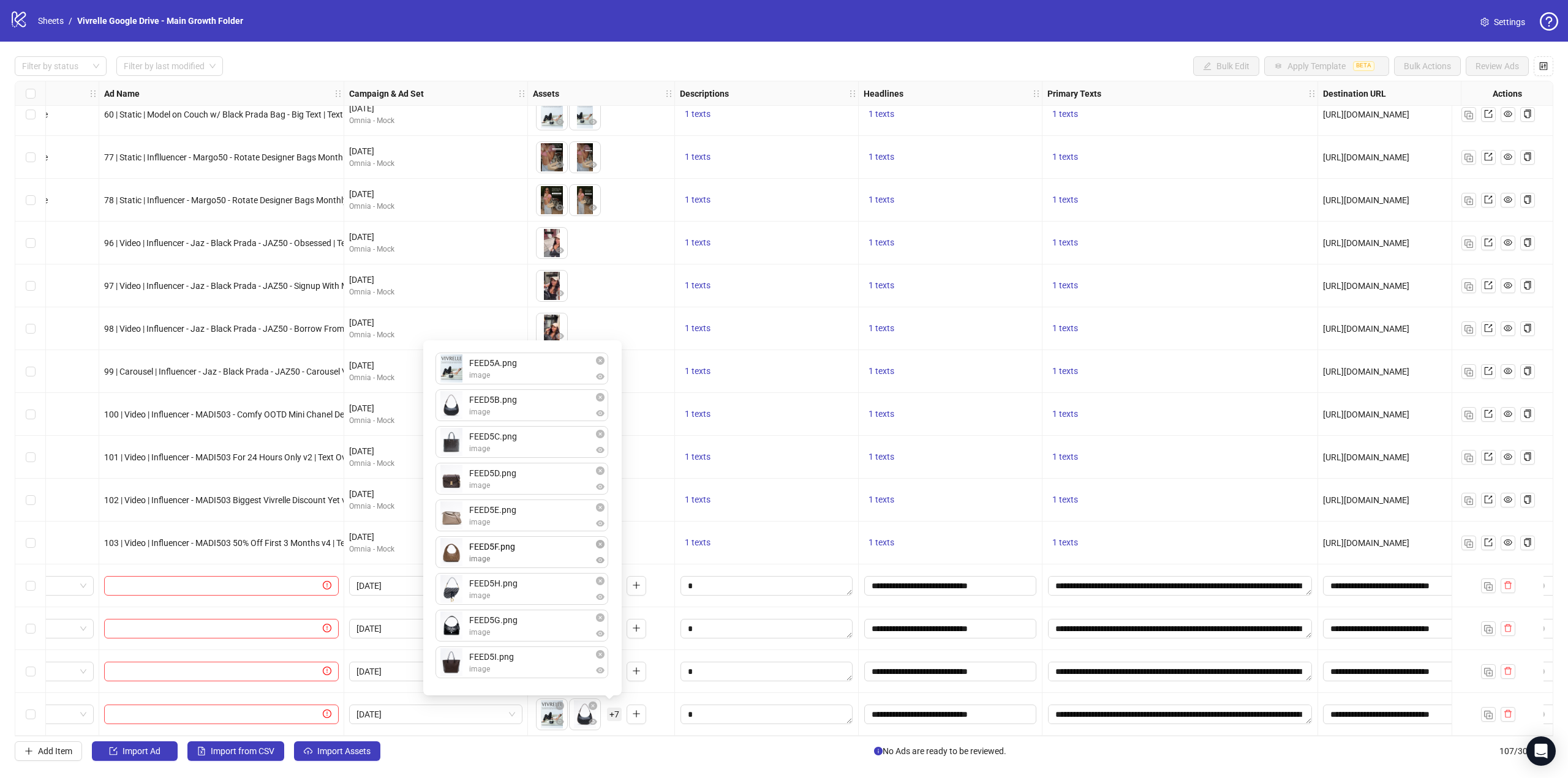
click at [448, 547] on div "FEED5A.png image FEED5B.png image FEED5C.png image FEED5D.png image FEED5E.png …" at bounding box center [522, 518] width 183 height 341
drag, startPoint x: 451, startPoint y: 627, endPoint x: 450, endPoint y: 577, distance: 50.0
click at [450, 576] on body "logo/logo-mobile Sheets / Vivrelle Google Drive - Main Growth Folder Settings F…" at bounding box center [784, 389] width 1568 height 778
drag, startPoint x: 448, startPoint y: 660, endPoint x: 448, endPoint y: 579, distance: 81.0
click at [448, 579] on div "FEED5A.png image FEED5B.png image FEED5C.png image FEED5D.png image FEED5E.png …" at bounding box center [522, 518] width 183 height 341
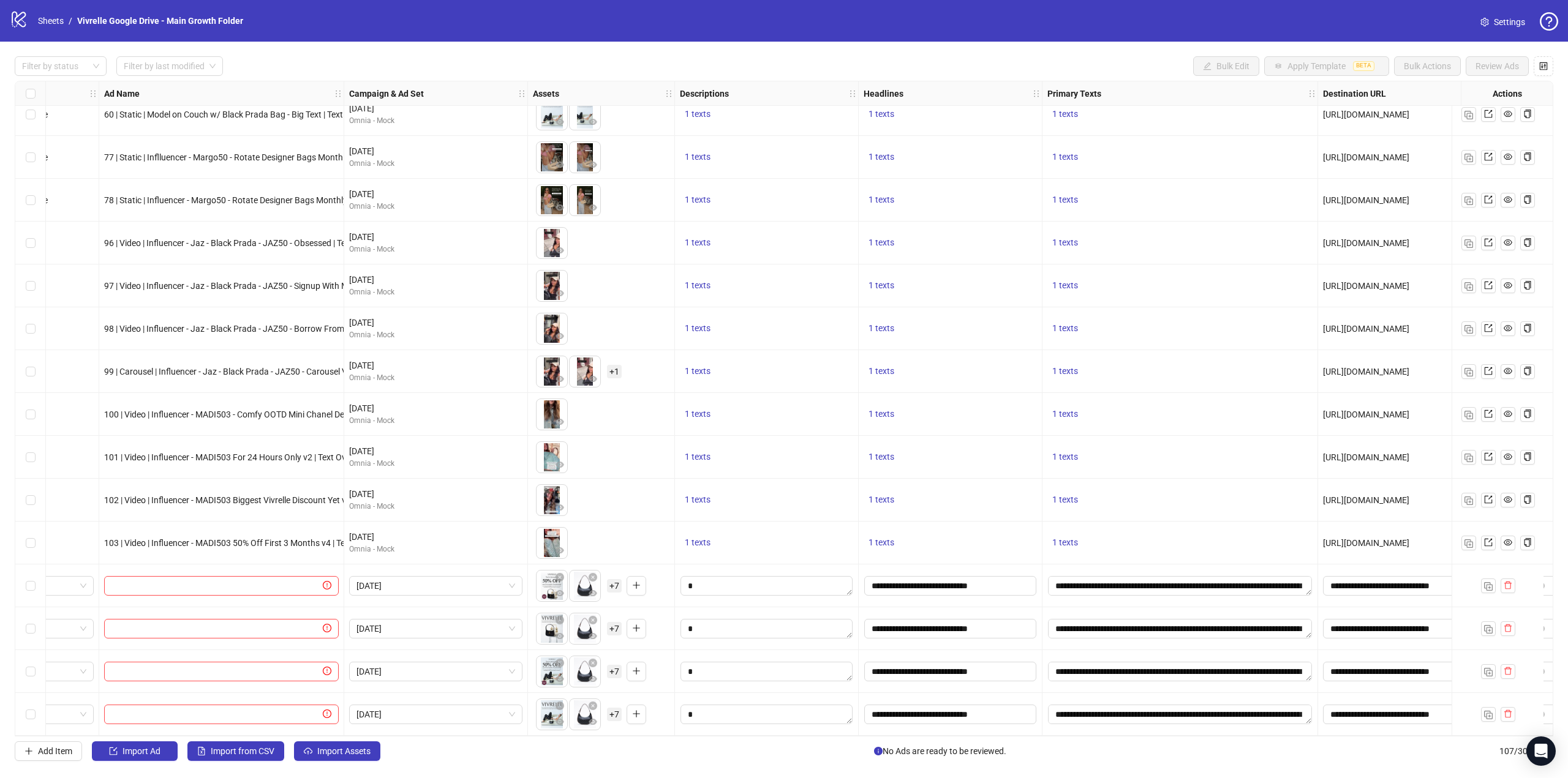
click at [368, 555] on div "[DATE] Omnia - Mock" at bounding box center [436, 543] width 183 height 43
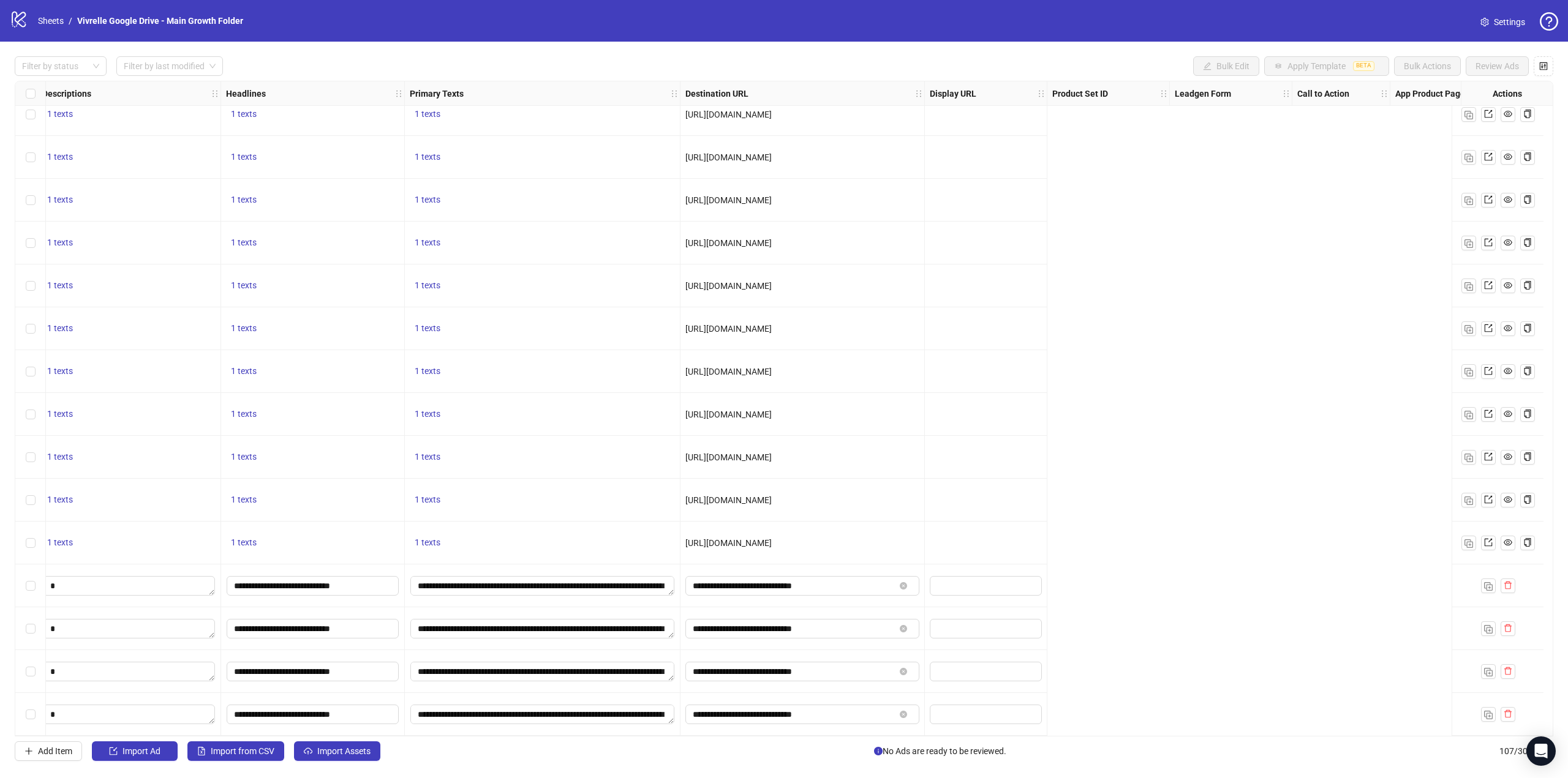
scroll to position [3961, 0]
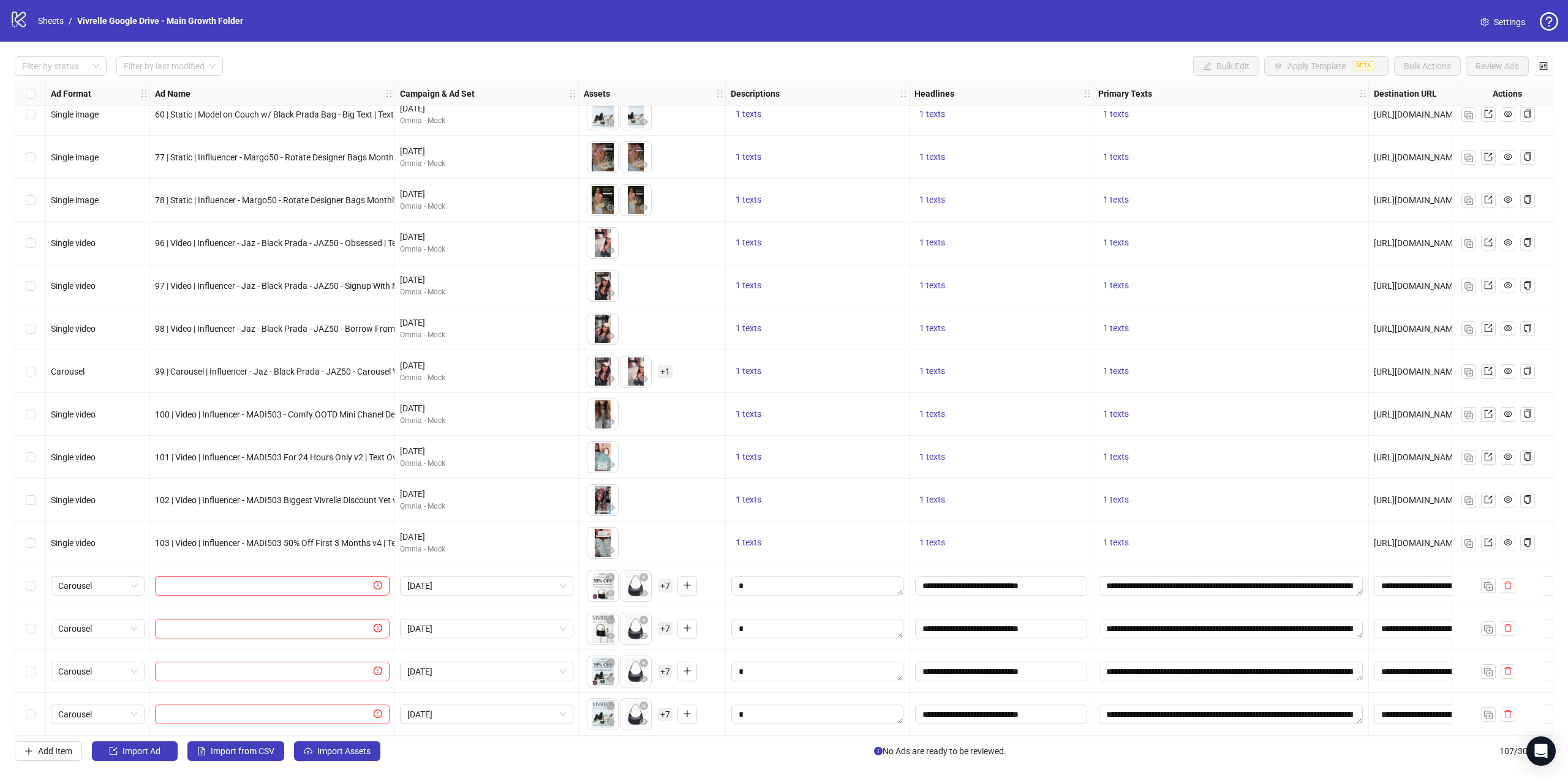
click at [287, 579] on input "text" at bounding box center [266, 586] width 209 height 14
paste input "**********"
type input "**********"
click at [264, 619] on span at bounding box center [272, 629] width 234 height 20
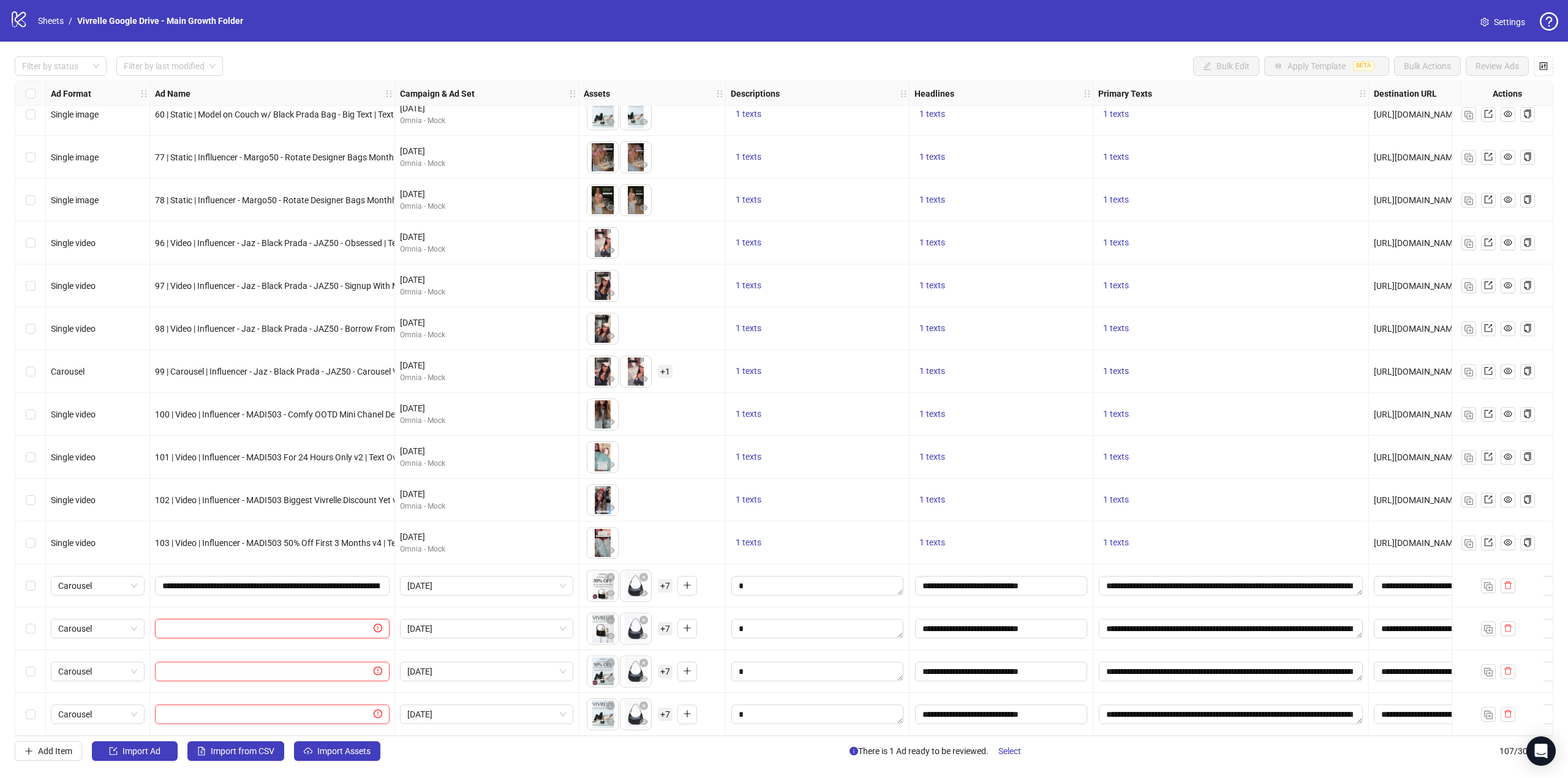
paste input "**********"
type input "**********"
click at [305, 665] on input "text" at bounding box center [266, 672] width 209 height 14
paste input "**********"
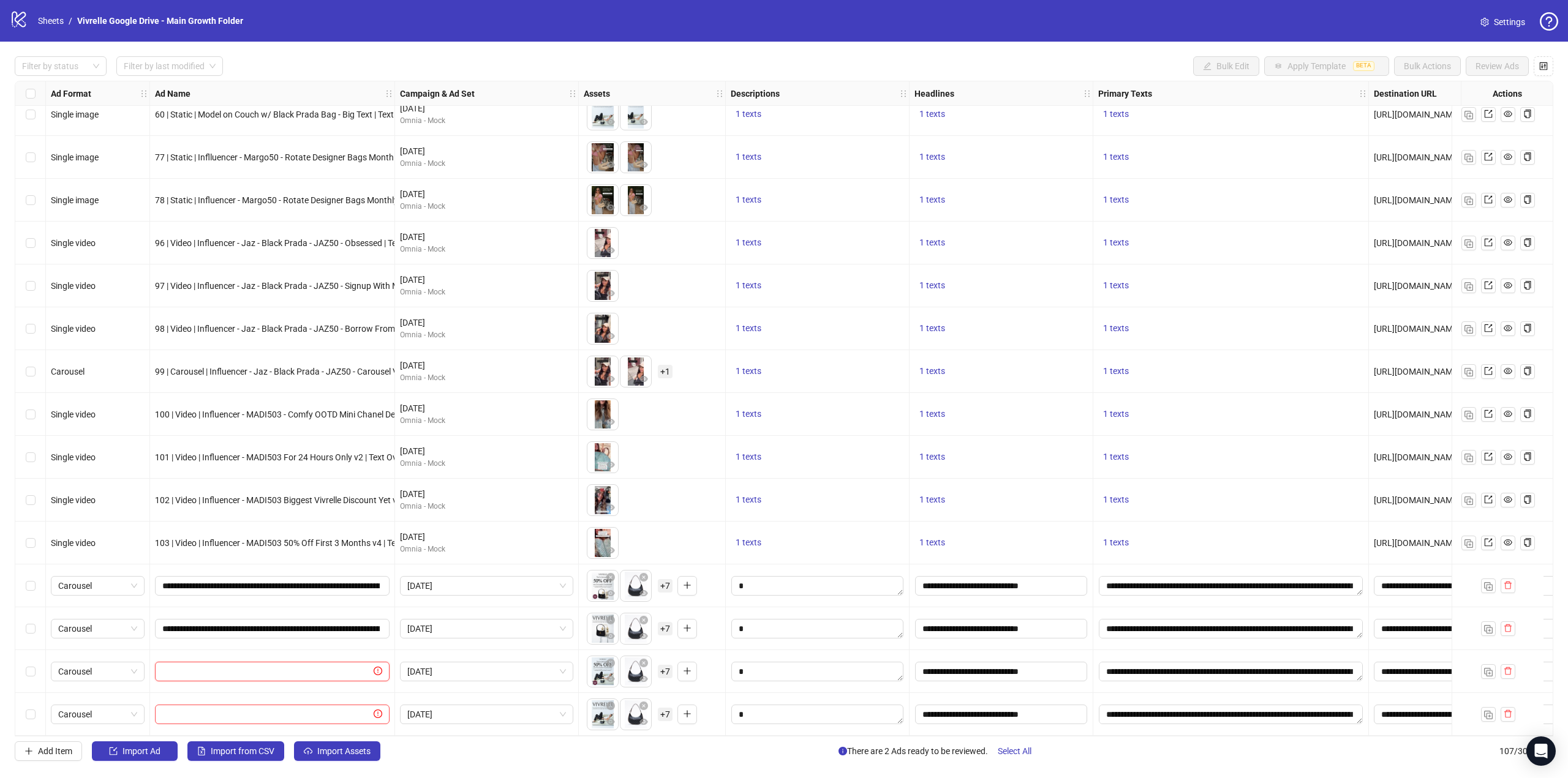
type input "**********"
click at [251, 708] on input "text" at bounding box center [266, 715] width 209 height 14
paste input "**********"
type input "**********"
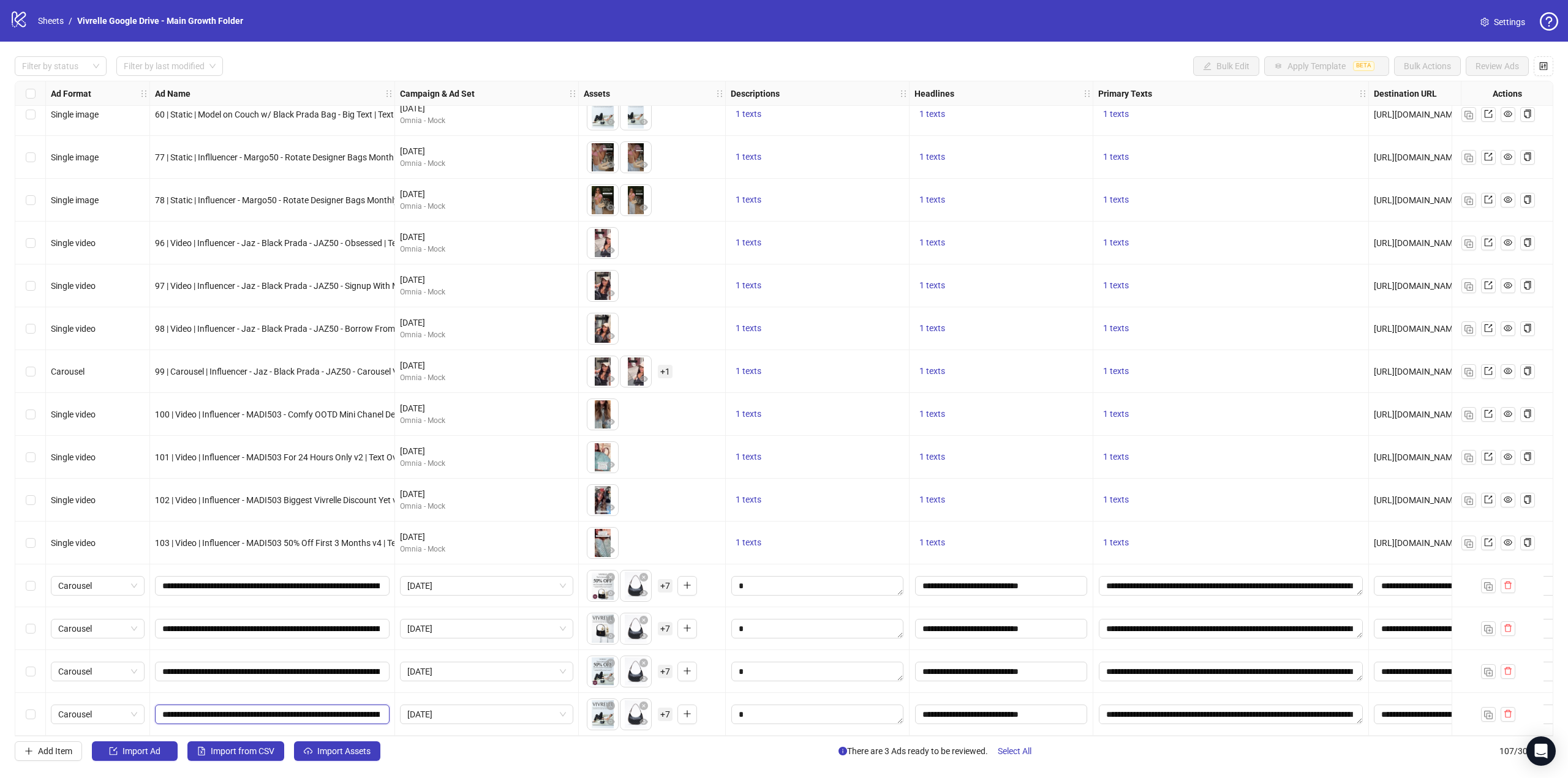
scroll to position [0, 212]
click at [608, 634] on icon "eye" at bounding box center [611, 636] width 9 height 6
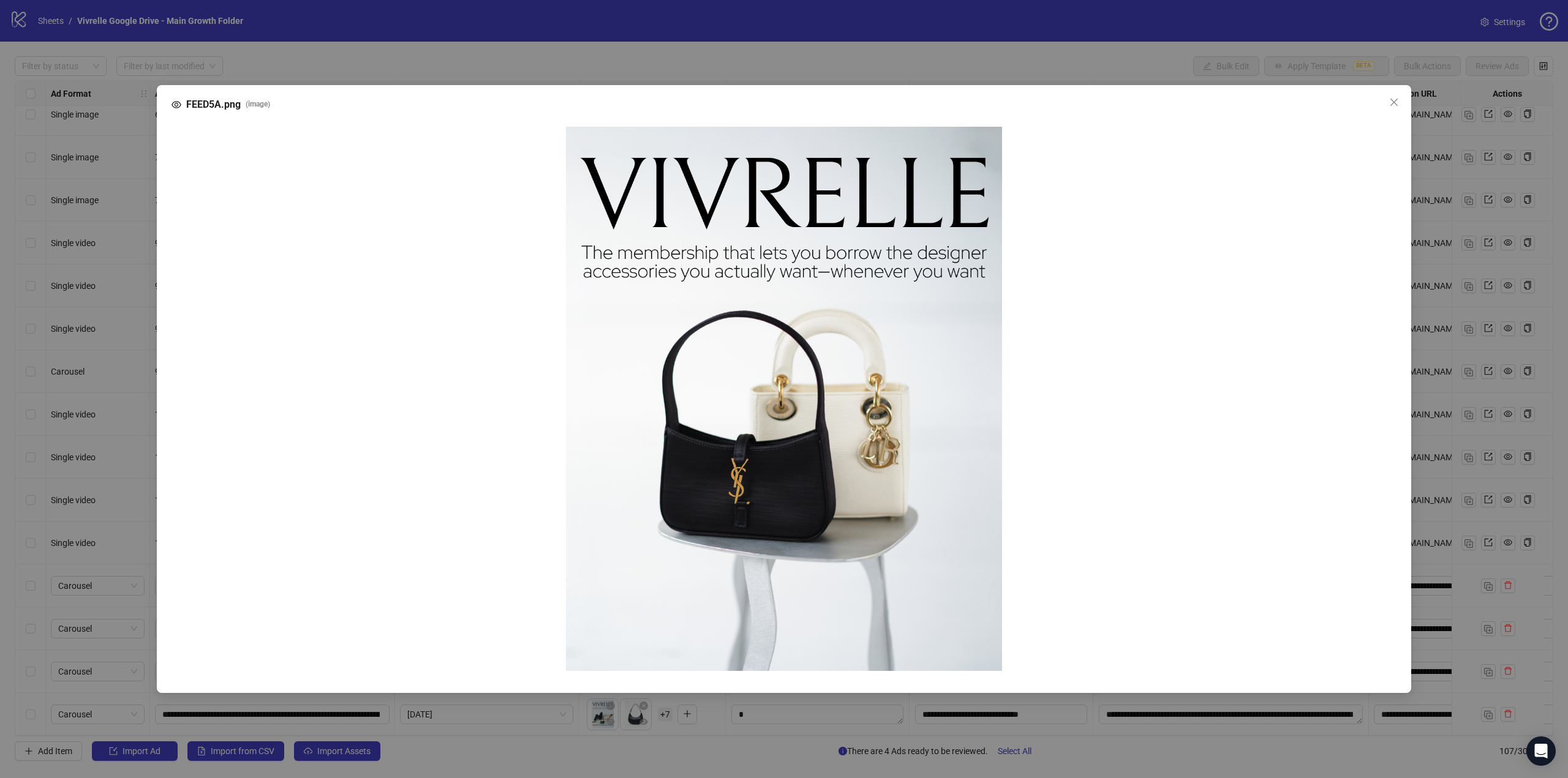
click at [915, 74] on div "FEED5A.png ( image )" at bounding box center [784, 389] width 1568 height 778
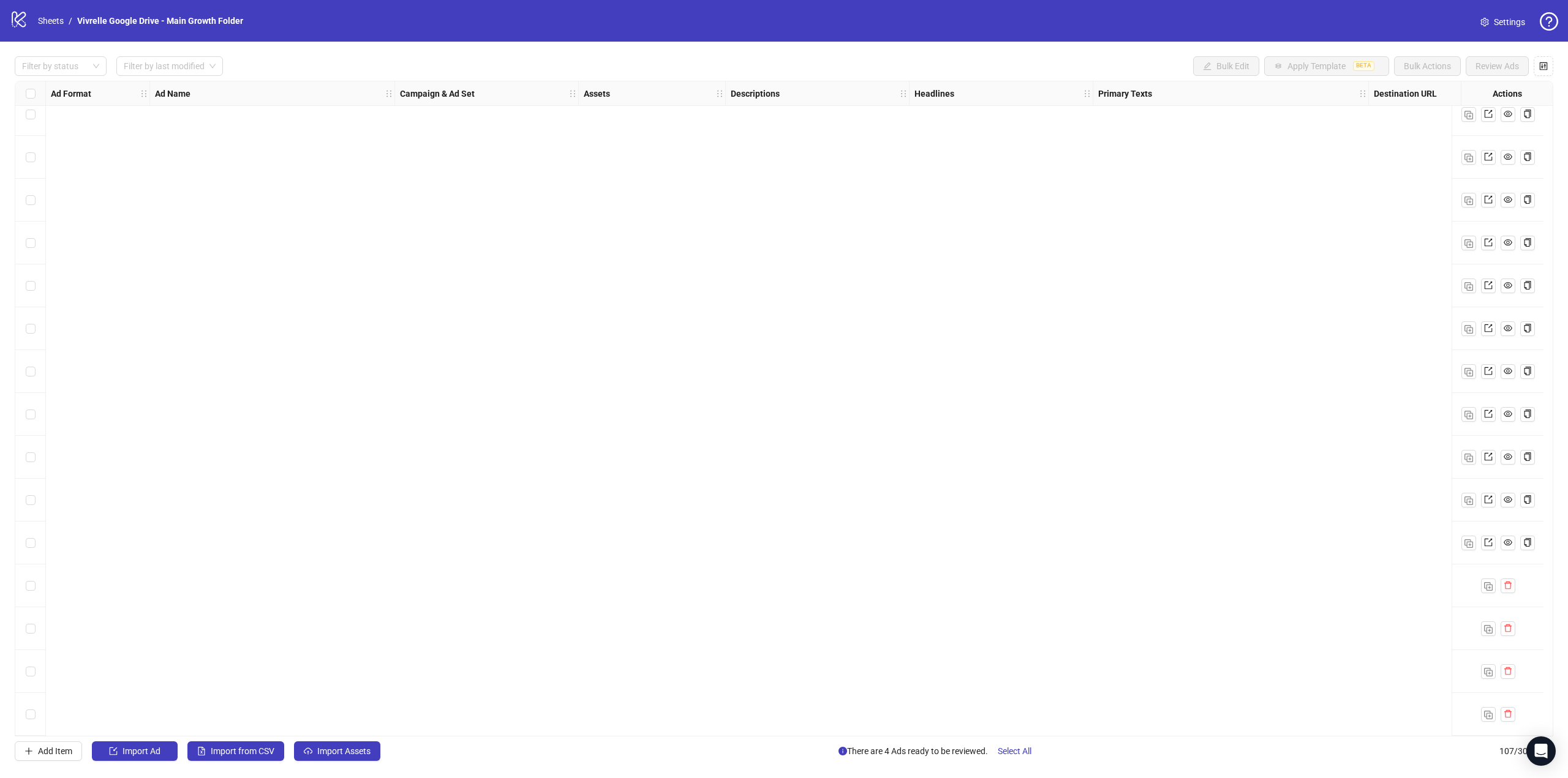
scroll to position [0, 0]
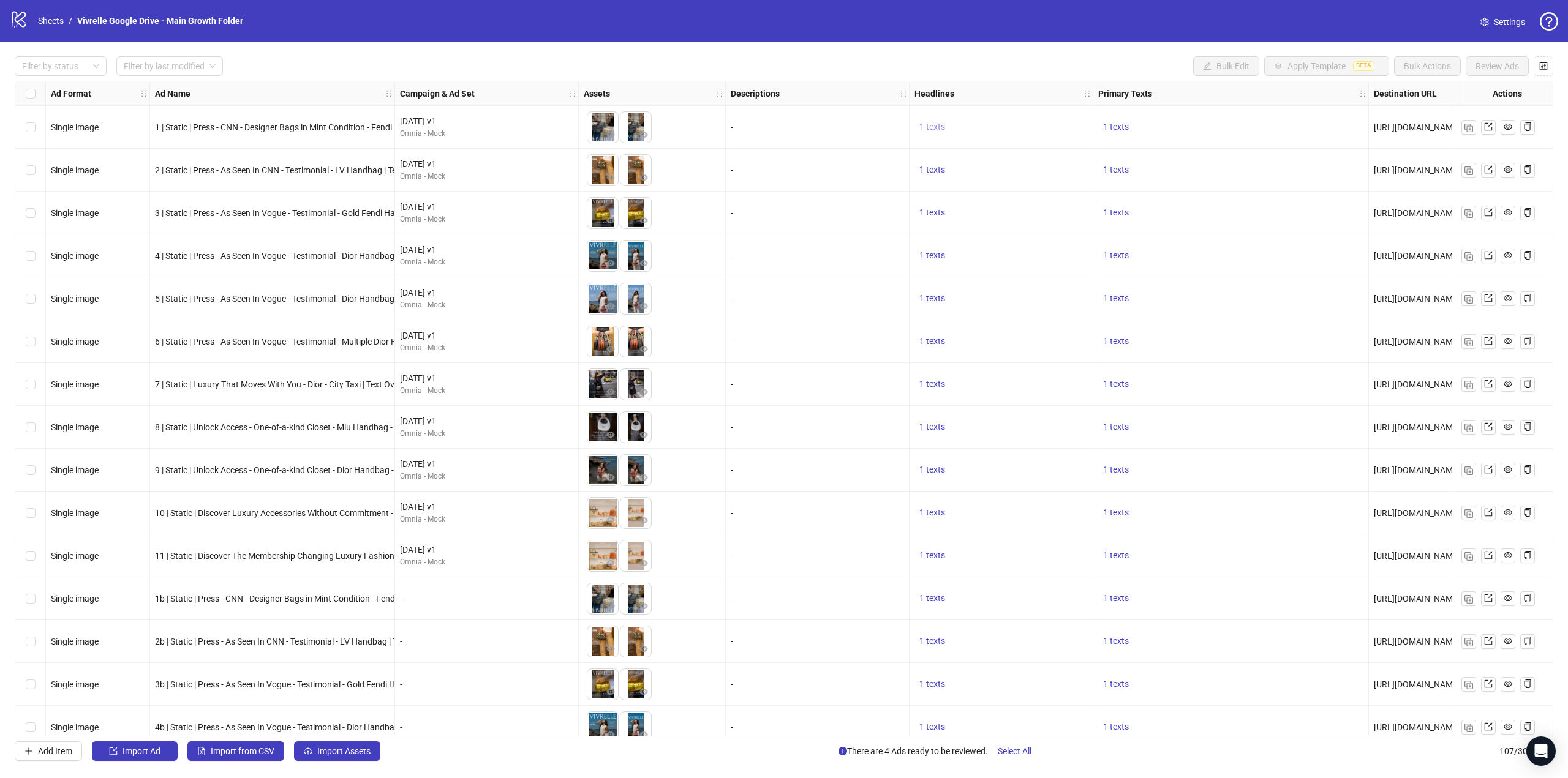
click at [939, 125] on span "1 texts" at bounding box center [932, 126] width 25 height 9
click at [612, 136] on icon "eye" at bounding box center [611, 135] width 9 height 6
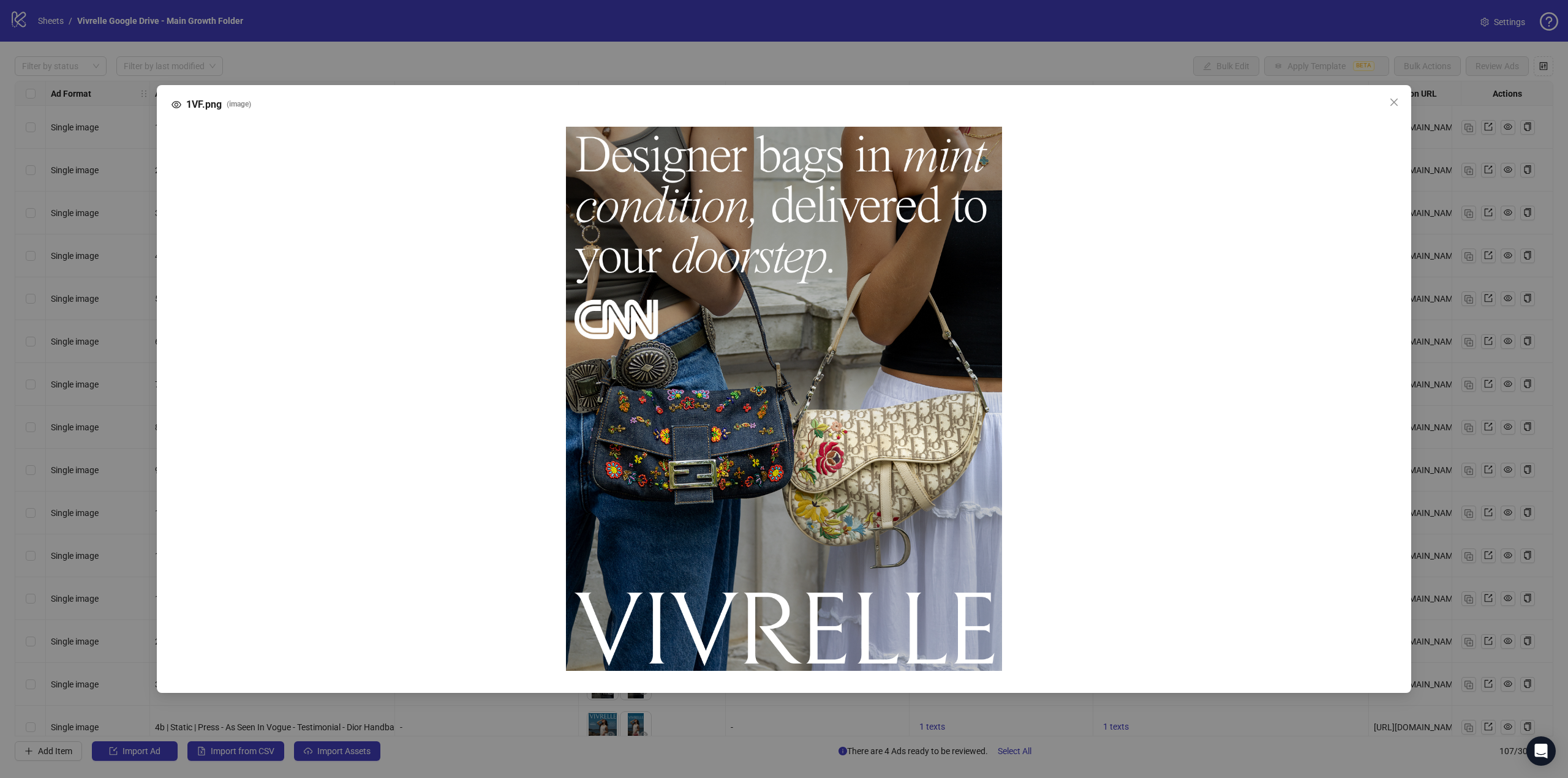
click at [1465, 215] on div "1VF.png ( image )" at bounding box center [784, 389] width 1568 height 778
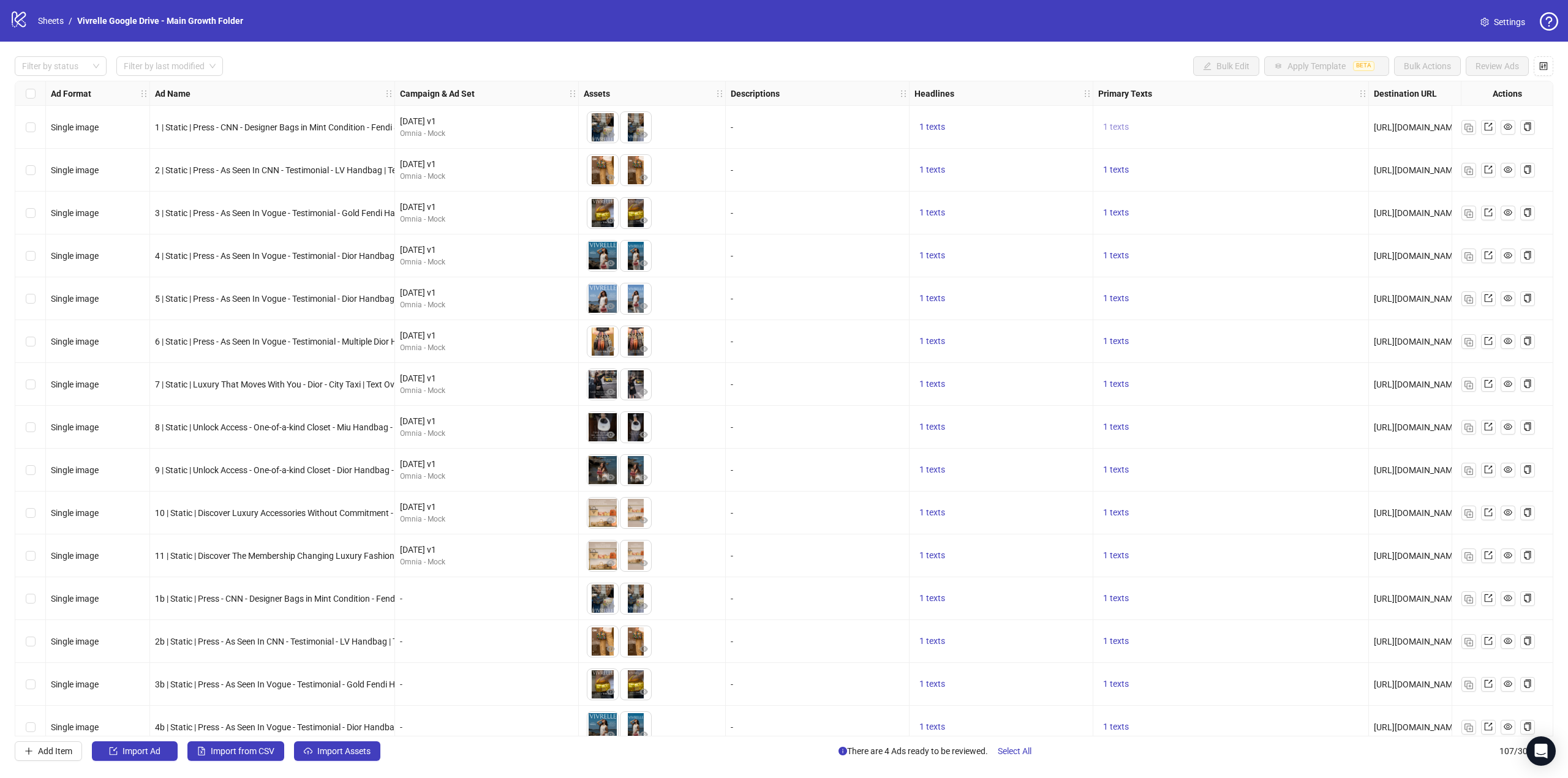
click at [1115, 130] on span "1 texts" at bounding box center [1115, 126] width 25 height 9
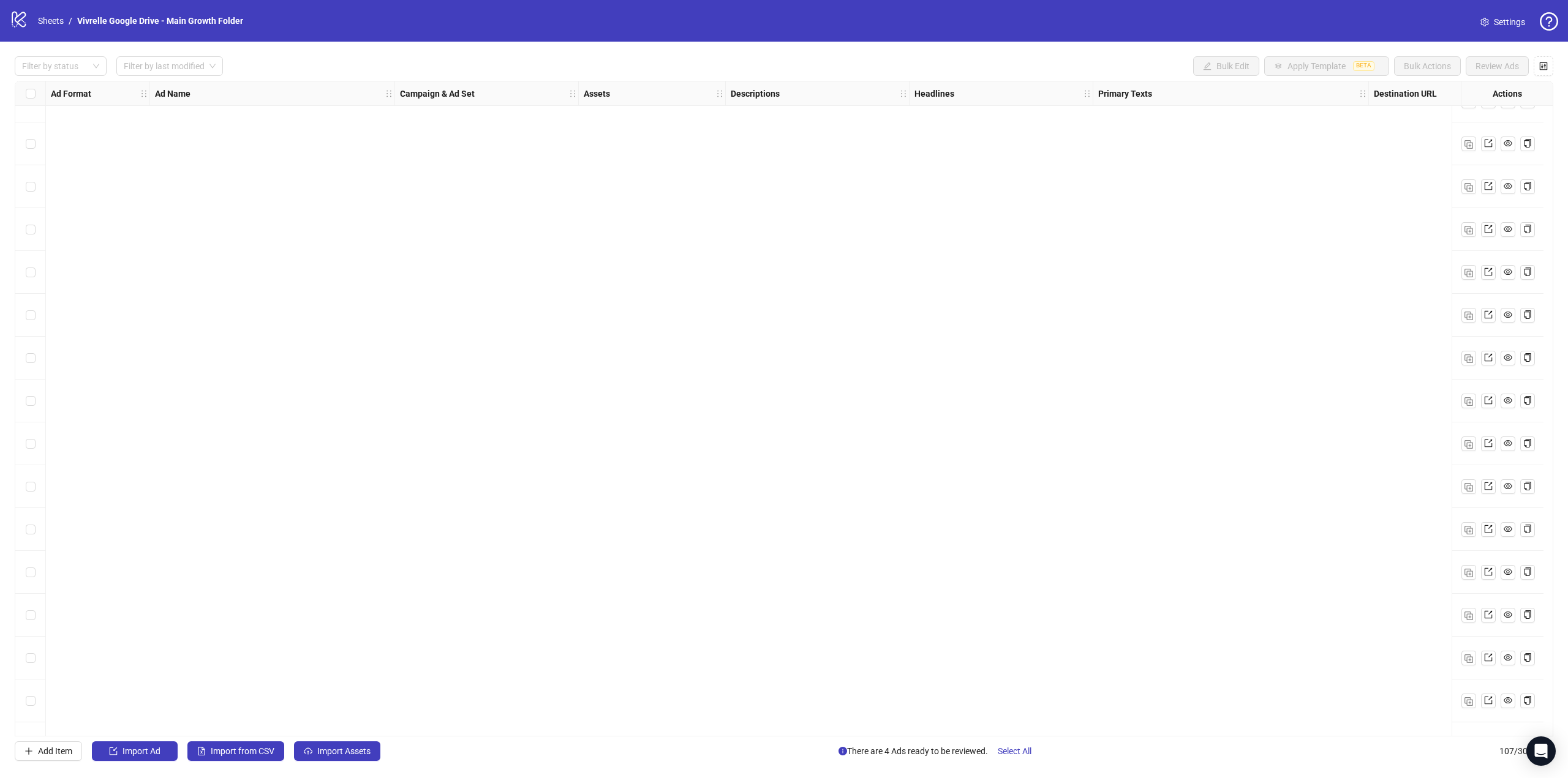
scroll to position [3961, 0]
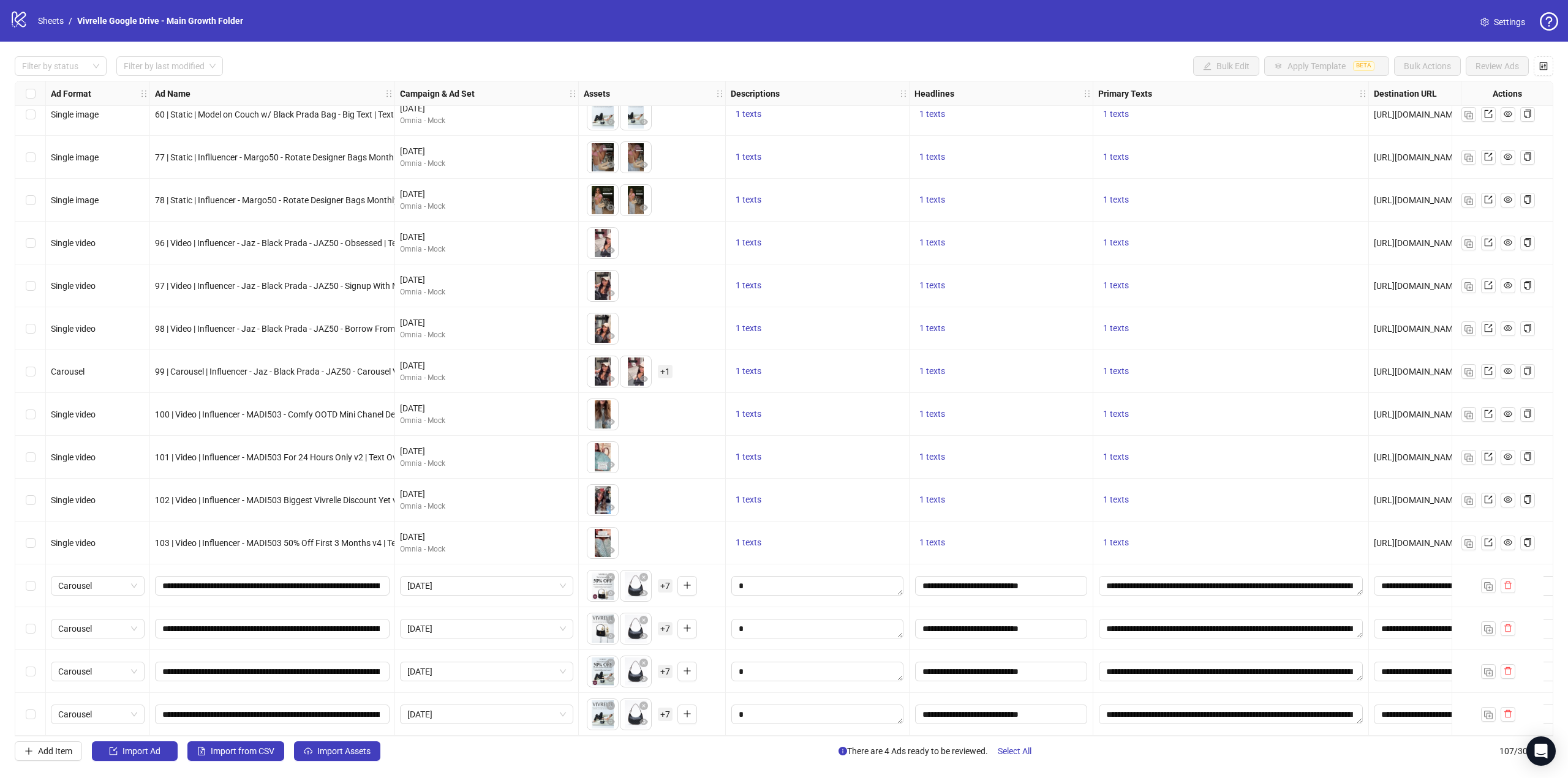
click at [994, 436] on div "1 texts" at bounding box center [1001, 457] width 183 height 43
click at [36, 587] on div "Select row 104" at bounding box center [31, 586] width 31 height 43
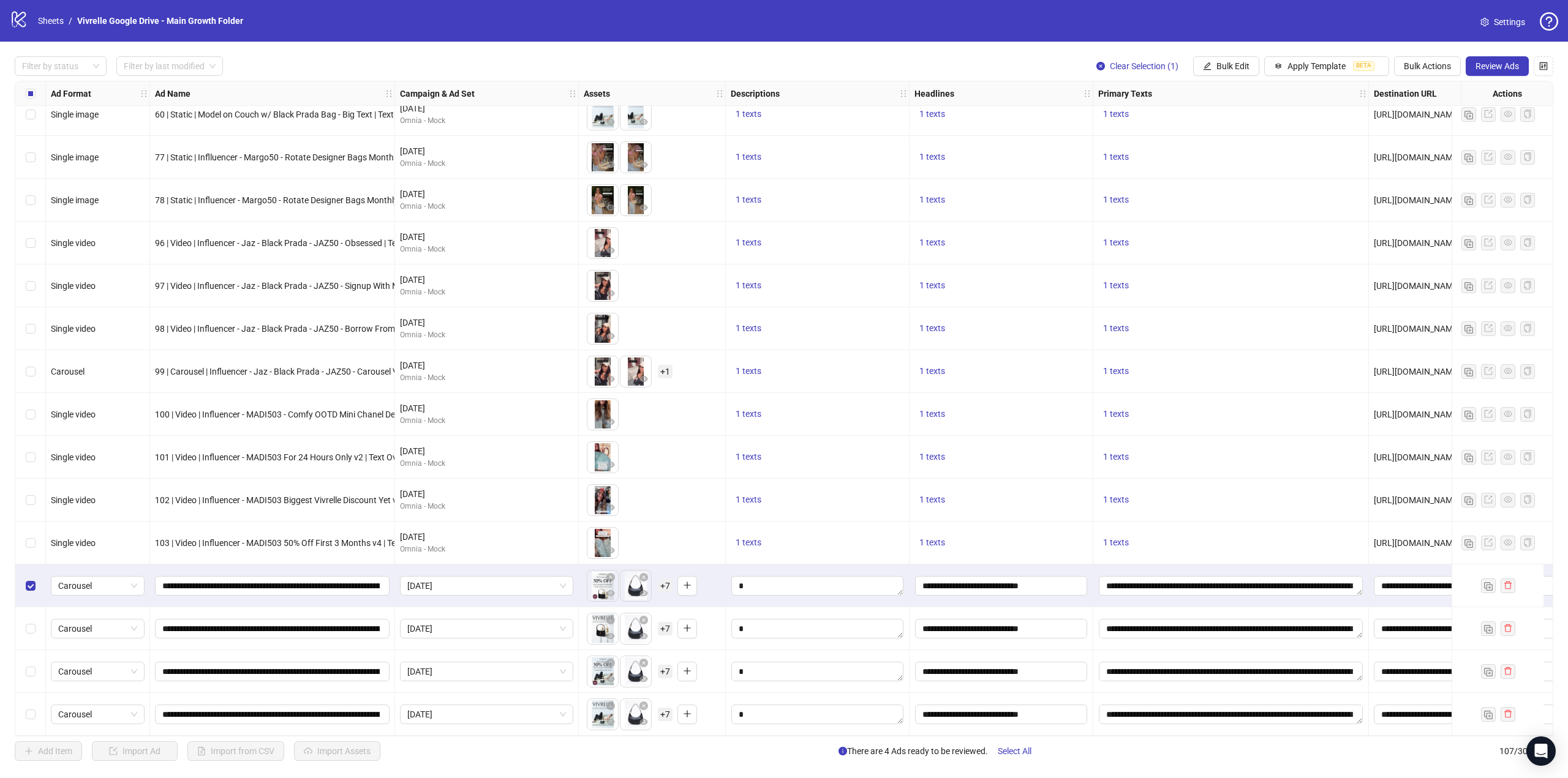
click at [36, 621] on div "Select row 105" at bounding box center [31, 629] width 31 height 43
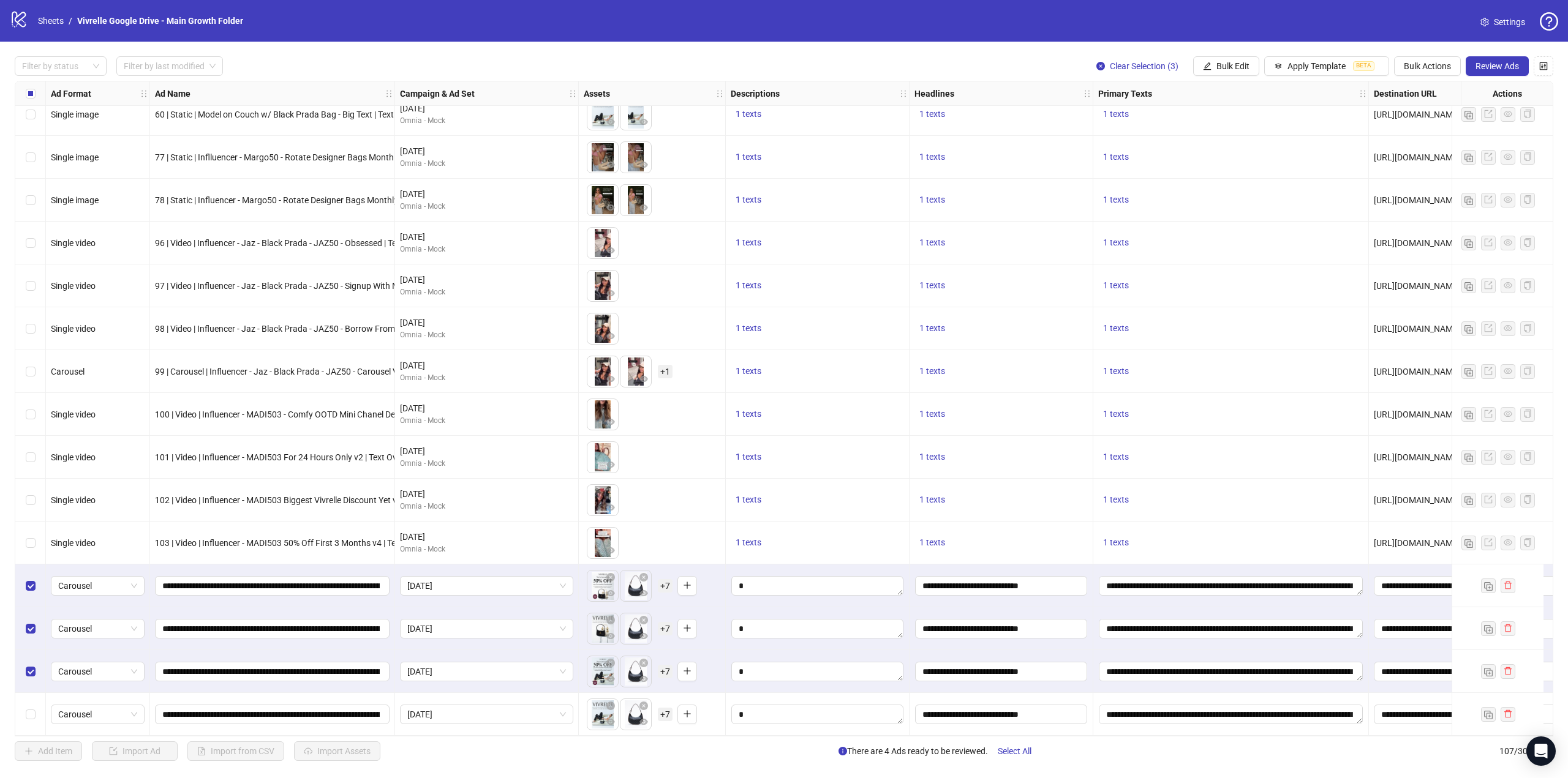
click at [44, 723] on div "Select row 107" at bounding box center [31, 714] width 31 height 43
click at [1500, 69] on span "Review Ads" at bounding box center [1497, 66] width 44 height 9
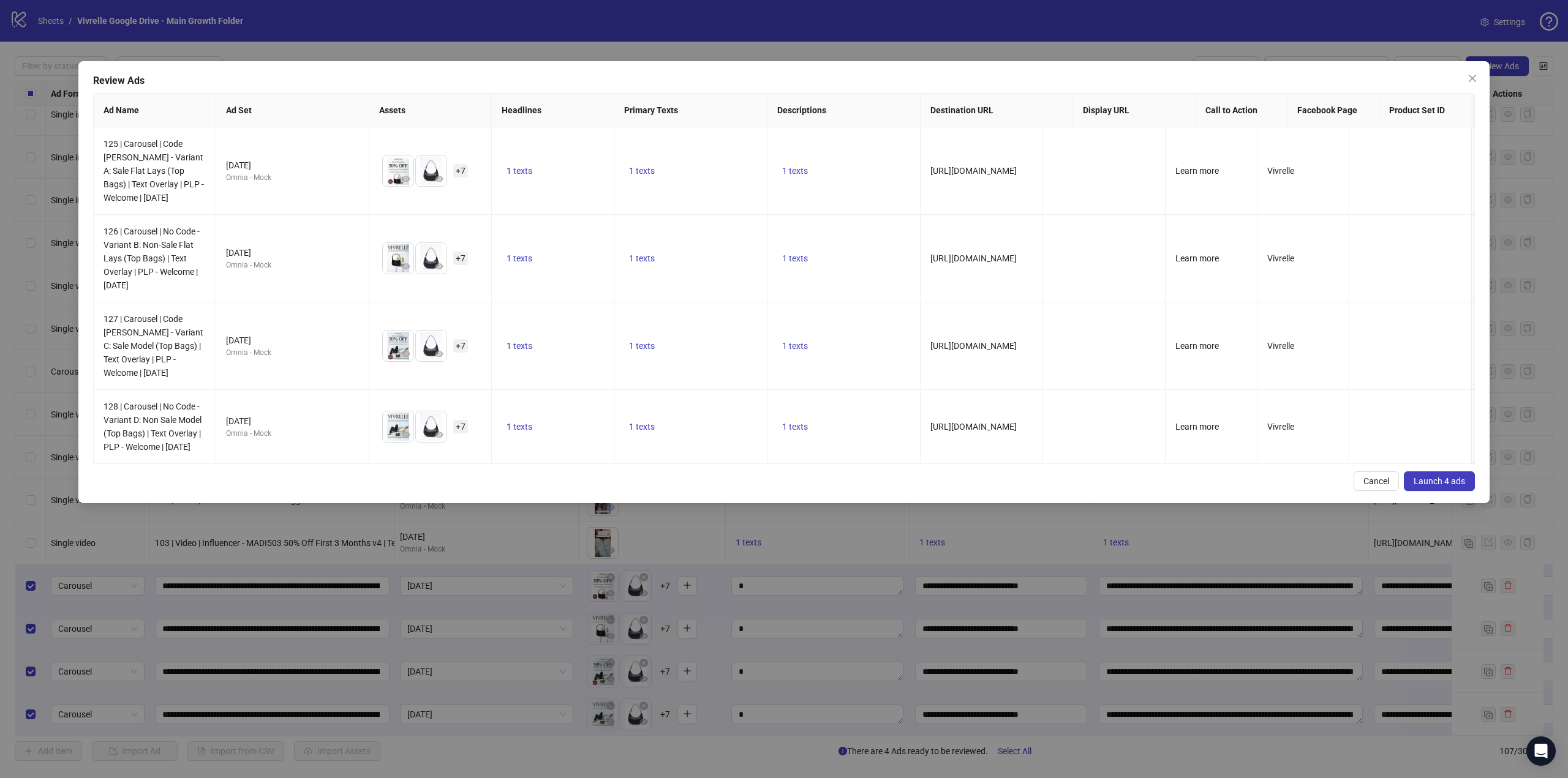
click at [1454, 486] on span "Launch 4 ads" at bounding box center [1439, 481] width 52 height 9
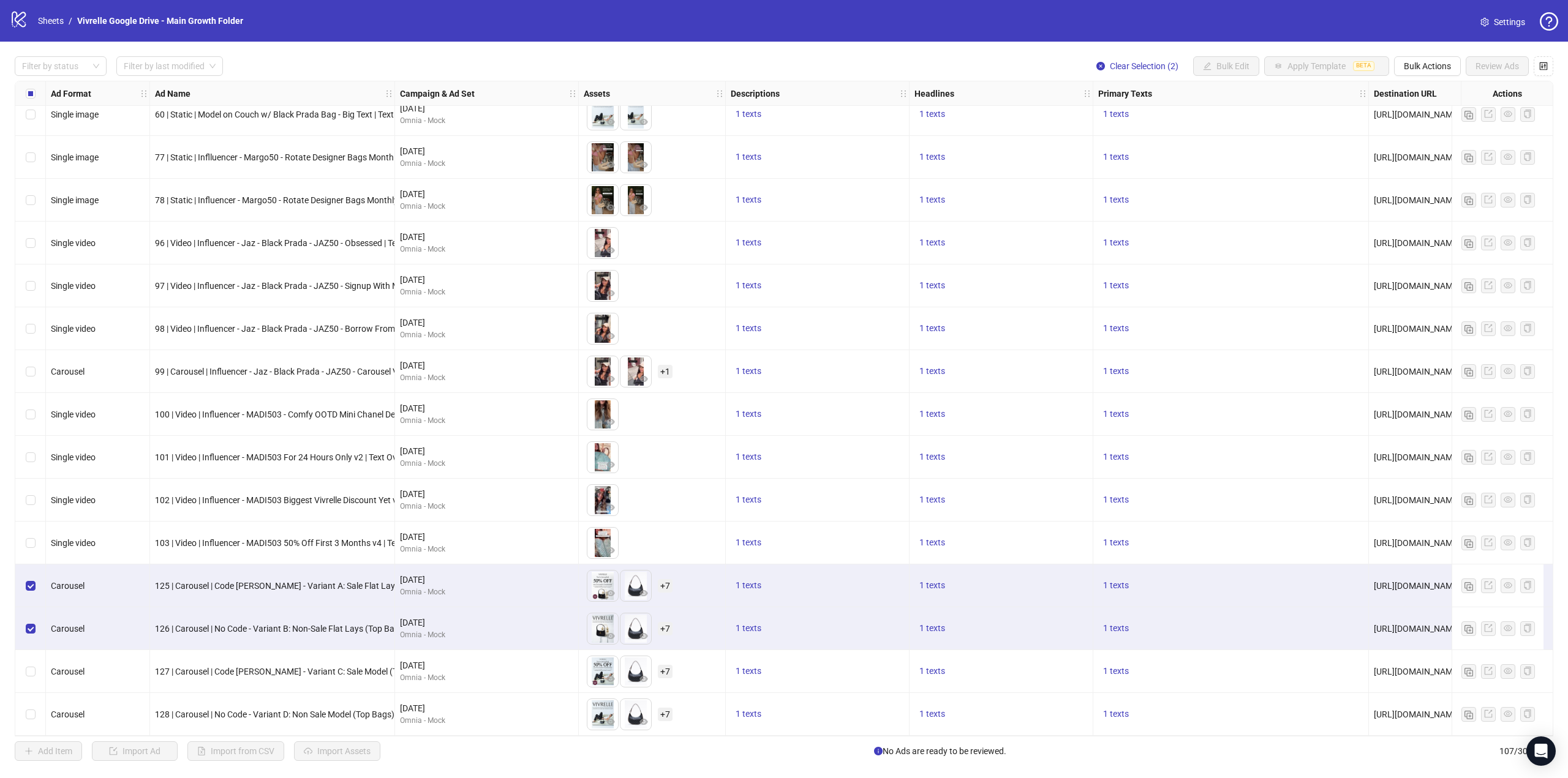
click at [28, 678] on div "Select row 106" at bounding box center [31, 672] width 31 height 43
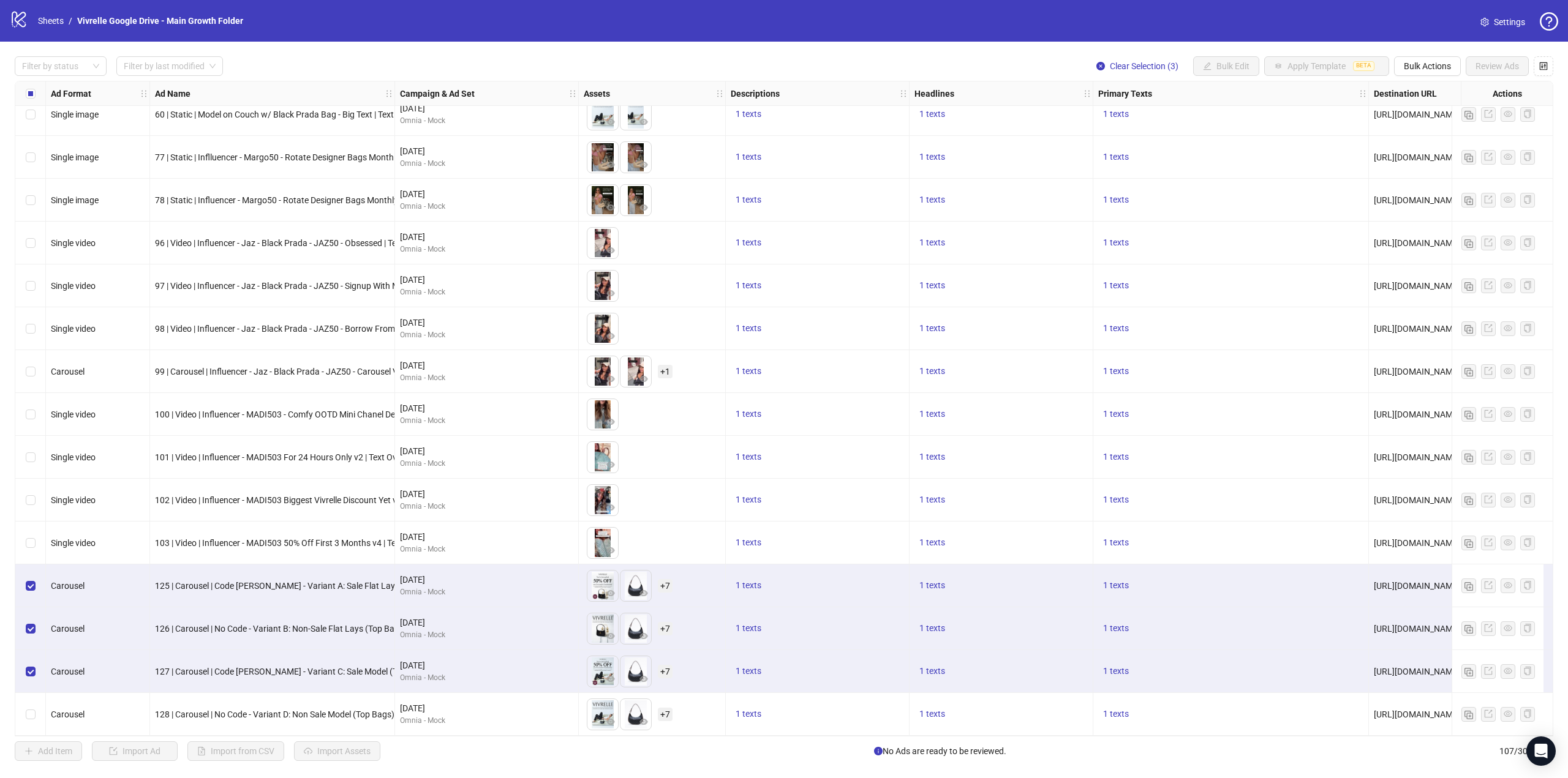
click at [28, 720] on div "Select row 107" at bounding box center [31, 714] width 31 height 43
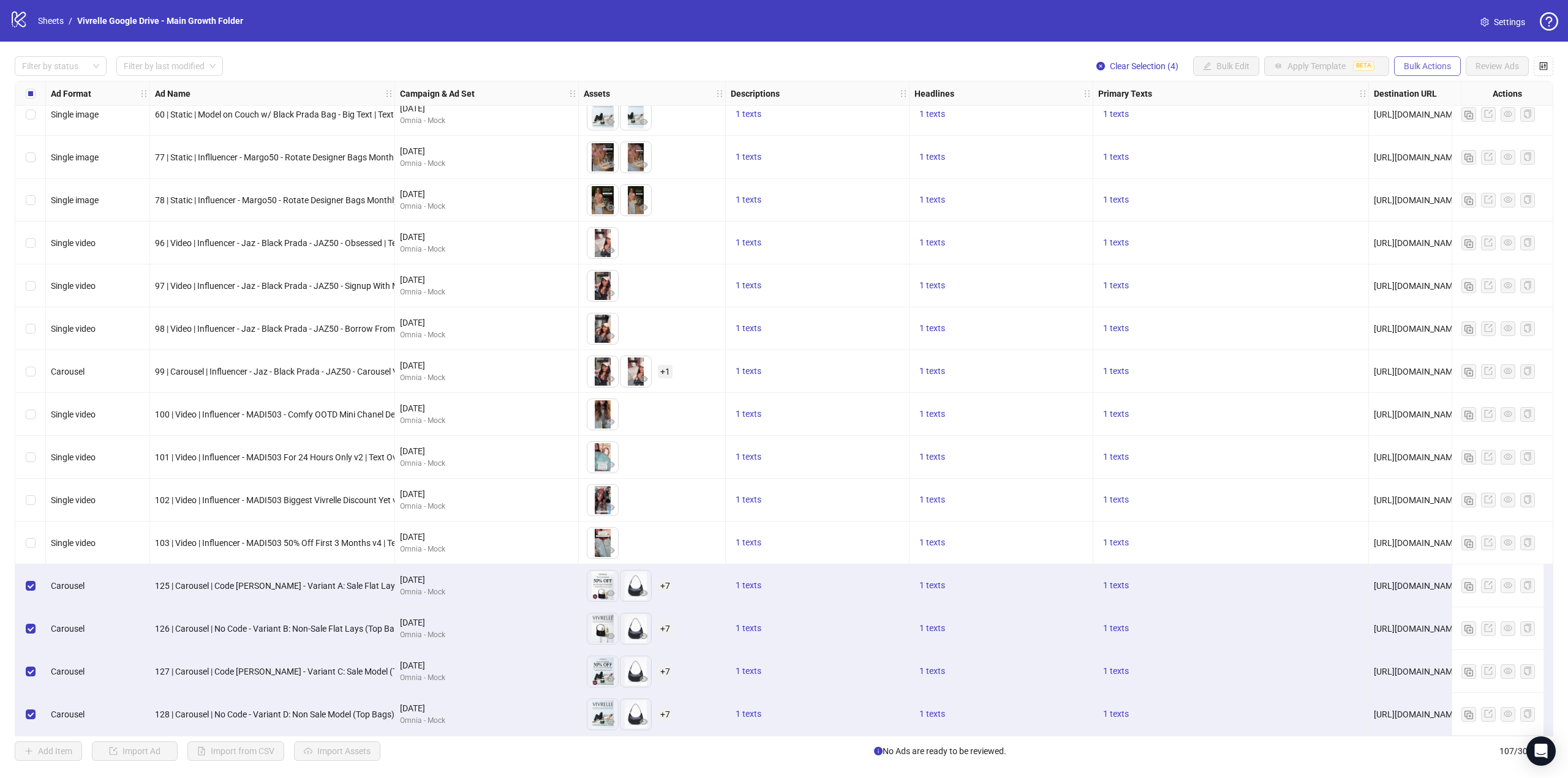
click at [1432, 68] on span "Bulk Actions" at bounding box center [1427, 66] width 47 height 9
click at [1419, 167] on span "Export" at bounding box center [1444, 170] width 84 height 14
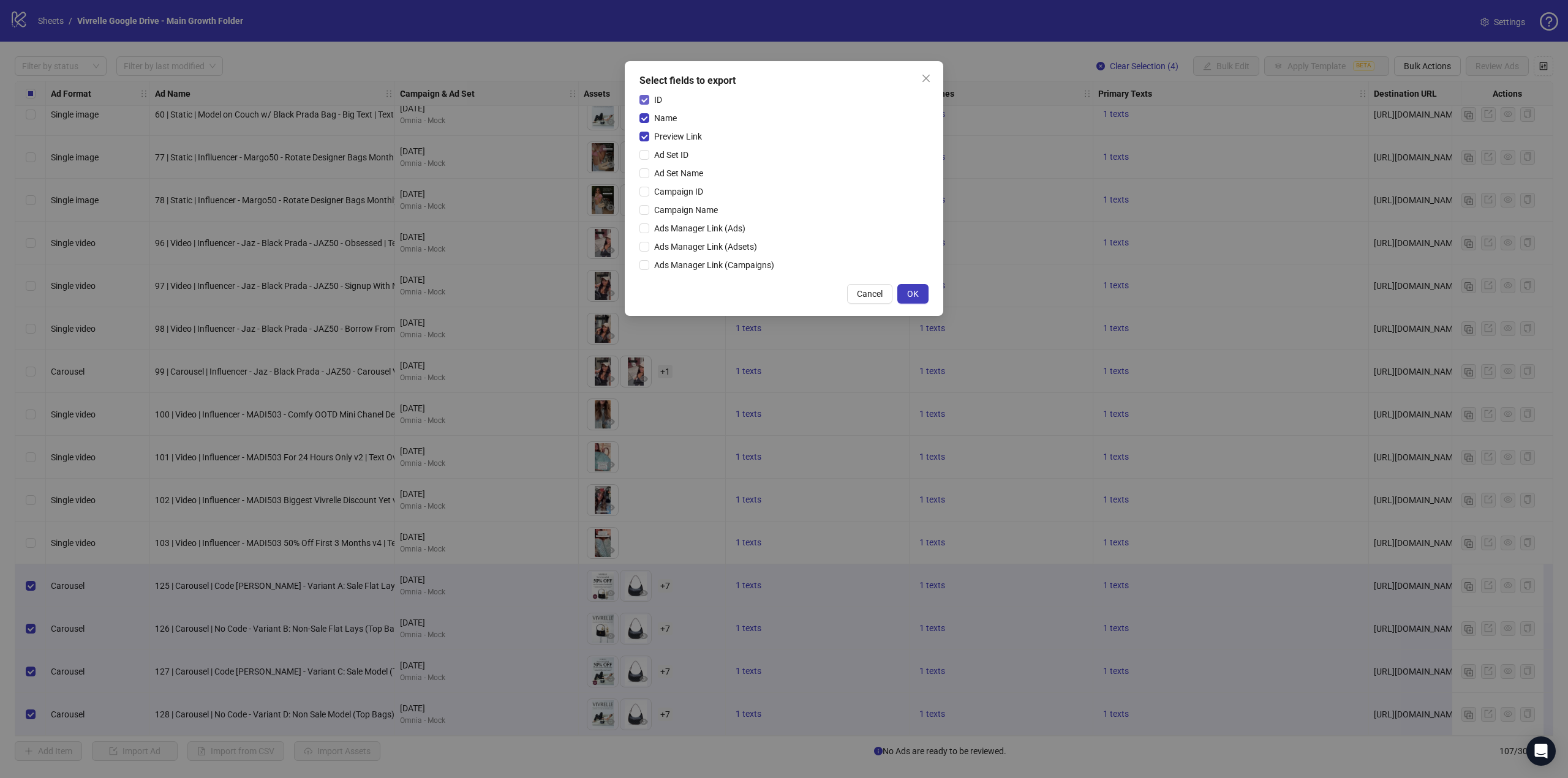
click at [656, 99] on span "ID" at bounding box center [658, 100] width 17 height 14
click at [660, 122] on span "Name" at bounding box center [665, 118] width 33 height 14
click at [921, 295] on button "OK" at bounding box center [913, 293] width 31 height 20
